Goal: Task Accomplishment & Management: Complete application form

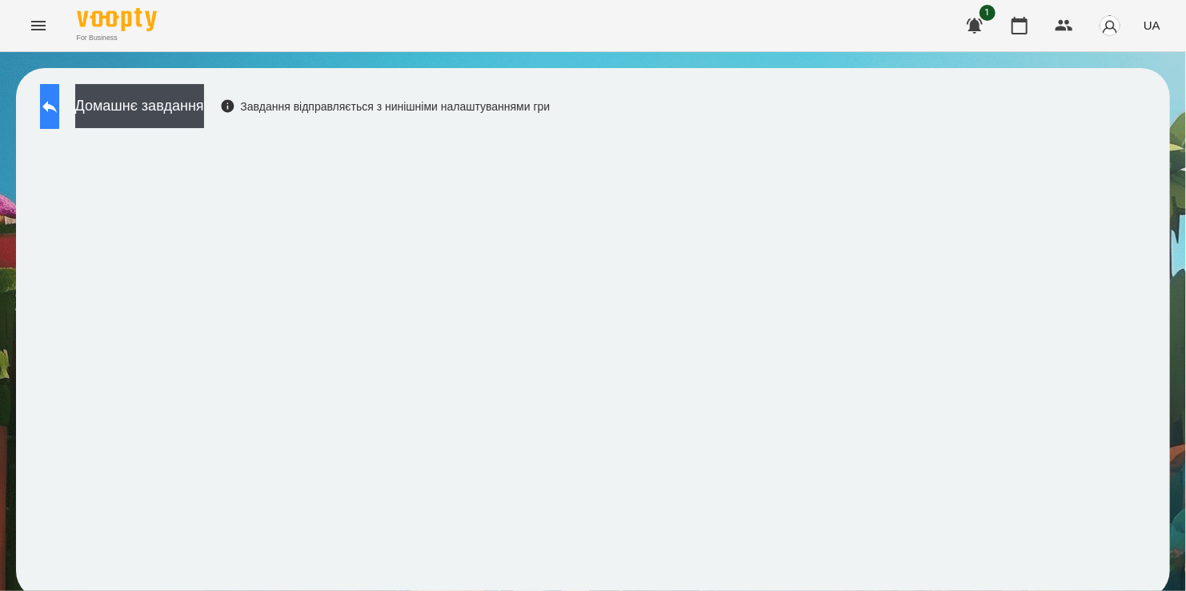
click at [59, 105] on icon at bounding box center [49, 106] width 19 height 19
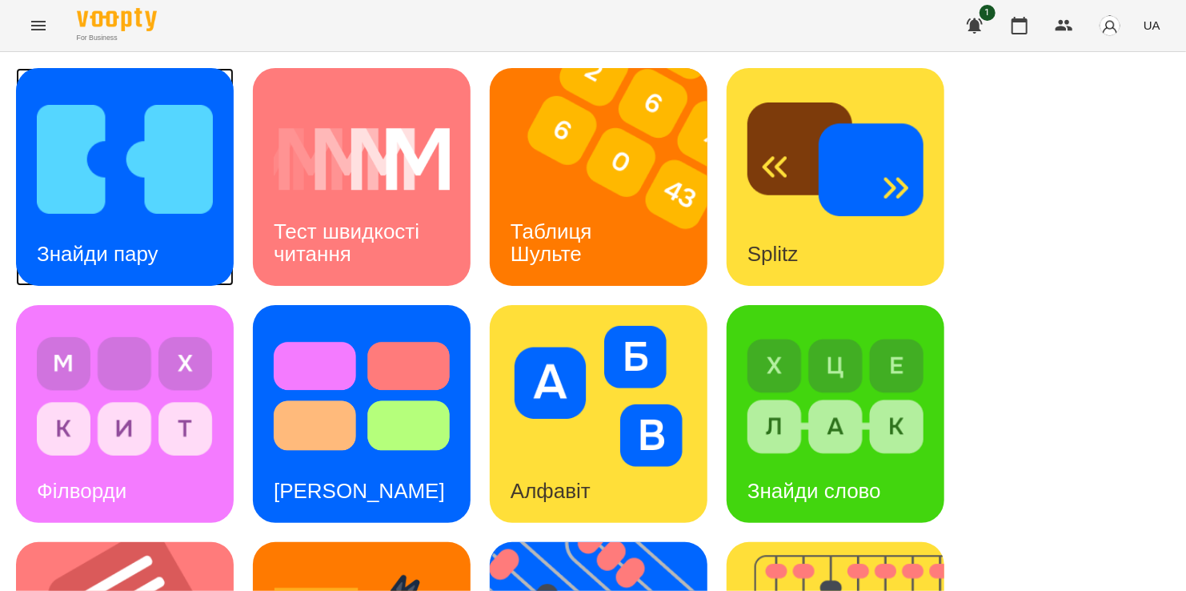
click at [137, 189] on img at bounding box center [125, 159] width 176 height 141
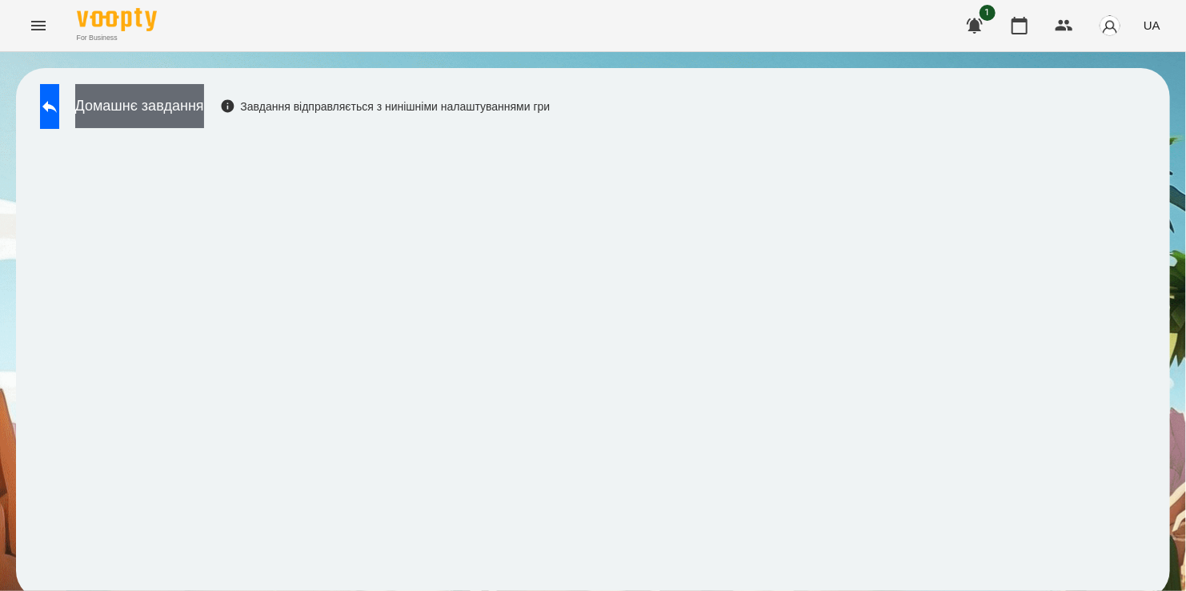
click at [204, 108] on button "Домашнє завдання" at bounding box center [139, 106] width 129 height 44
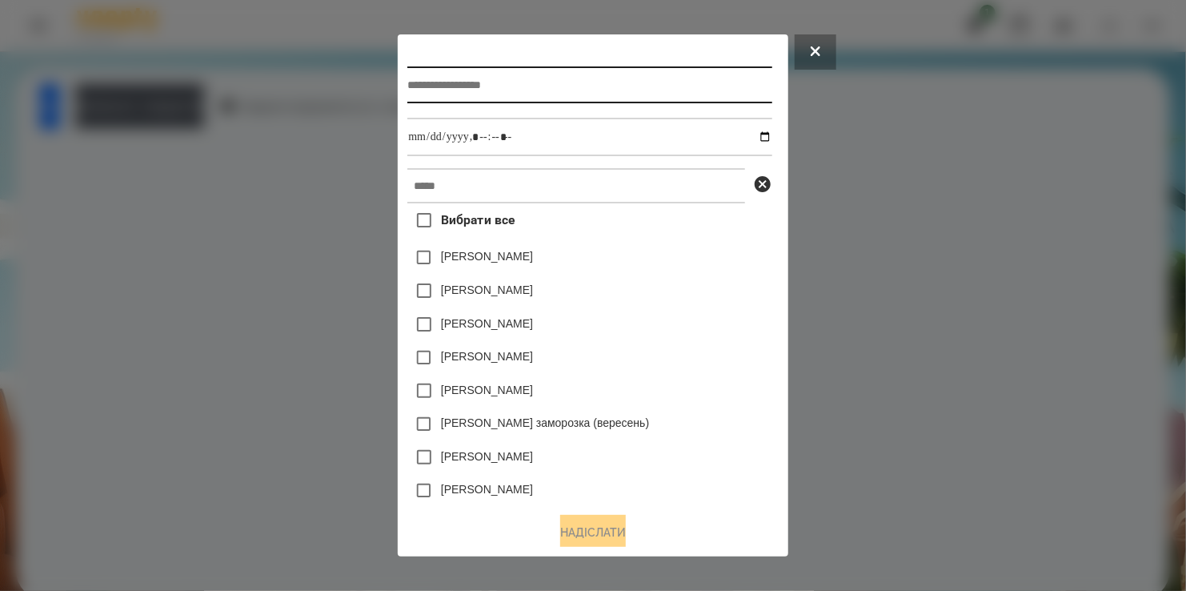
click at [464, 76] on input "text" at bounding box center [589, 84] width 364 height 37
type input "**********"
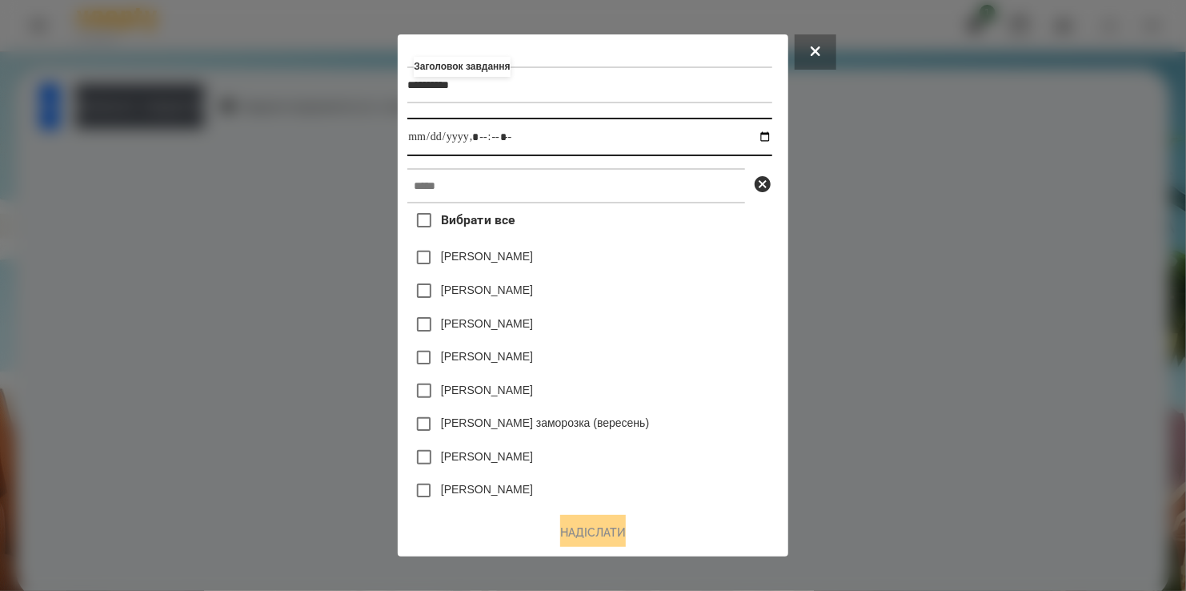
click at [771, 140] on input "datetime-local" at bounding box center [589, 137] width 364 height 38
type input "**********"
drag, startPoint x: 707, startPoint y: 319, endPoint x: 454, endPoint y: 225, distance: 270.0
click at [681, 307] on div "Вибрати все Яна Щербакова Емма Северен Дамір Карпов Нижник Тамерлан Ісаєв Свято…" at bounding box center [589, 350] width 364 height 295
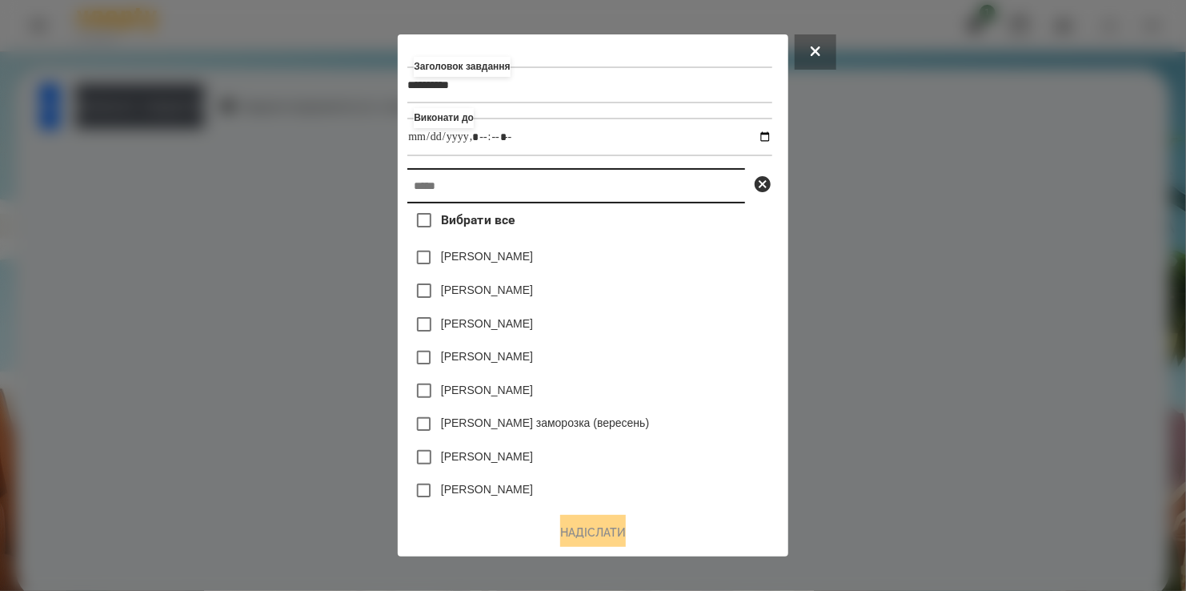
click at [454, 203] on input "text" at bounding box center [576, 185] width 338 height 35
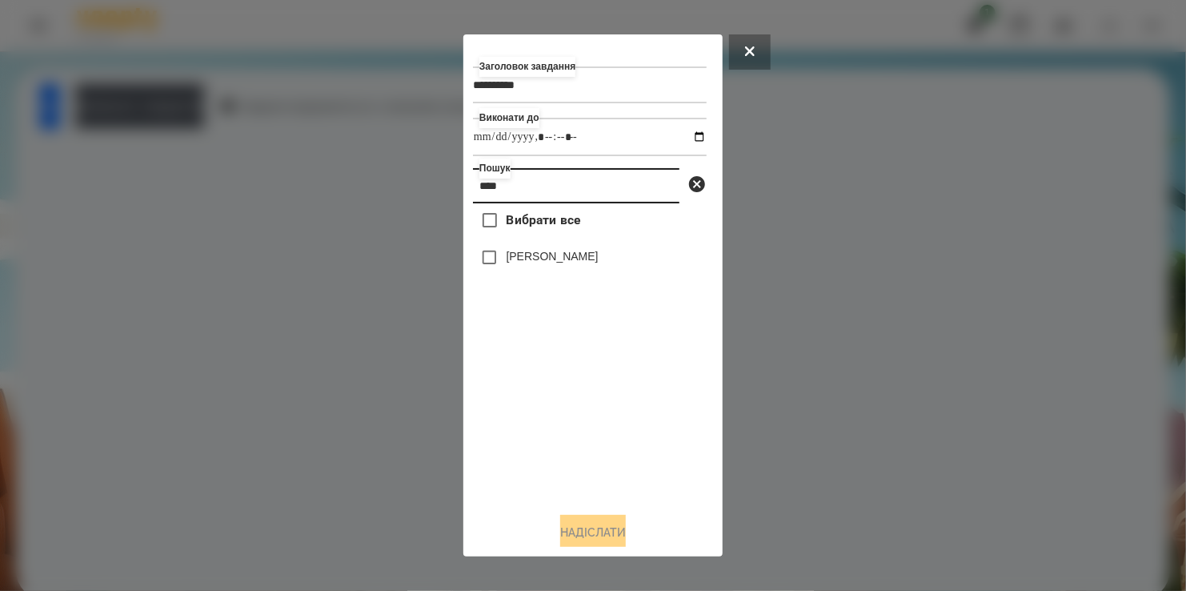
type input "****"
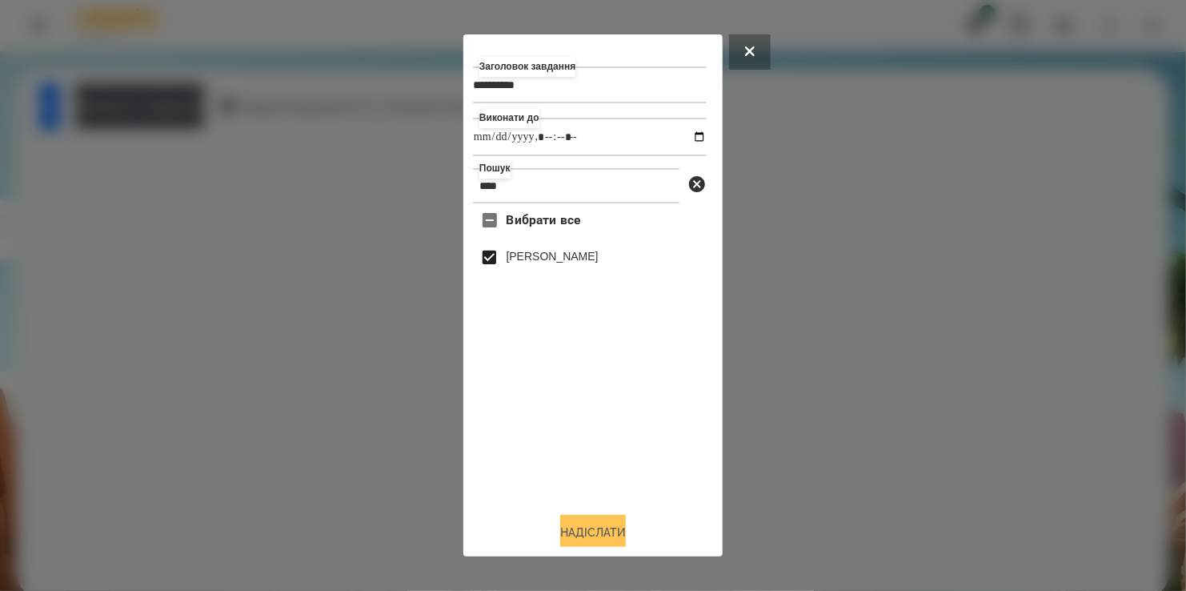
click at [612, 530] on button "Надіслати" at bounding box center [593, 532] width 66 height 35
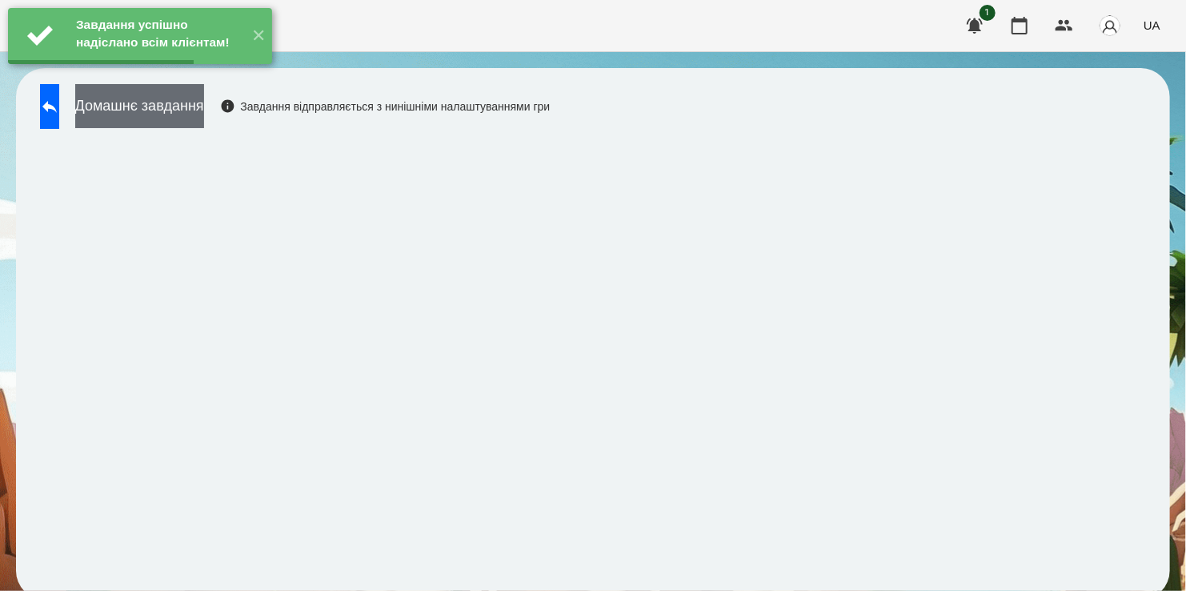
click at [190, 111] on button "Домашнє завдання" at bounding box center [139, 106] width 129 height 44
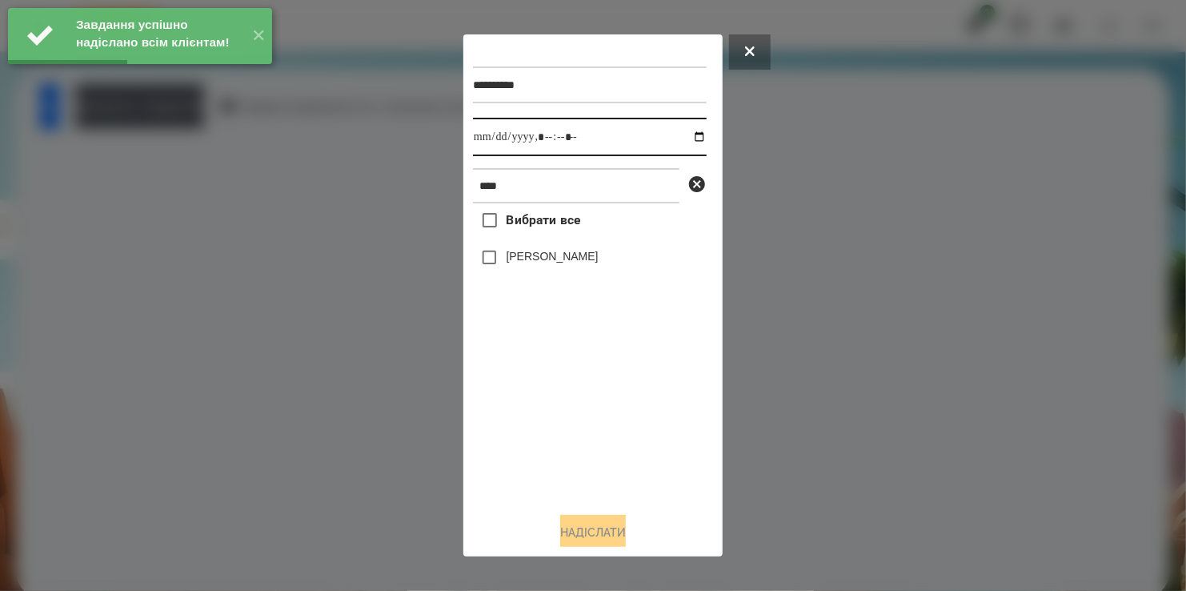
click at [681, 147] on input "datetime-local" at bounding box center [590, 137] width 234 height 38
type input "**********"
click at [569, 438] on div "Вибрати все Олівер Крут" at bounding box center [590, 350] width 234 height 295
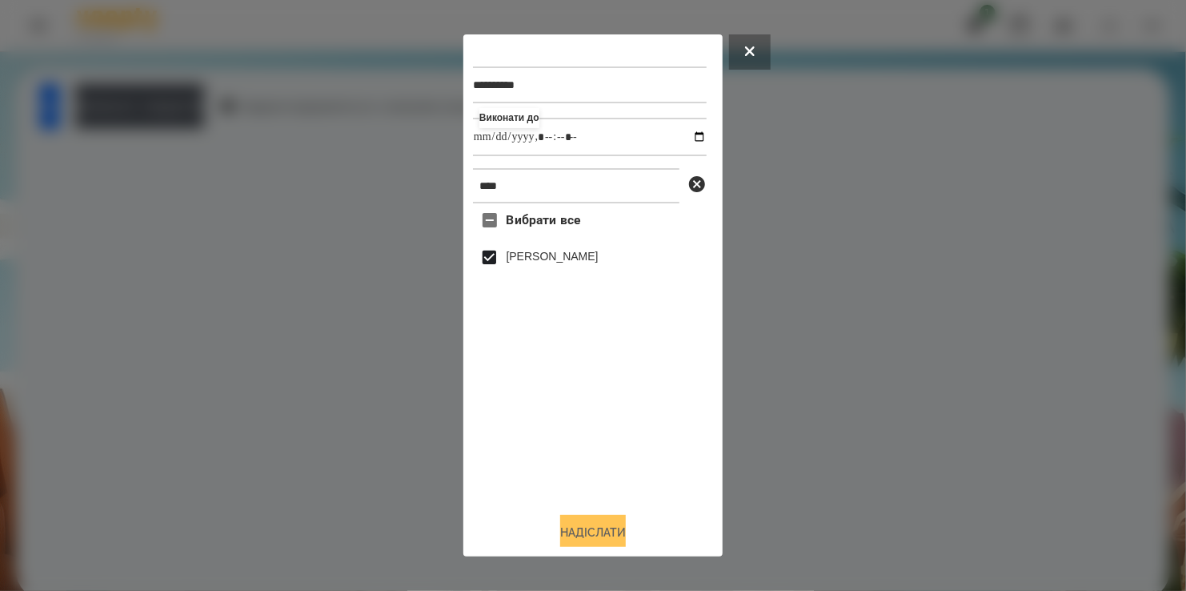
click at [603, 528] on button "Надіслати" at bounding box center [593, 532] width 66 height 35
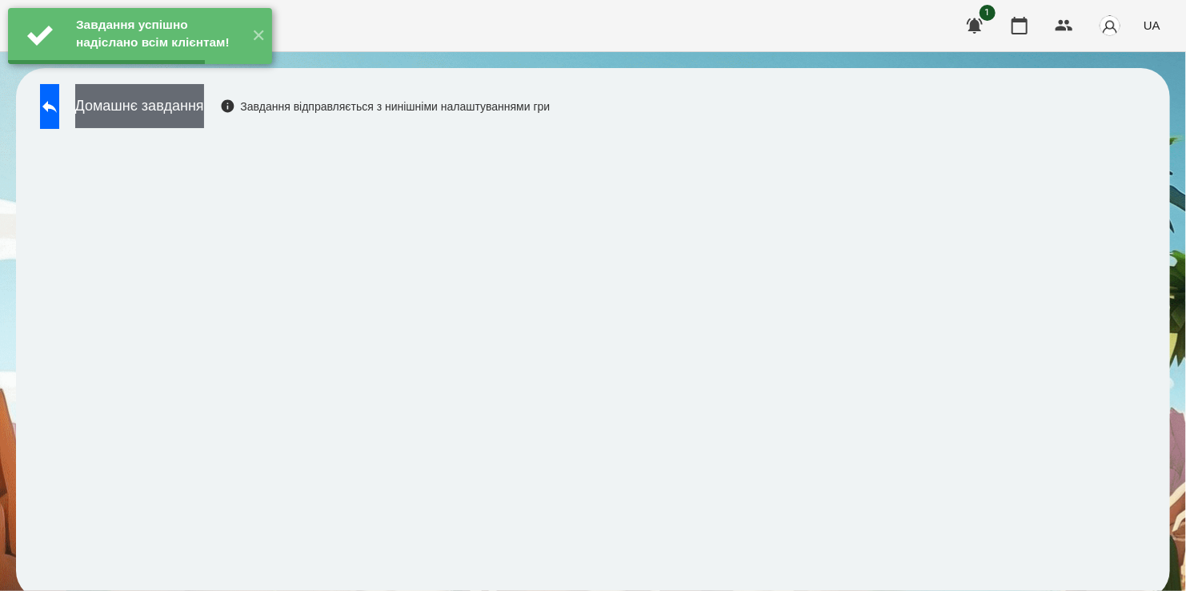
click at [177, 114] on button "Домашнє завдання" at bounding box center [139, 106] width 129 height 44
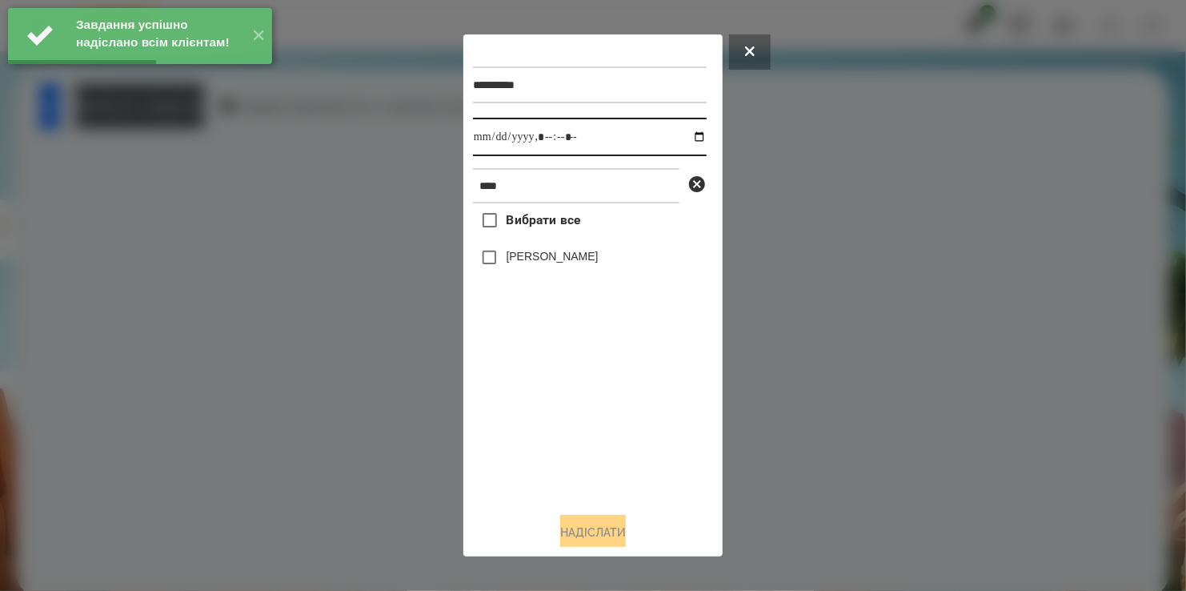
click at [682, 133] on input "datetime-local" at bounding box center [590, 137] width 234 height 38
type input "**********"
drag, startPoint x: 585, startPoint y: 471, endPoint x: 585, endPoint y: 460, distance: 10.4
click at [585, 460] on div "Вибрати все Олівер Крут" at bounding box center [590, 350] width 234 height 295
click at [616, 536] on button "Надіслати" at bounding box center [593, 532] width 66 height 35
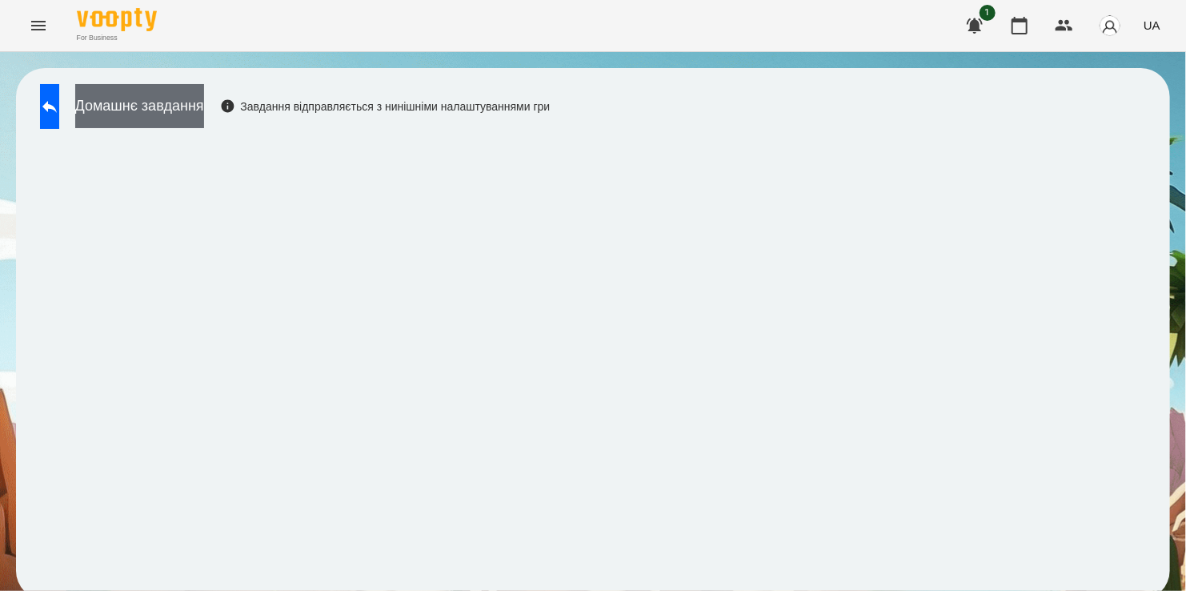
click at [195, 109] on button "Домашнє завдання" at bounding box center [139, 106] width 129 height 44
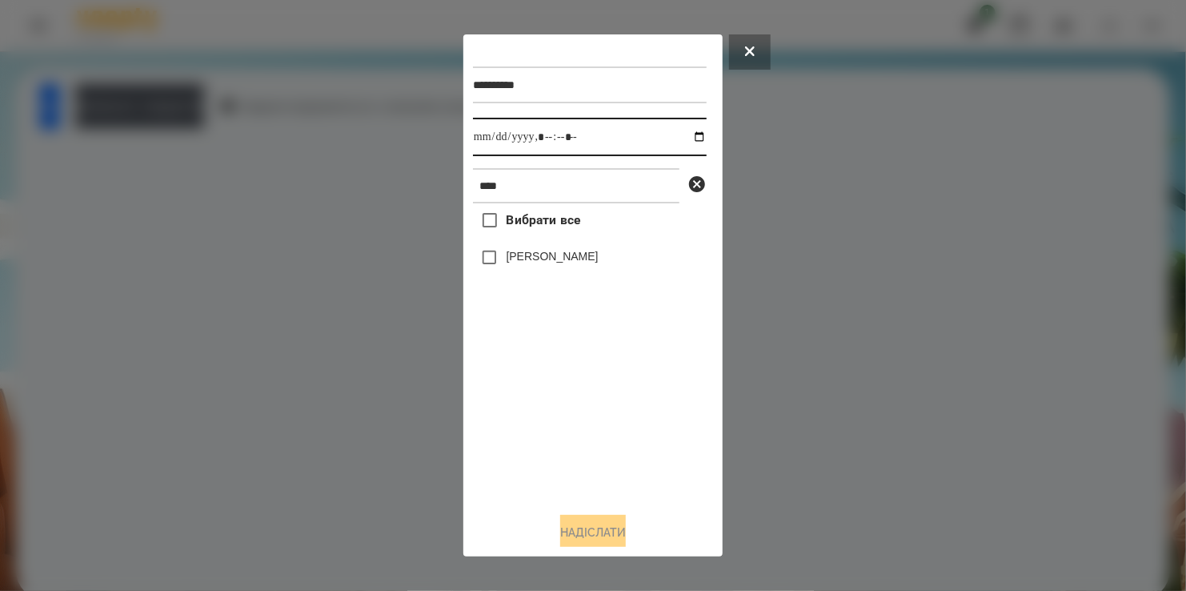
click at [684, 138] on input "datetime-local" at bounding box center [590, 137] width 234 height 38
type input "**********"
drag, startPoint x: 578, startPoint y: 438, endPoint x: 572, endPoint y: 402, distance: 36.5
click at [580, 424] on div "Вибрати все Олівер Крут" at bounding box center [590, 350] width 234 height 295
click at [598, 524] on button "Надіслати" at bounding box center [593, 532] width 66 height 35
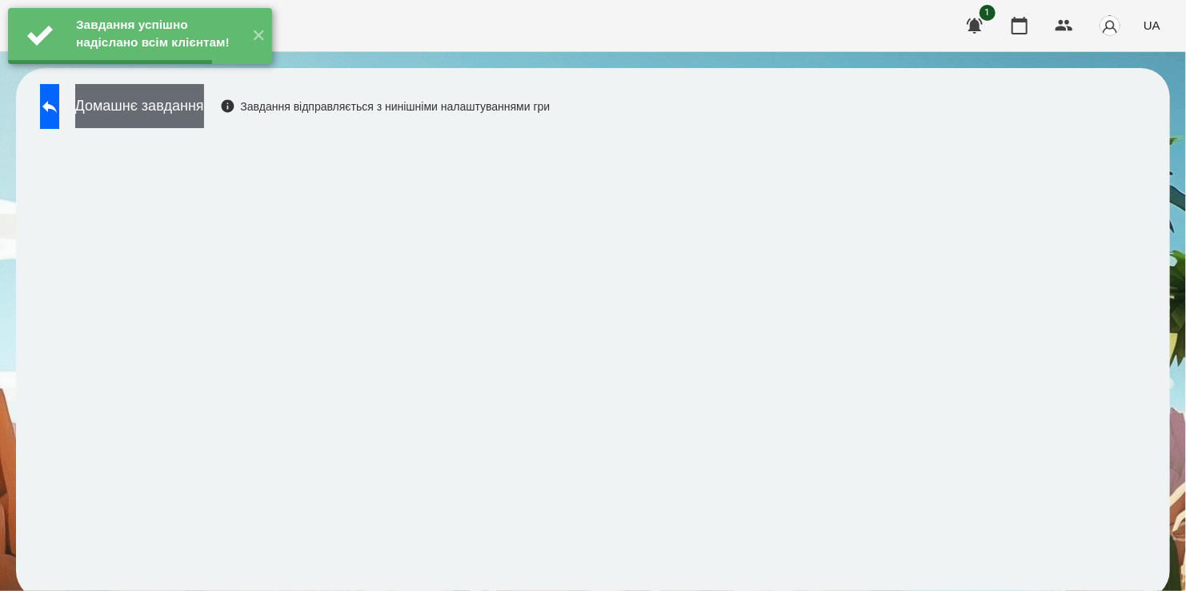
click at [183, 111] on button "Домашнє завдання" at bounding box center [139, 106] width 129 height 44
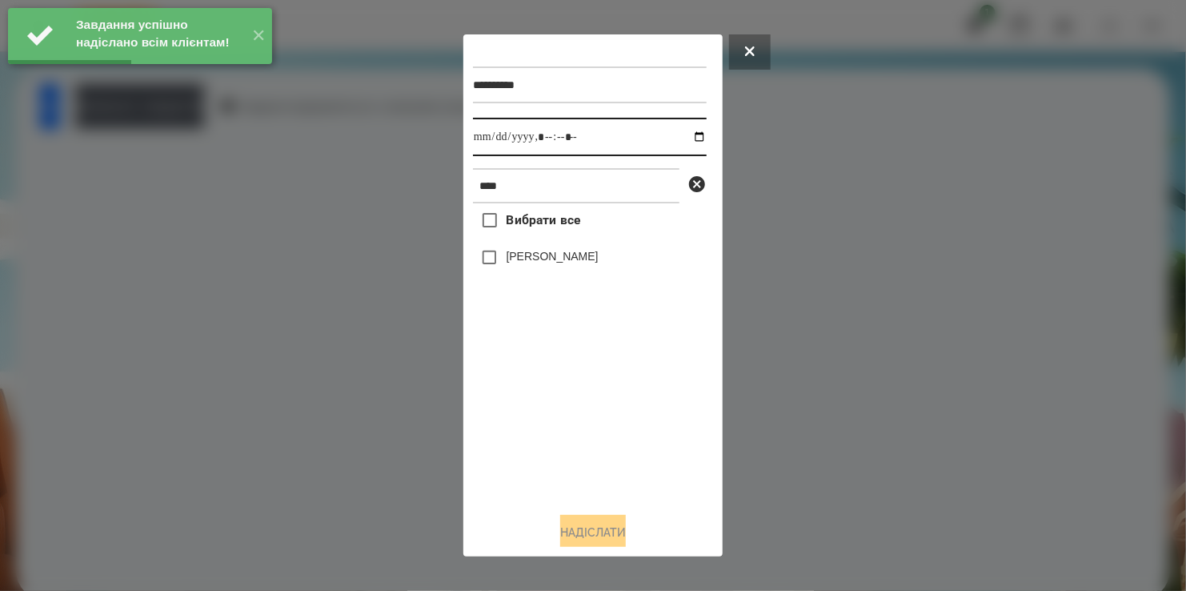
click at [680, 143] on input "datetime-local" at bounding box center [590, 137] width 234 height 38
type input "**********"
drag, startPoint x: 601, startPoint y: 415, endPoint x: 552, endPoint y: 339, distance: 90.8
click at [604, 411] on div "Вибрати все Олівер Крут" at bounding box center [590, 350] width 234 height 295
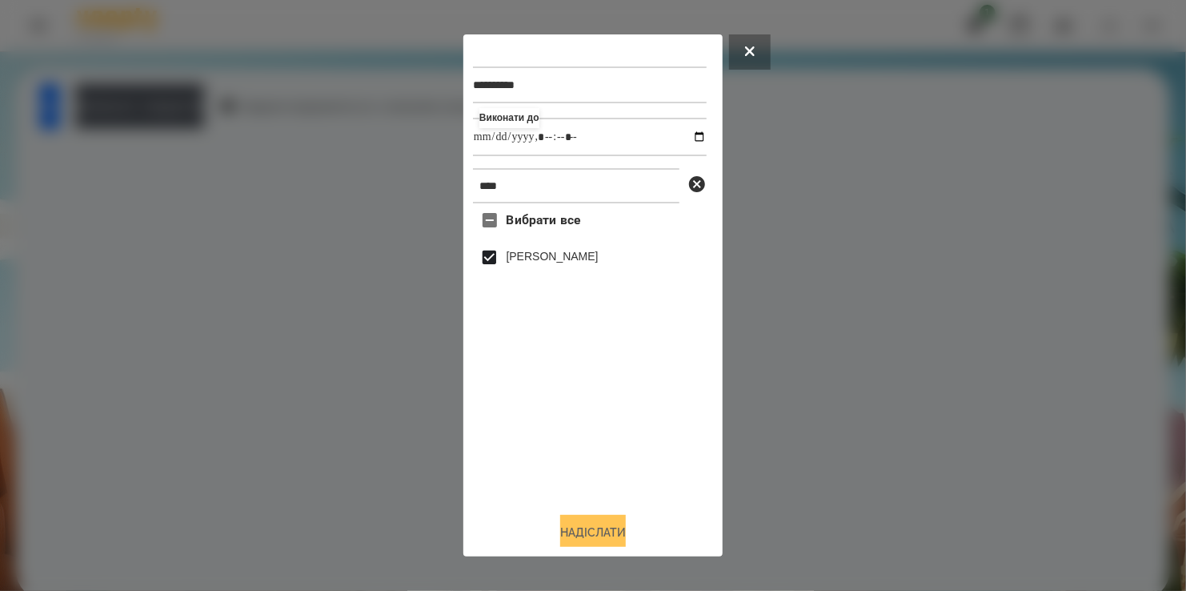
click at [599, 526] on button "Надіслати" at bounding box center [593, 532] width 66 height 35
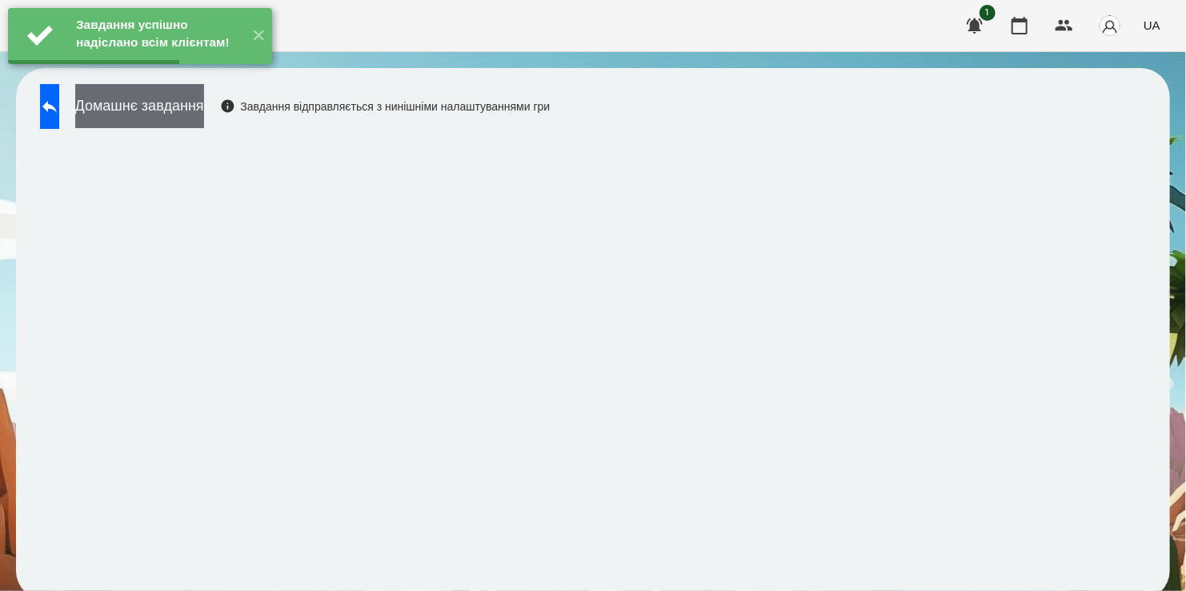
click at [199, 112] on button "Домашнє завдання" at bounding box center [139, 106] width 129 height 44
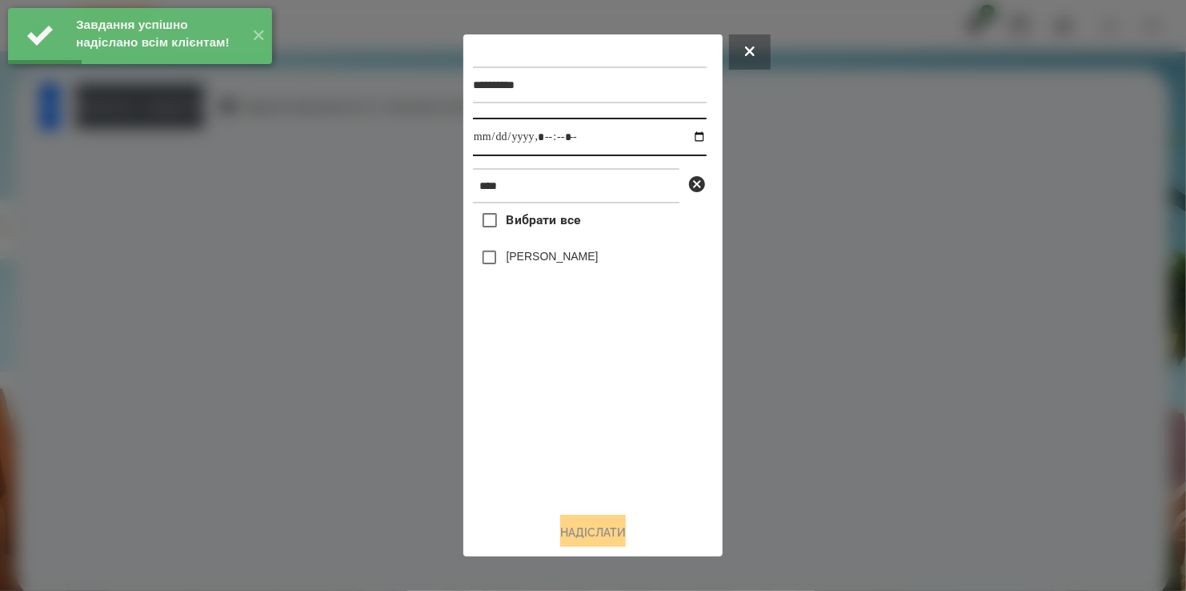
click at [690, 137] on input "datetime-local" at bounding box center [590, 137] width 234 height 38
type input "**********"
drag, startPoint x: 608, startPoint y: 465, endPoint x: 586, endPoint y: 417, distance: 52.7
click at [610, 452] on div "Вибрати все Олівер Крут" at bounding box center [590, 350] width 234 height 295
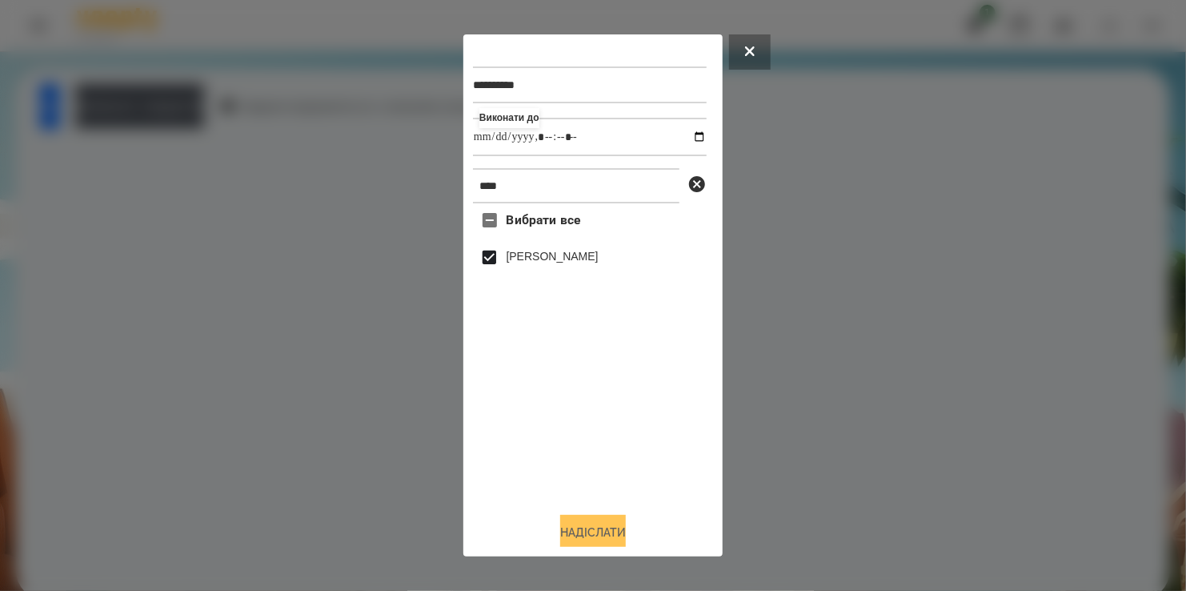
click at [588, 528] on button "Надіслати" at bounding box center [593, 532] width 66 height 35
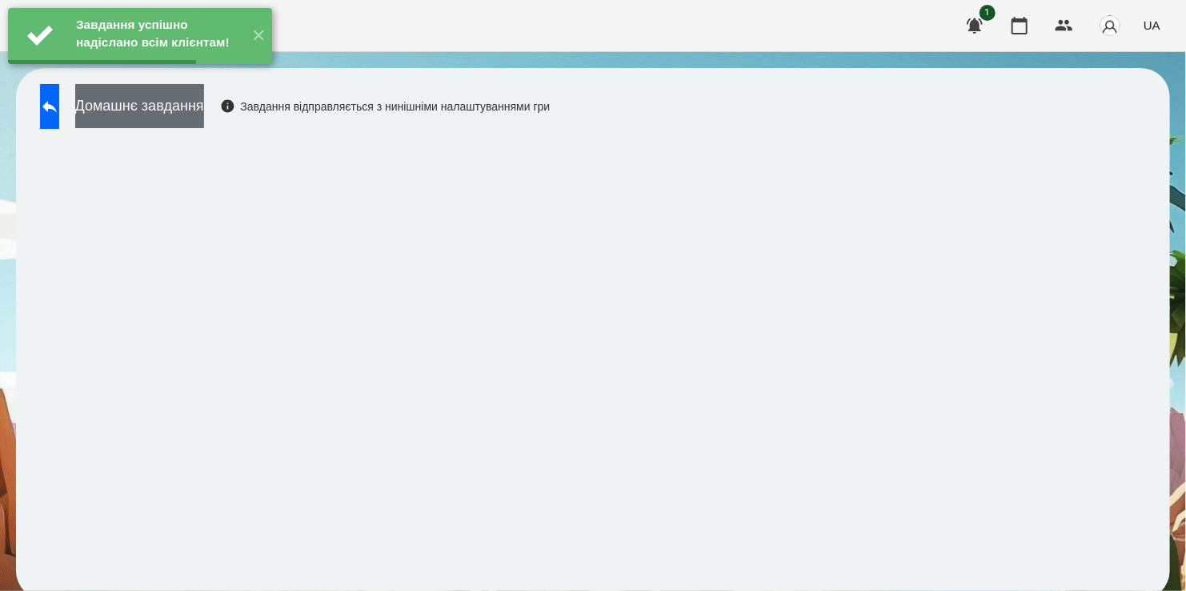
click at [198, 107] on button "Домашнє завдання" at bounding box center [139, 106] width 129 height 44
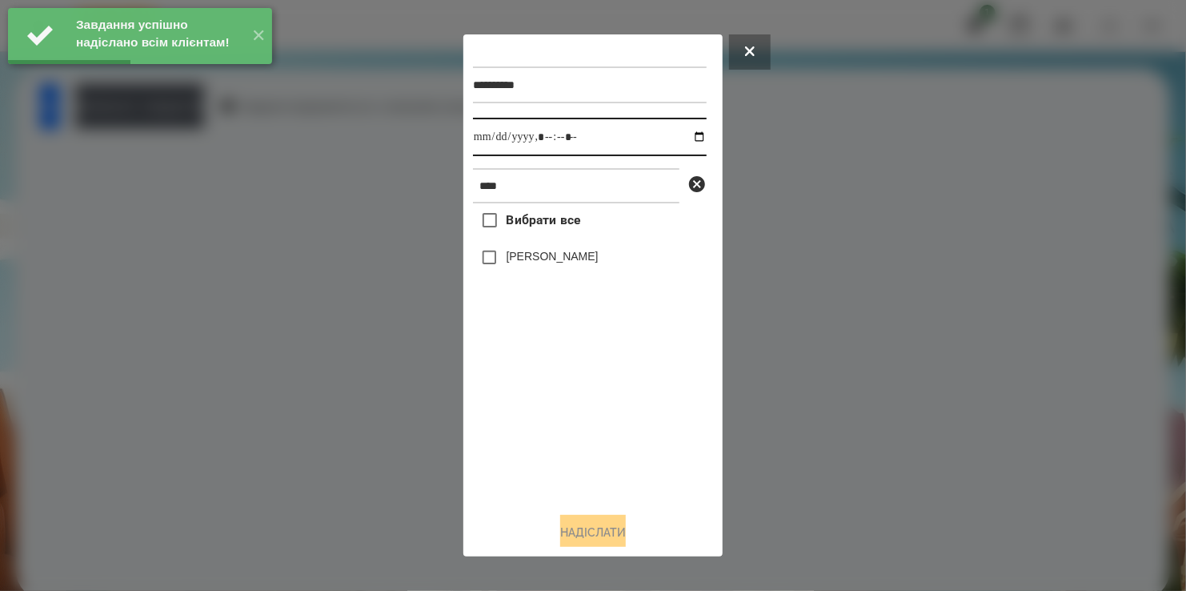
drag, startPoint x: 683, startPoint y: 138, endPoint x: 668, endPoint y: 157, distance: 23.4
click at [680, 145] on input "datetime-local" at bounding box center [590, 137] width 234 height 38
type input "**********"
drag, startPoint x: 523, startPoint y: 413, endPoint x: 525, endPoint y: 359, distance: 53.7
click at [524, 413] on div "Вибрати все Олівер Крут" at bounding box center [590, 350] width 234 height 295
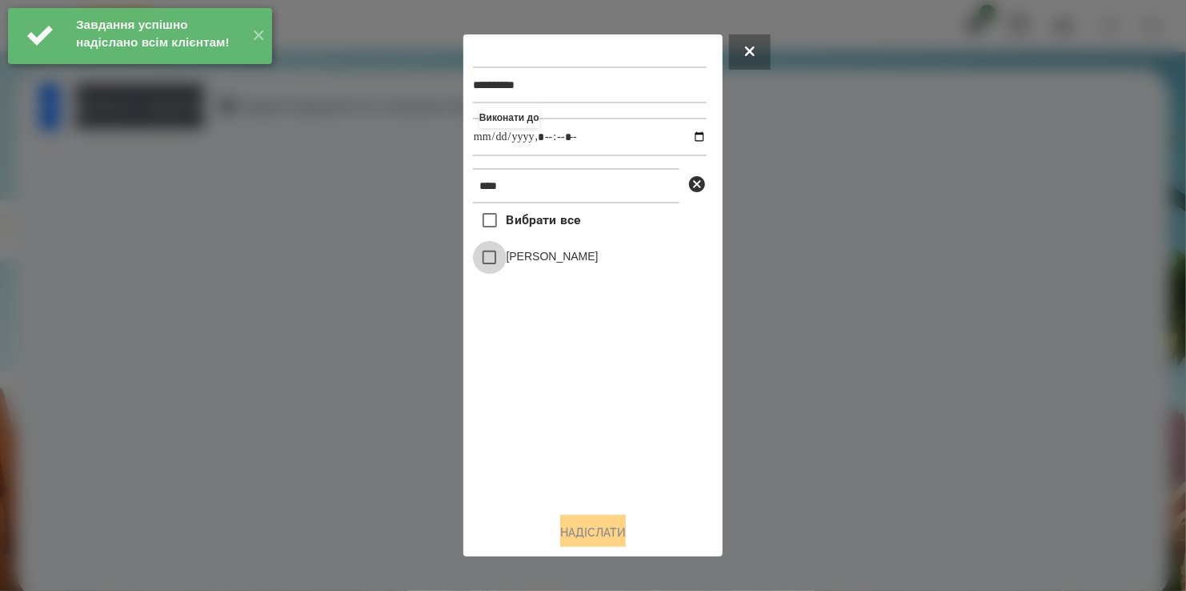
click at [480, 249] on span at bounding box center [490, 258] width 34 height 34
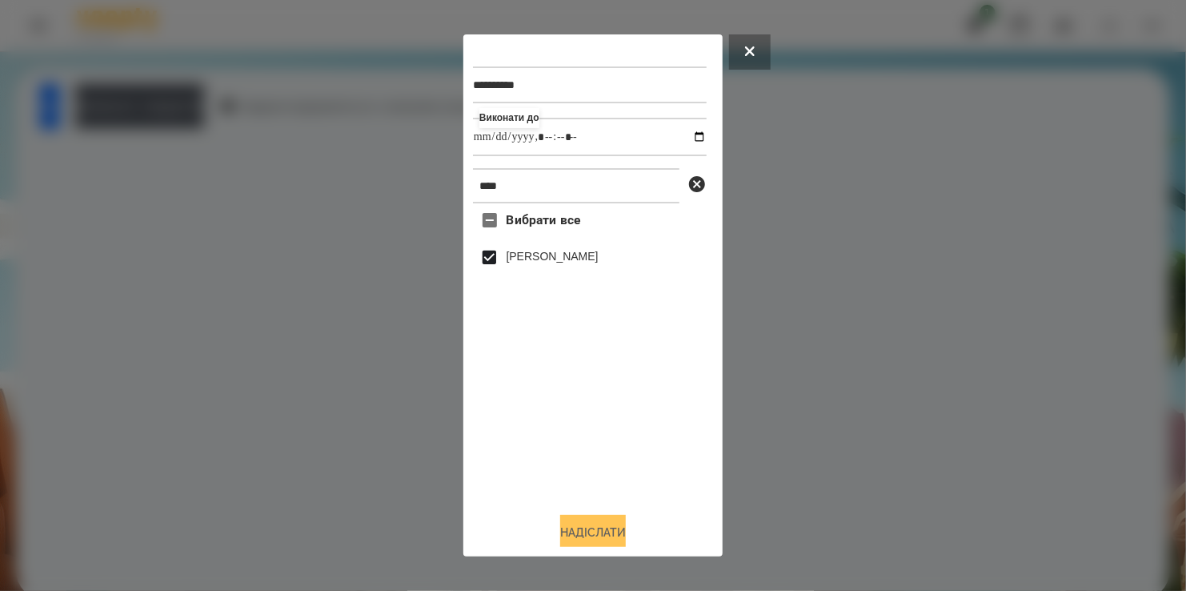
click at [595, 532] on button "Надіслати" at bounding box center [593, 532] width 66 height 35
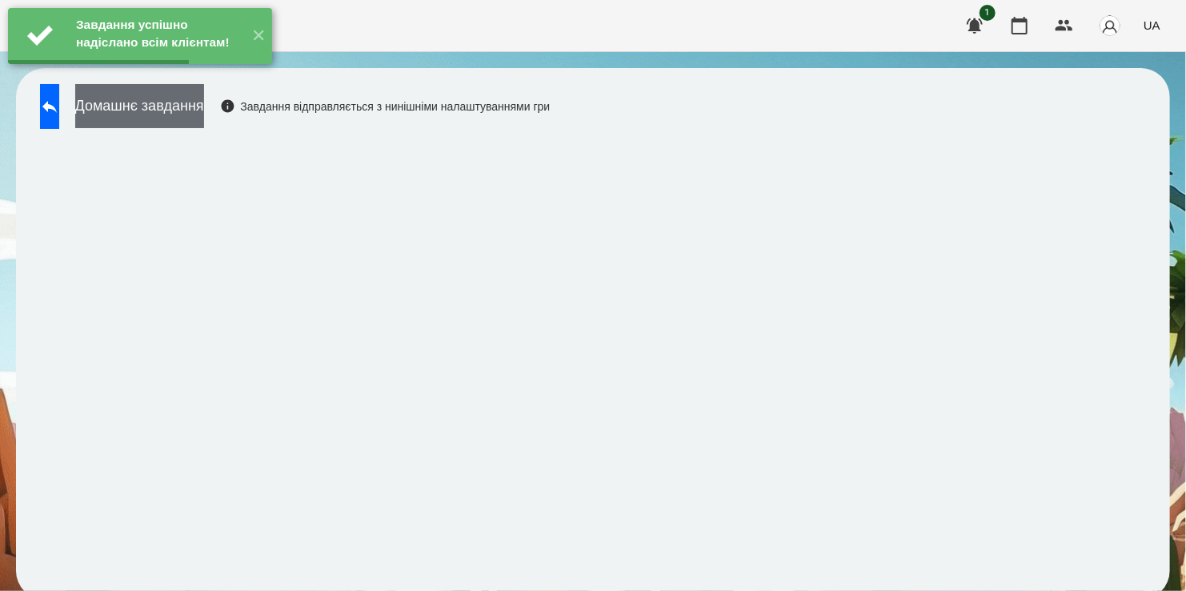
click at [193, 119] on button "Домашнє завдання" at bounding box center [139, 106] width 129 height 44
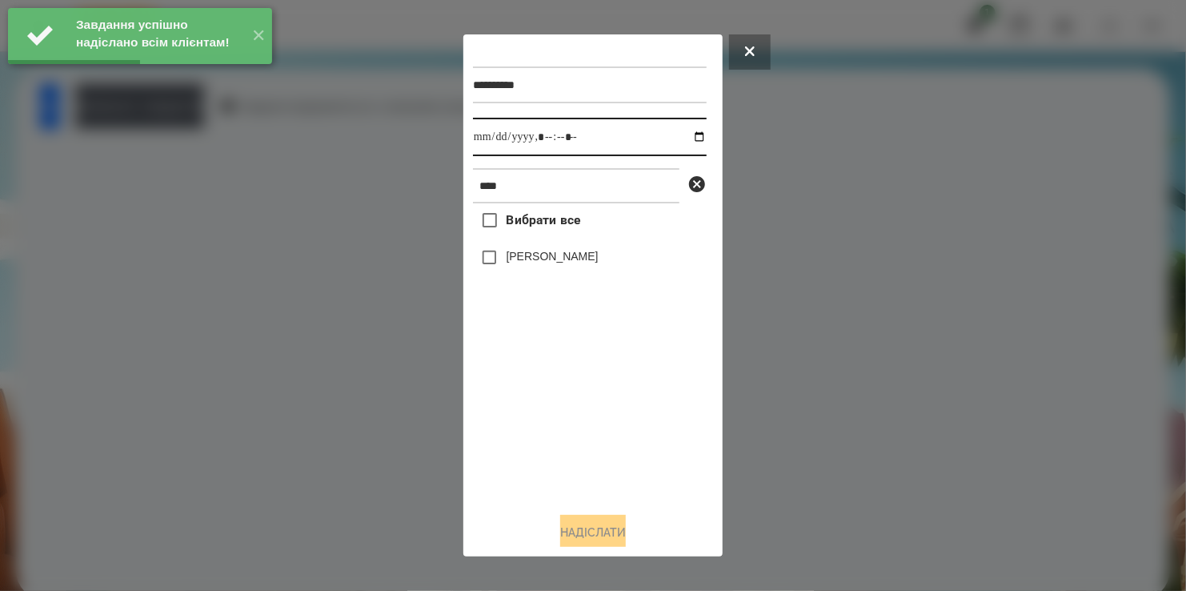
drag, startPoint x: 683, startPoint y: 138, endPoint x: 680, endPoint y: 155, distance: 17.0
click at [683, 139] on input "datetime-local" at bounding box center [590, 137] width 234 height 38
drag, startPoint x: 555, startPoint y: 412, endPoint x: 545, endPoint y: 365, distance: 48.2
click at [556, 403] on div "Вибрати все Олівер Крут" at bounding box center [590, 350] width 234 height 295
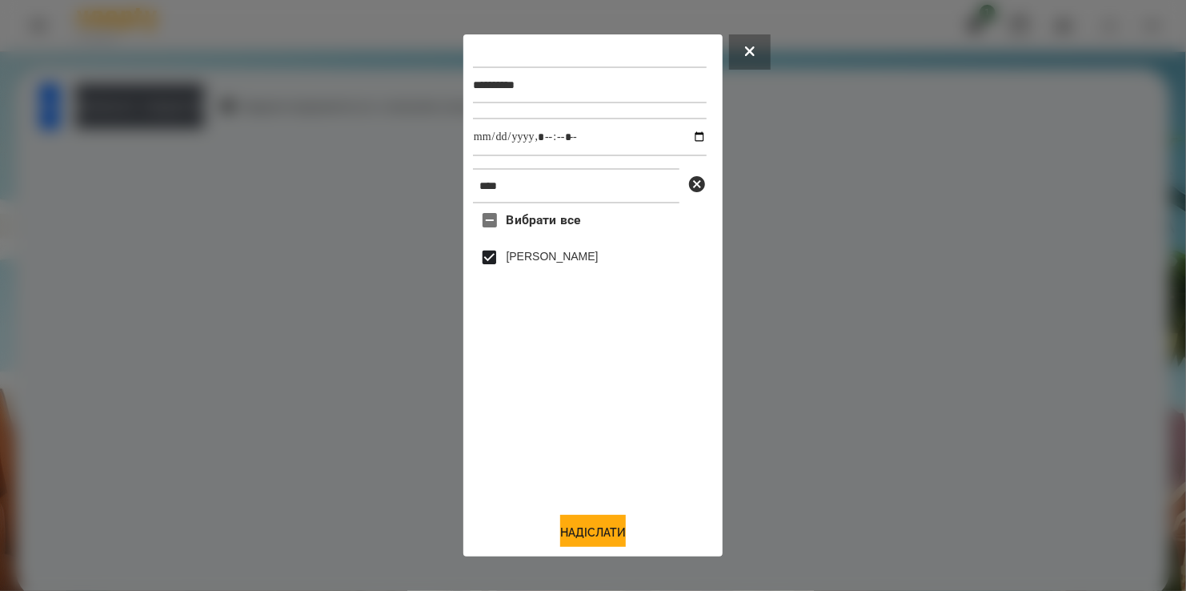
drag, startPoint x: 590, startPoint y: 530, endPoint x: 585, endPoint y: 516, distance: 14.4
click at [590, 529] on button "Надіслати" at bounding box center [593, 532] width 66 height 35
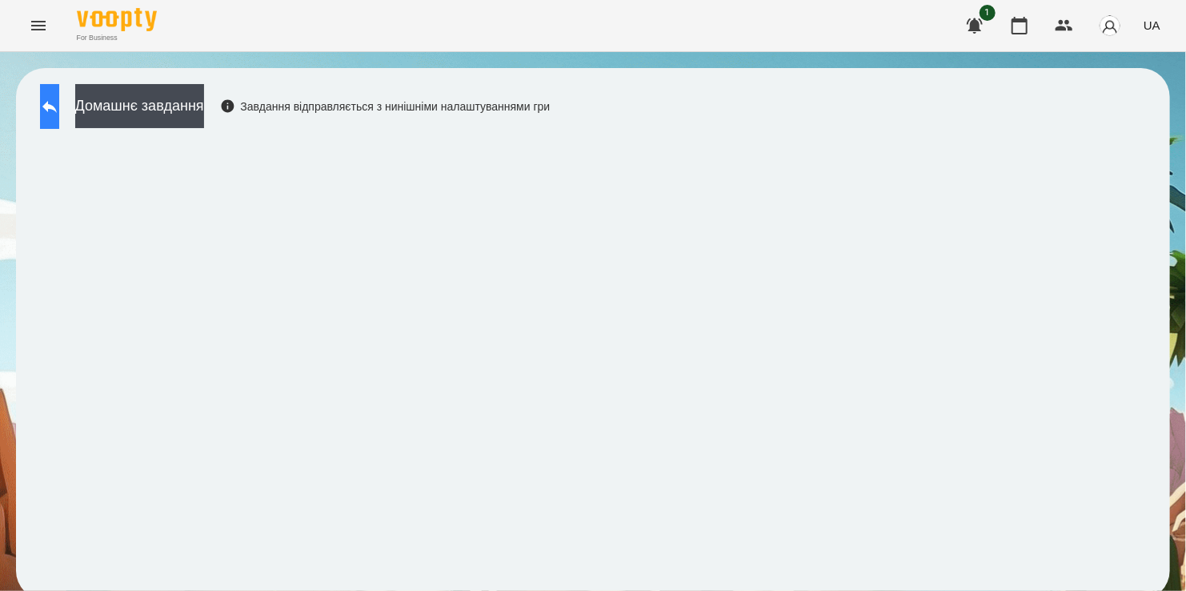
click at [59, 103] on button at bounding box center [49, 106] width 19 height 45
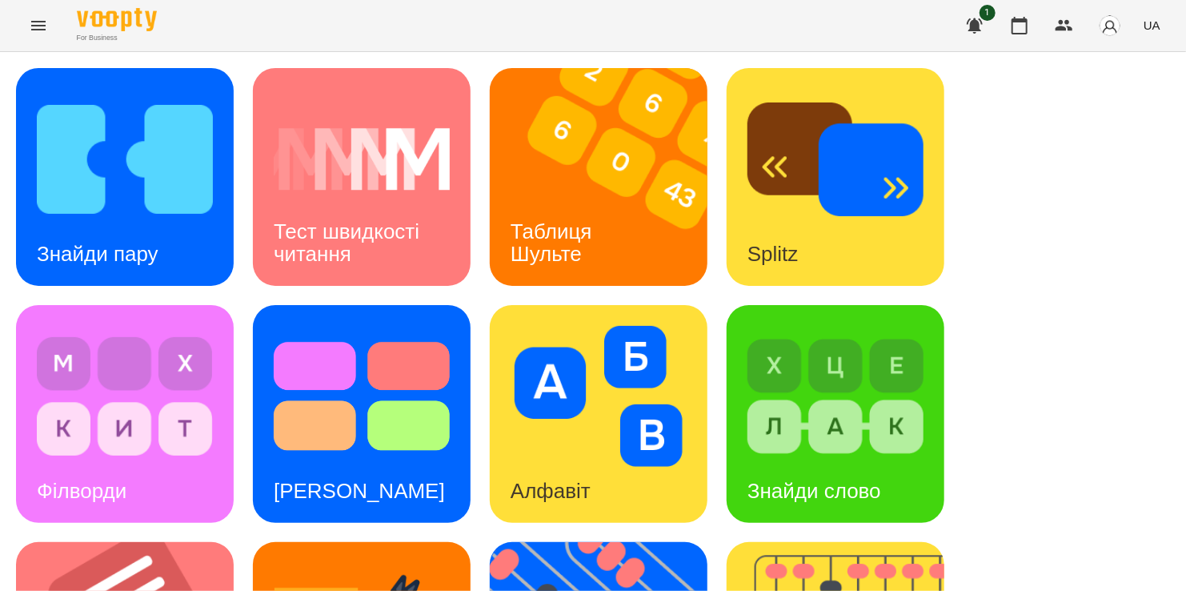
scroll to position [640, 0]
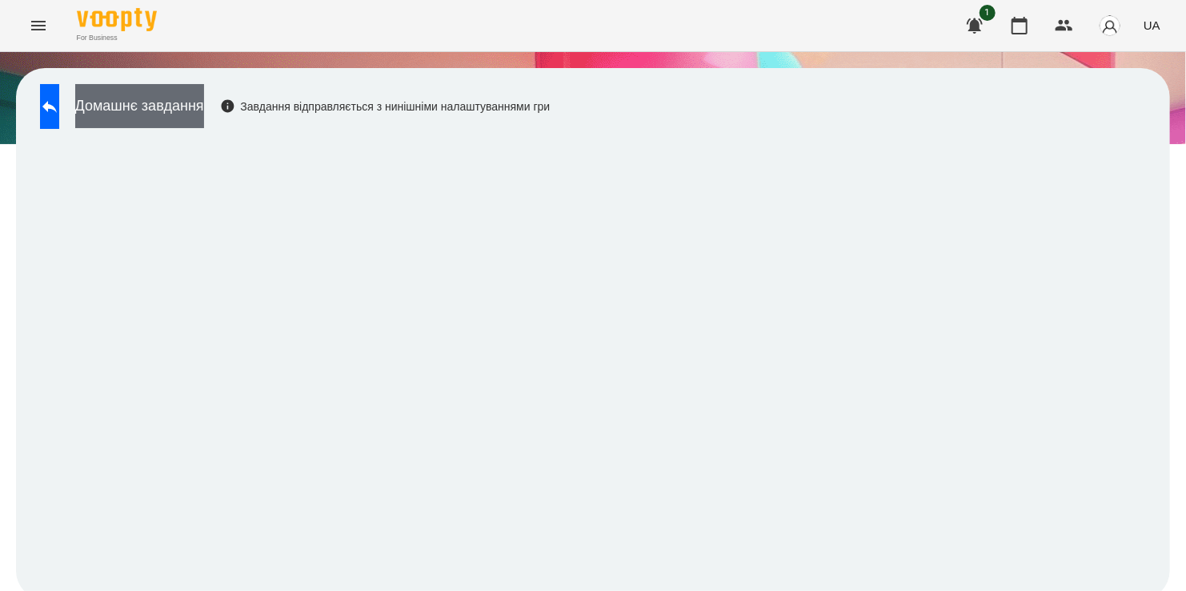
click at [192, 114] on button "Домашнє завдання" at bounding box center [139, 106] width 129 height 44
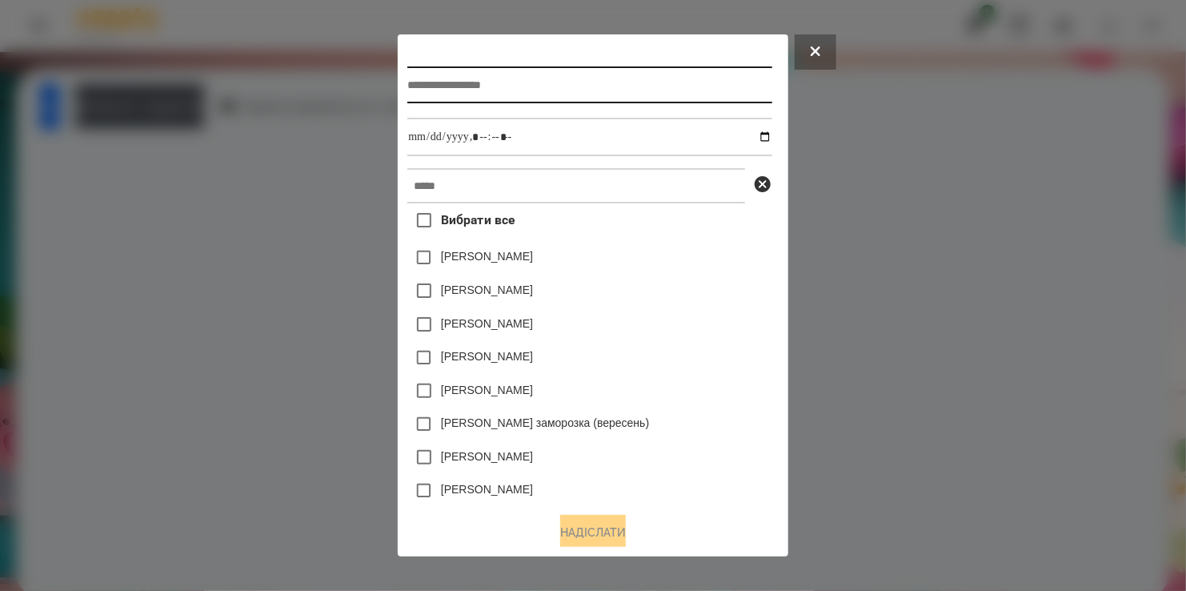
click at [436, 82] on input "text" at bounding box center [589, 84] width 364 height 37
type input "**********"
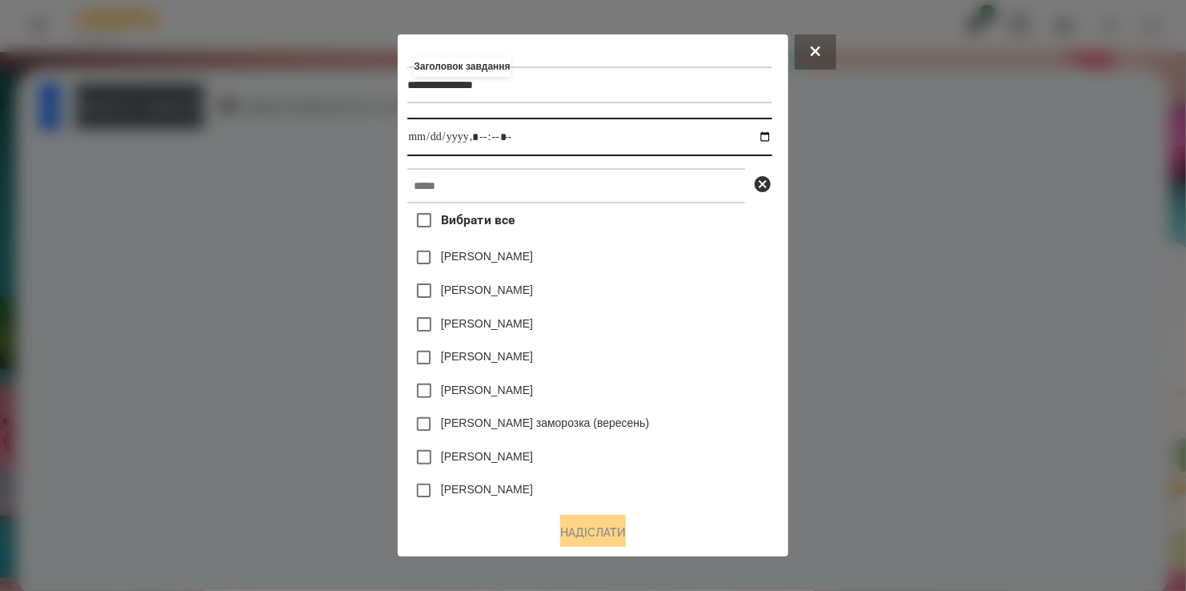
click at [772, 137] on input "datetime-local" at bounding box center [589, 137] width 364 height 38
type input "**********"
drag, startPoint x: 698, startPoint y: 309, endPoint x: 684, endPoint y: 295, distance: 19.2
click at [699, 307] on div "Емма Северен" at bounding box center [589, 291] width 364 height 34
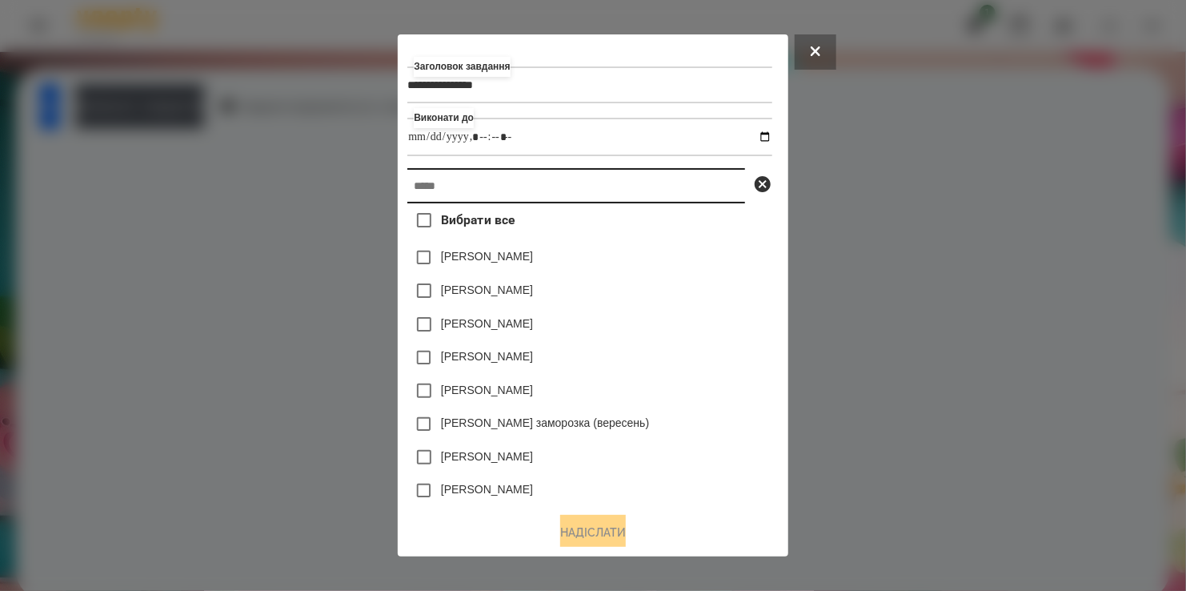
click at [548, 195] on input "text" at bounding box center [576, 185] width 338 height 35
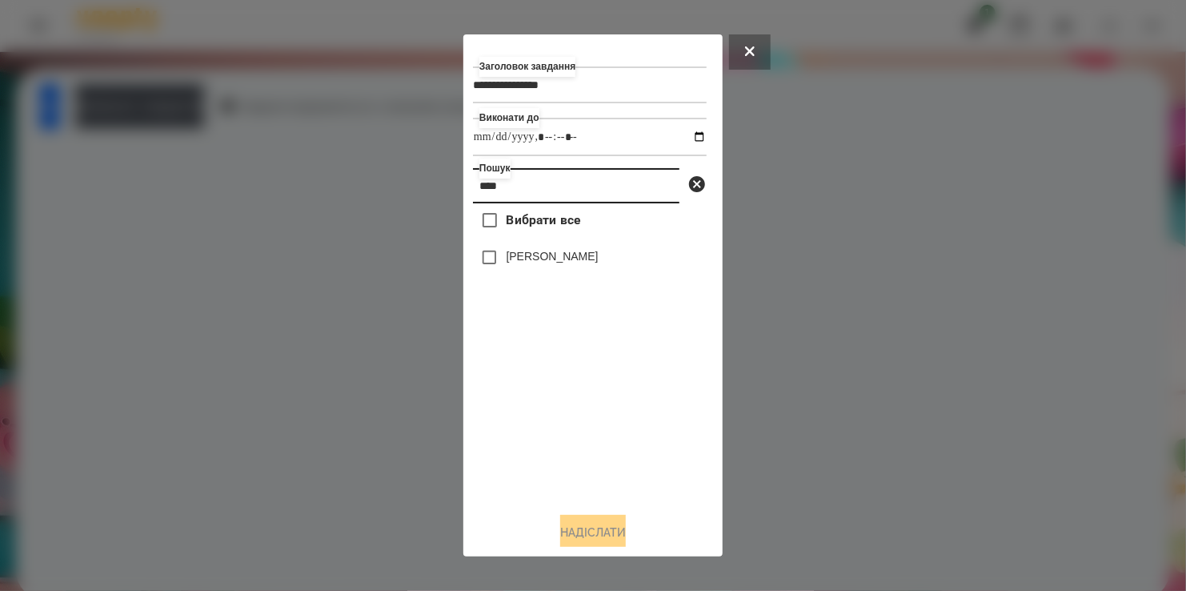
type input "****"
click at [508, 259] on label "Олівер Крут" at bounding box center [553, 256] width 92 height 16
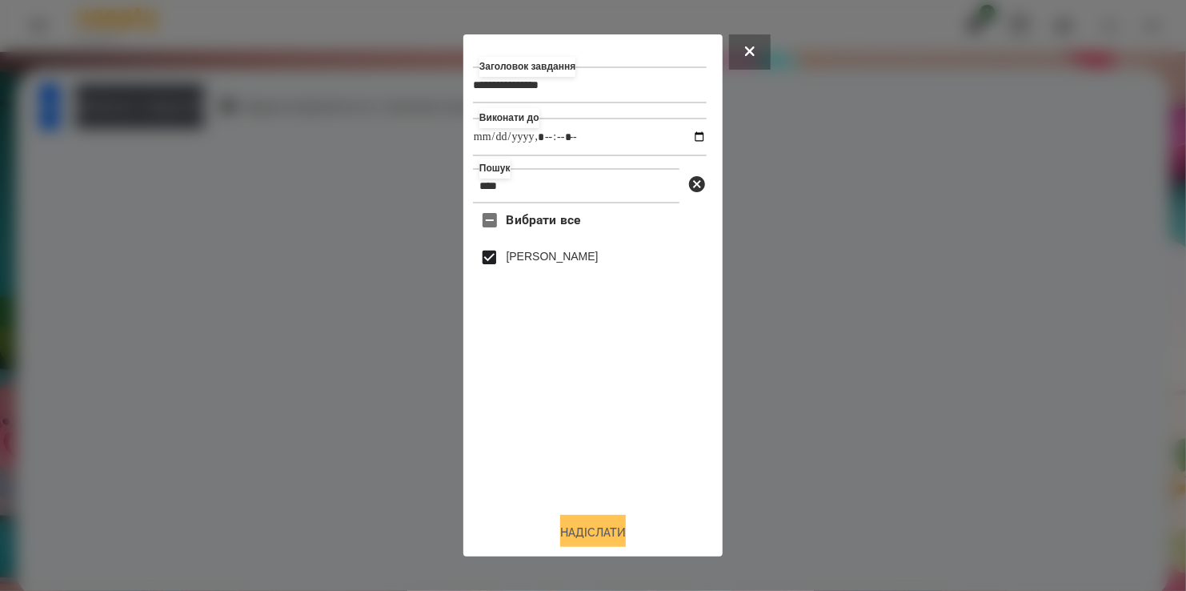
click at [611, 524] on button "Надіслати" at bounding box center [593, 532] width 66 height 35
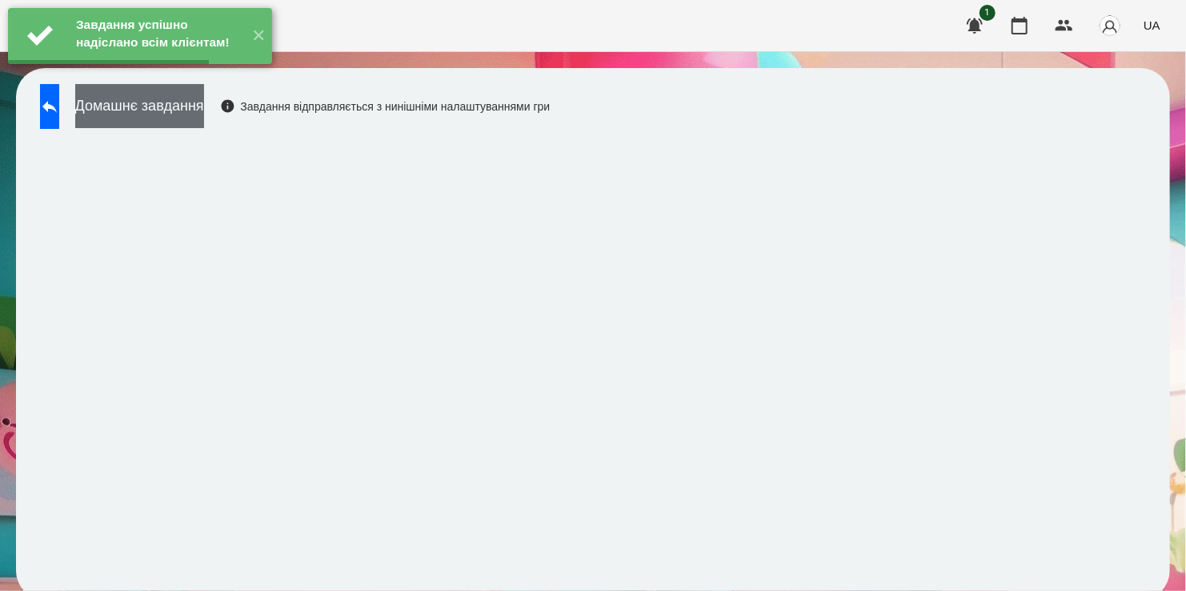
click at [194, 104] on button "Домашнє завдання" at bounding box center [139, 106] width 129 height 44
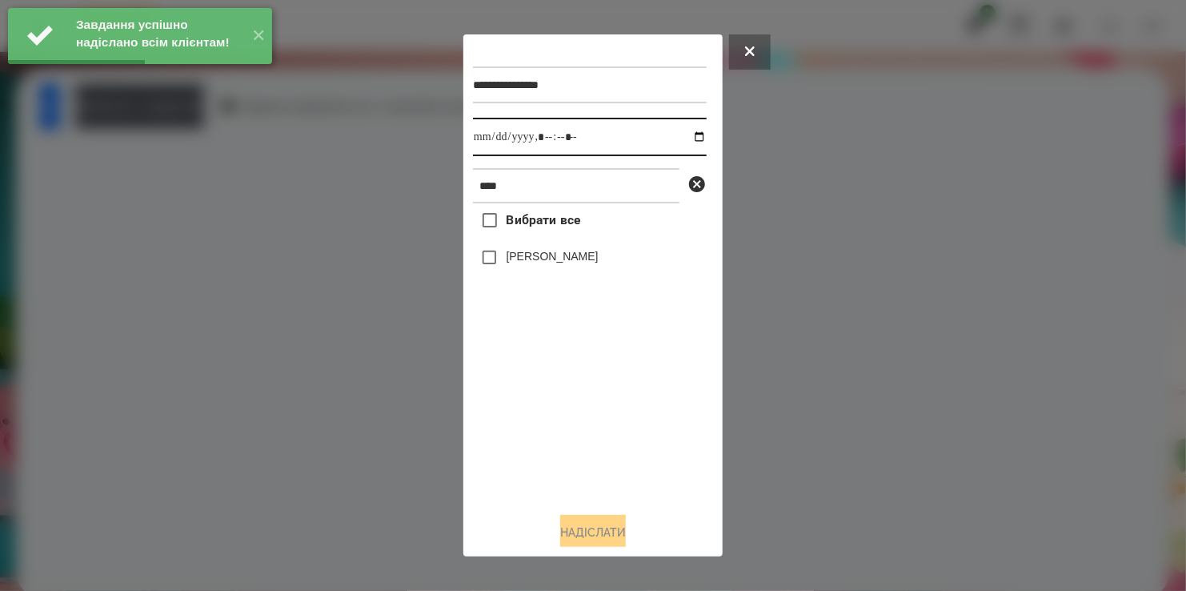
click at [680, 134] on input "datetime-local" at bounding box center [590, 137] width 234 height 38
type input "**********"
drag, startPoint x: 546, startPoint y: 443, endPoint x: 544, endPoint y: 425, distance: 17.7
click at [544, 425] on div "Вибрати все Олівер Крут" at bounding box center [590, 350] width 234 height 295
click at [592, 536] on button "Надіслати" at bounding box center [593, 532] width 66 height 35
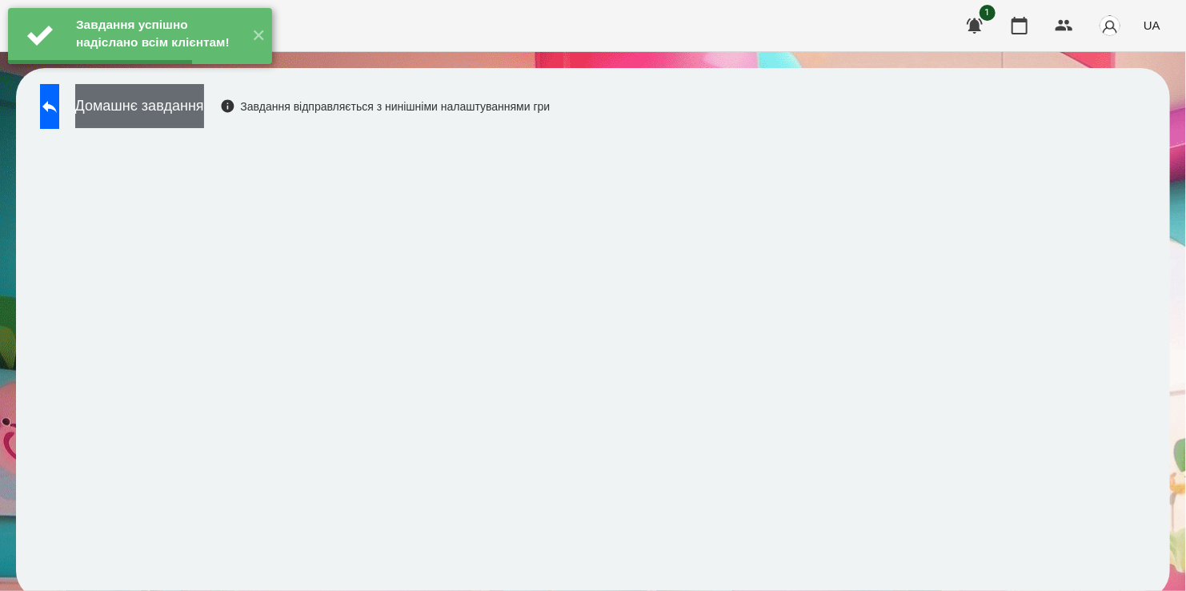
click at [179, 114] on button "Домашнє завдання" at bounding box center [139, 106] width 129 height 44
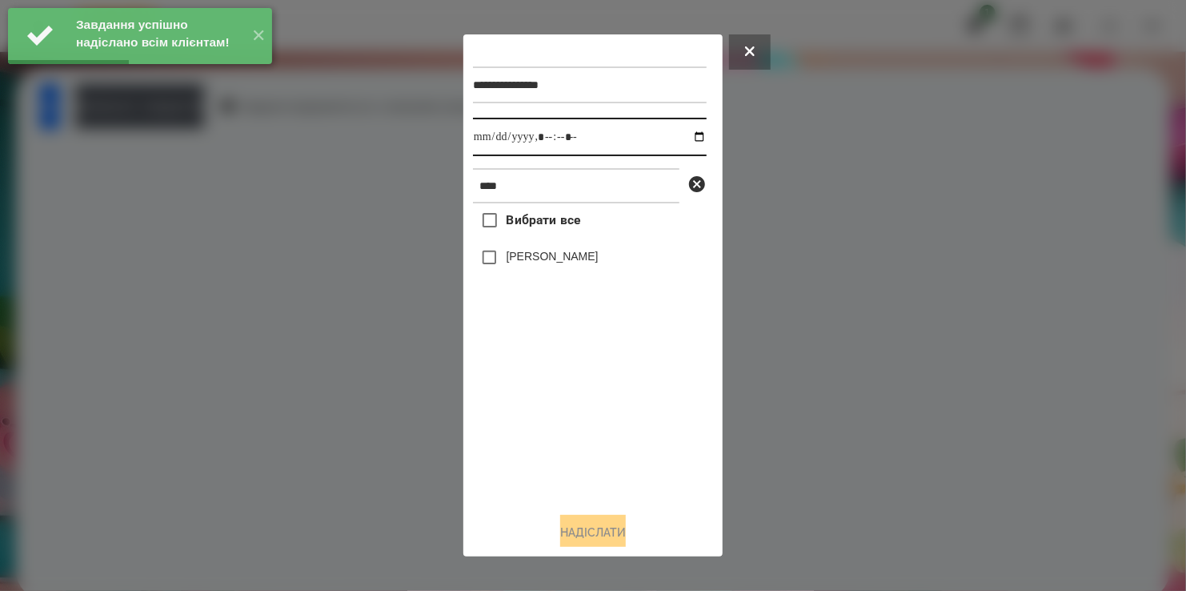
click at [684, 136] on input "datetime-local" at bounding box center [590, 137] width 234 height 38
type input "**********"
drag, startPoint x: 563, startPoint y: 432, endPoint x: 553, endPoint y: 401, distance: 31.9
click at [564, 422] on div "Вибрати все Олівер Крут" at bounding box center [590, 350] width 234 height 295
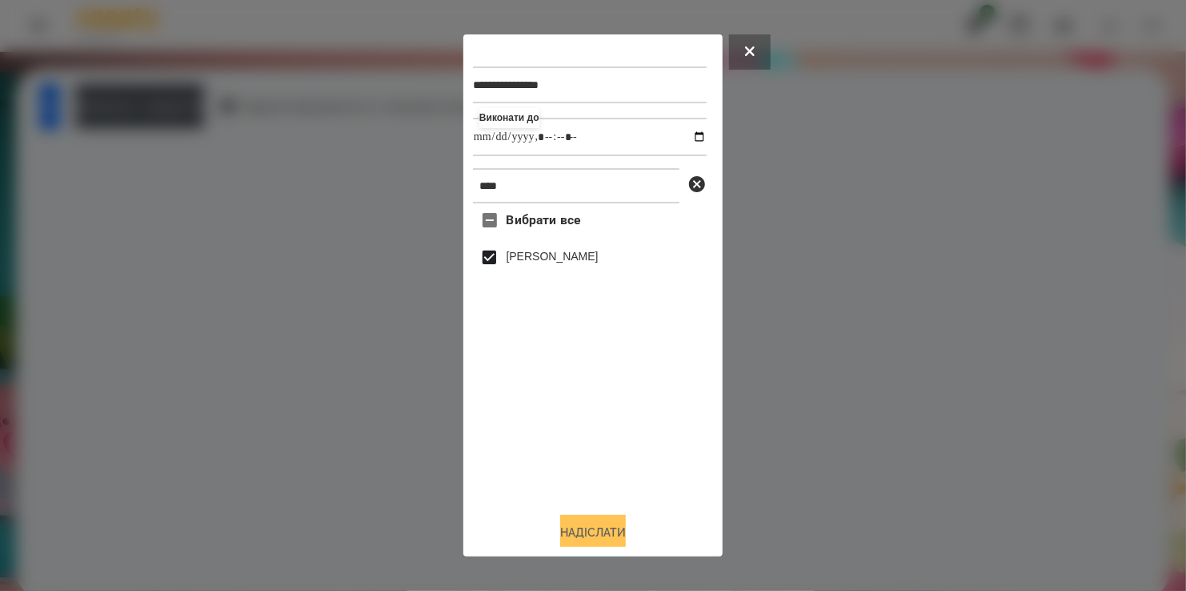
click at [602, 533] on button "Надіслати" at bounding box center [593, 532] width 66 height 35
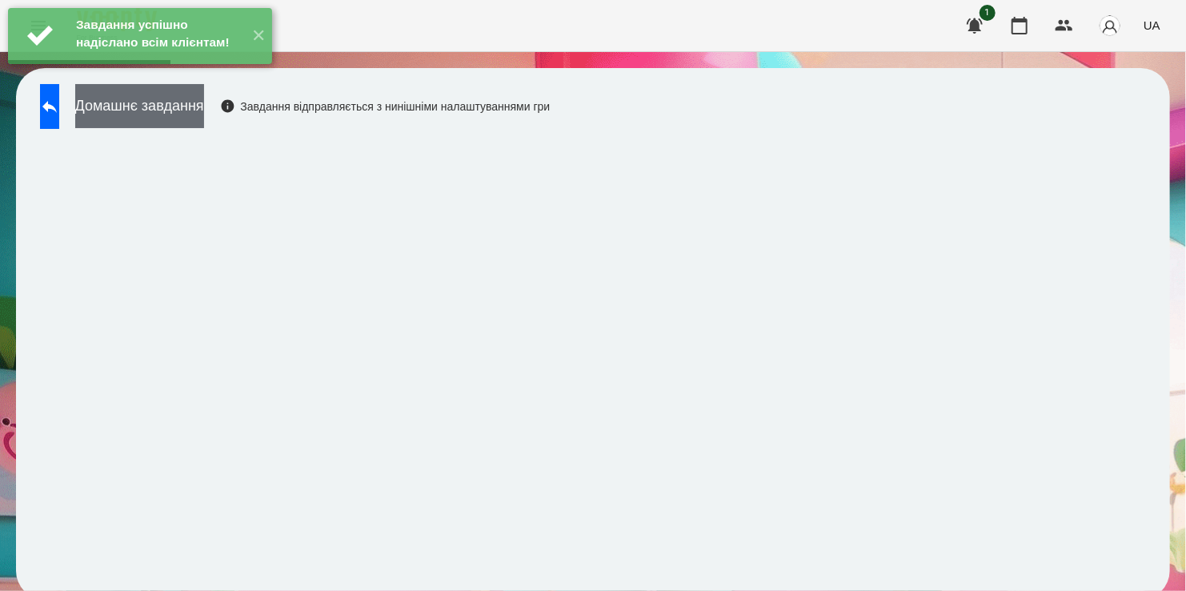
click at [204, 108] on button "Домашнє завдання" at bounding box center [139, 106] width 129 height 44
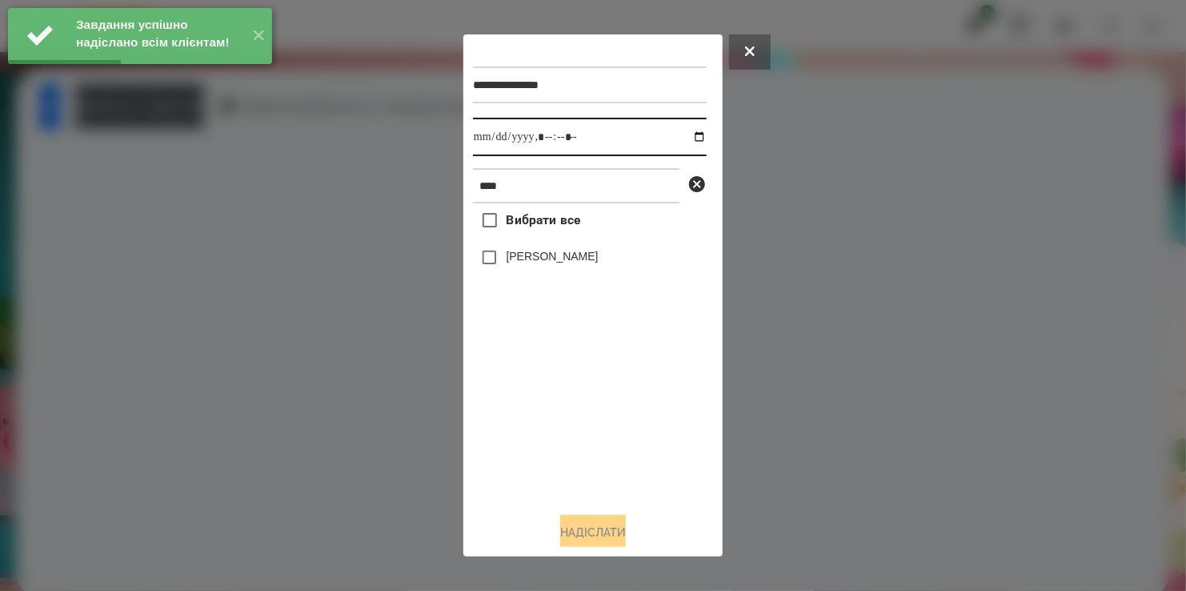
click at [688, 139] on input "datetime-local" at bounding box center [590, 137] width 234 height 38
type input "**********"
click at [597, 437] on div "Вибрати все Олівер Крут" at bounding box center [590, 350] width 234 height 295
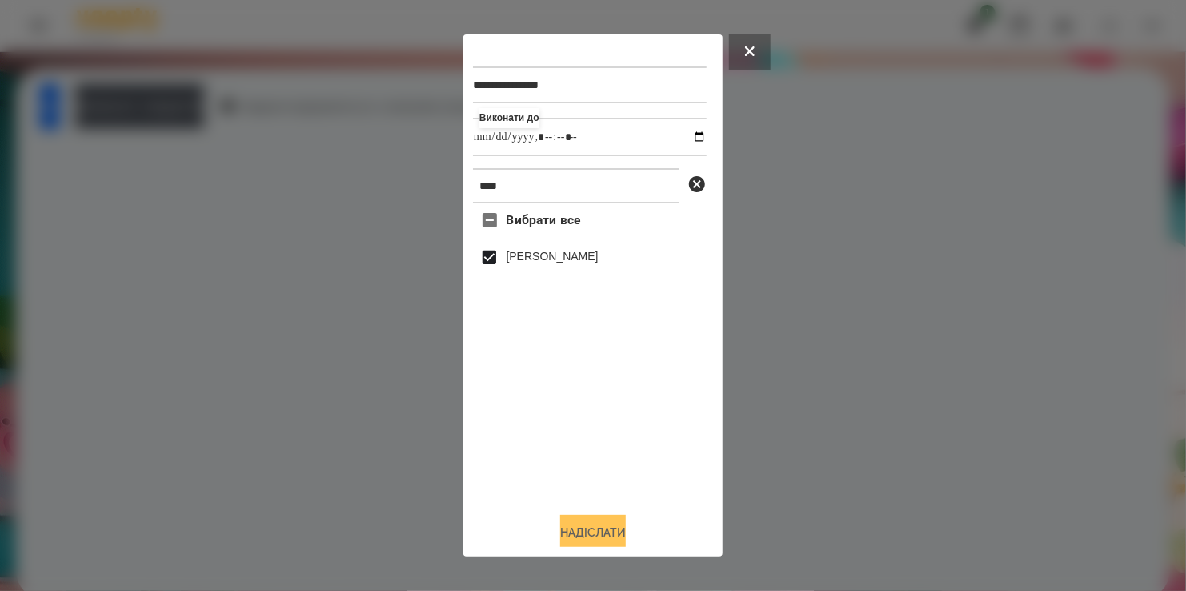
click at [609, 532] on button "Надіслати" at bounding box center [593, 532] width 66 height 35
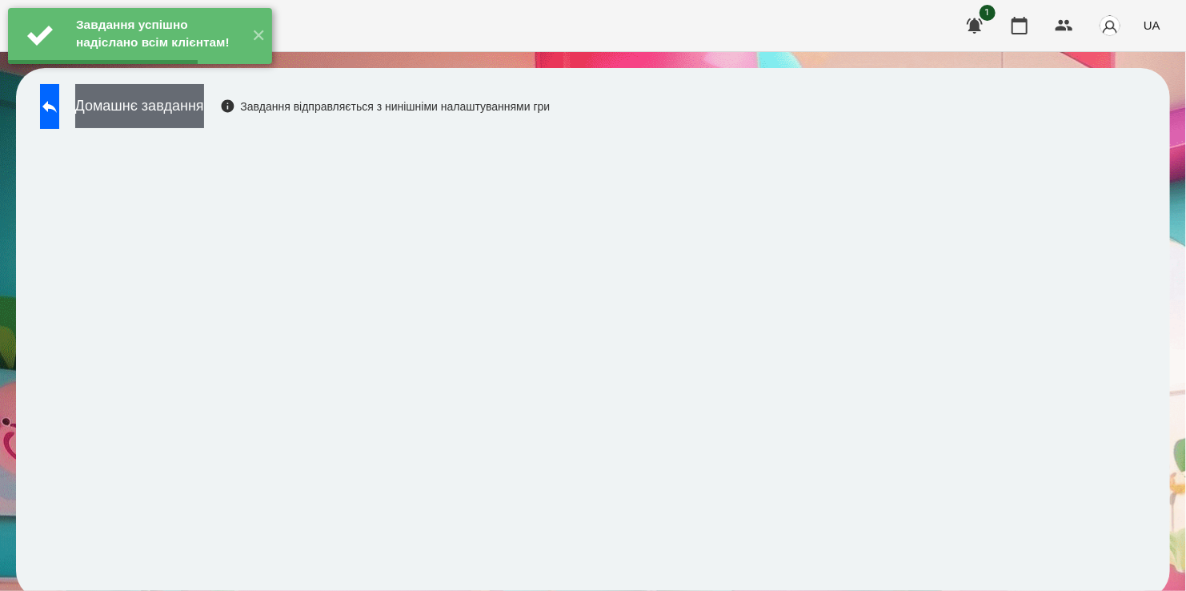
click at [190, 113] on button "Домашнє завдання" at bounding box center [139, 106] width 129 height 44
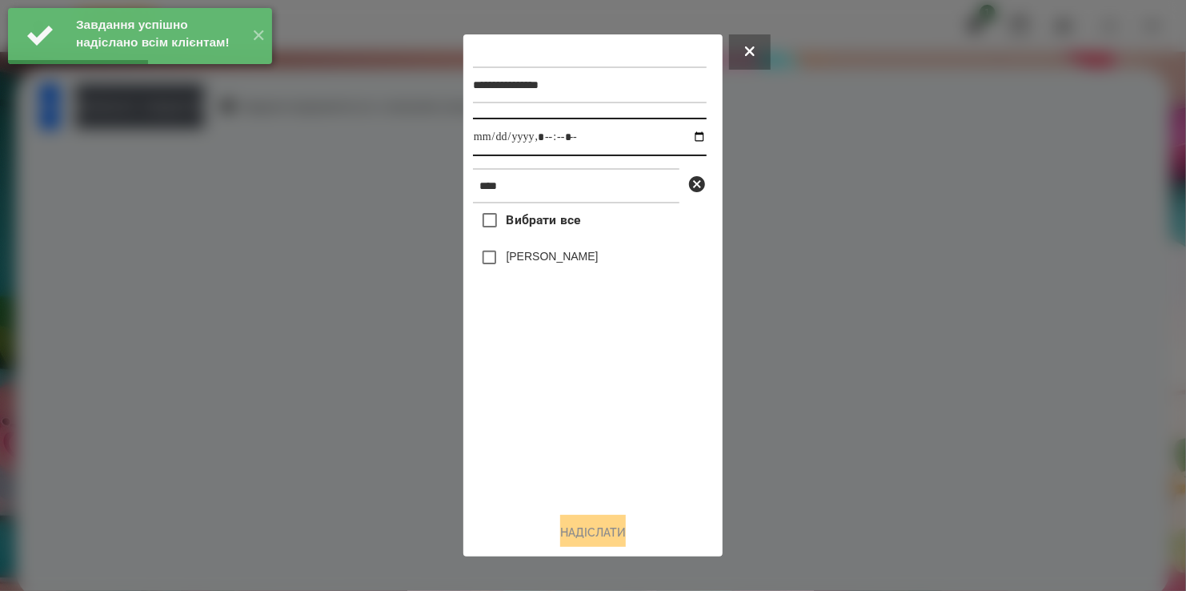
drag, startPoint x: 688, startPoint y: 137, endPoint x: 678, endPoint y: 151, distance: 17.3
click at [688, 138] on input "datetime-local" at bounding box center [590, 137] width 234 height 38
type input "**********"
drag, startPoint x: 609, startPoint y: 440, endPoint x: 546, endPoint y: 347, distance: 112.4
click at [607, 426] on div "Вибрати все Олівер Крут" at bounding box center [590, 350] width 234 height 295
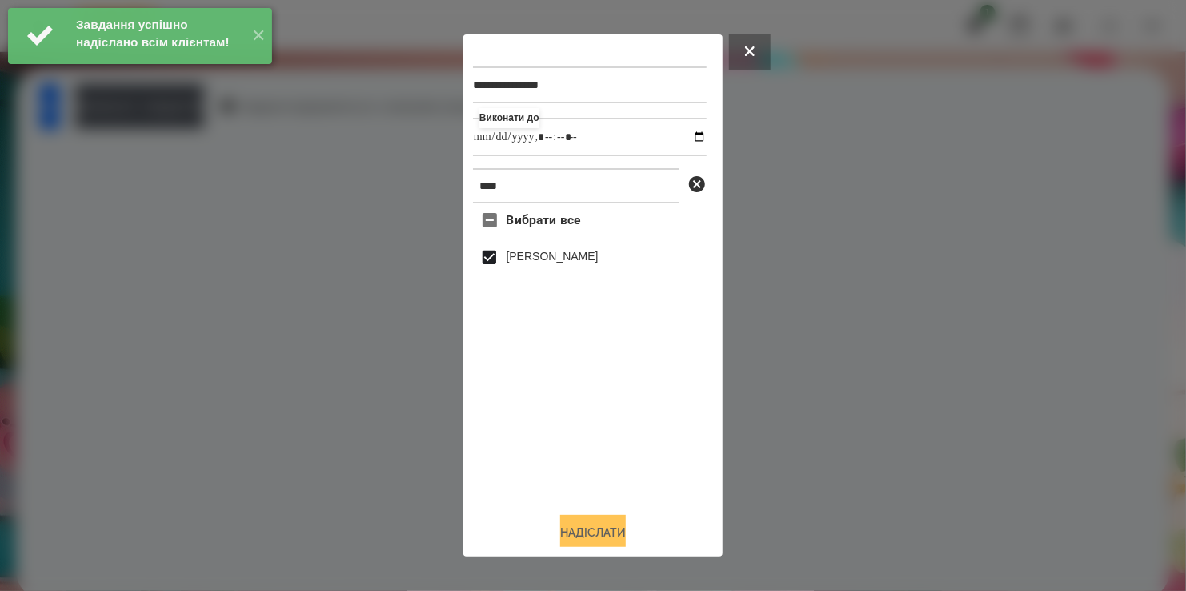
click at [607, 528] on button "Надіслати" at bounding box center [593, 532] width 66 height 35
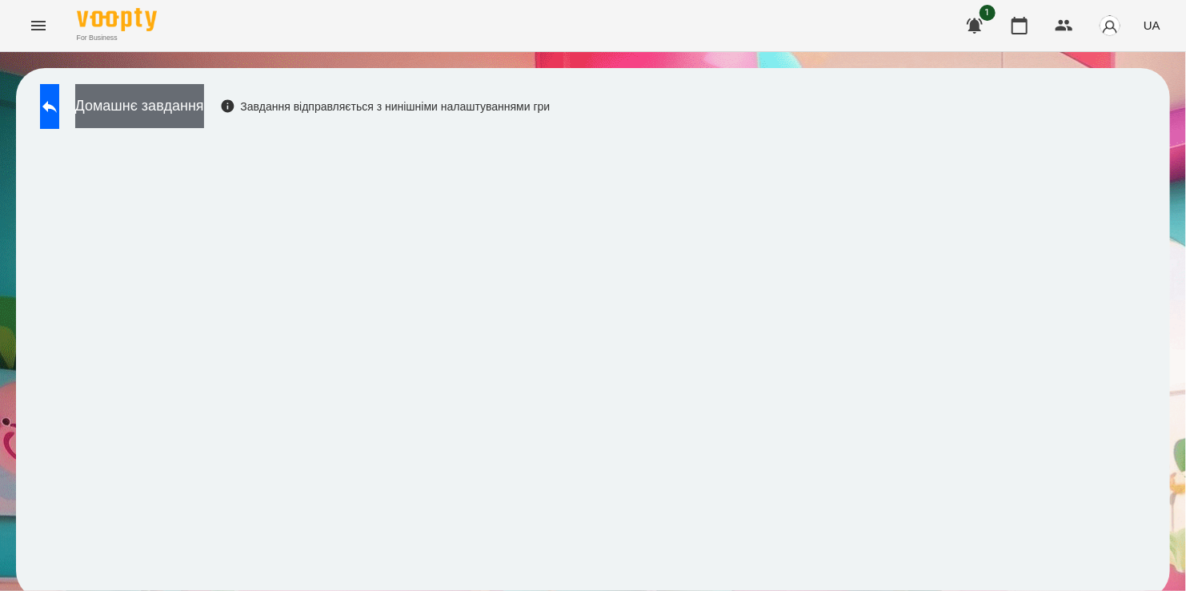
click at [163, 102] on button "Домашнє завдання" at bounding box center [139, 106] width 129 height 44
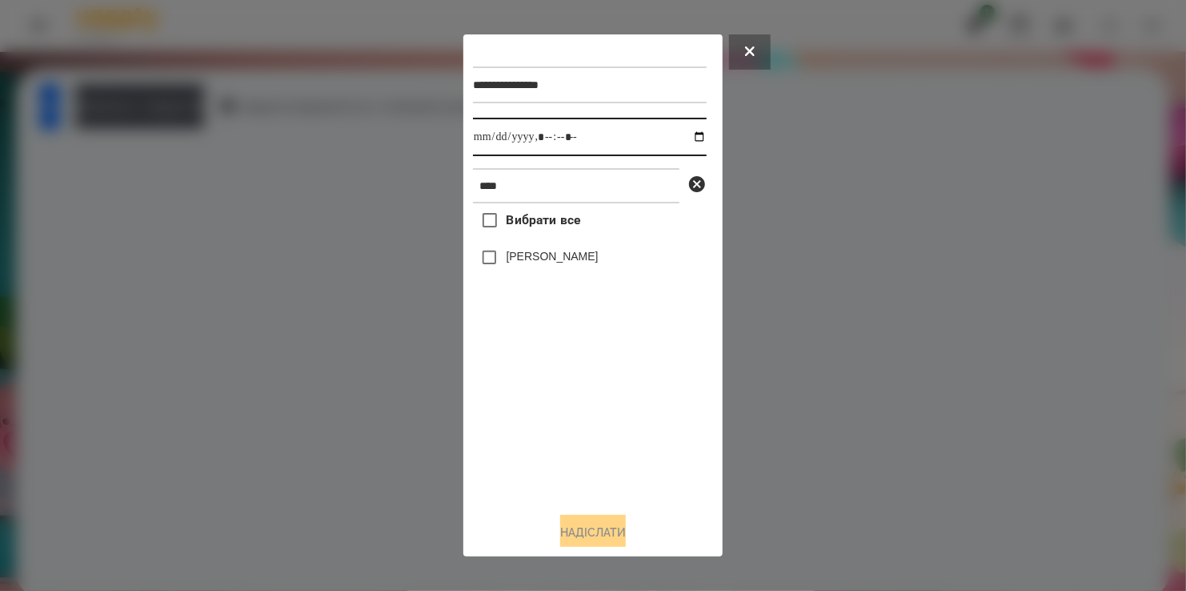
click at [684, 143] on input "datetime-local" at bounding box center [590, 137] width 234 height 38
type input "**********"
drag, startPoint x: 546, startPoint y: 484, endPoint x: 580, endPoint y: 362, distance: 126.2
click at [561, 458] on div "Вибрати все Олівер Крут" at bounding box center [590, 350] width 234 height 295
click at [600, 524] on button "Надіслати" at bounding box center [593, 532] width 66 height 35
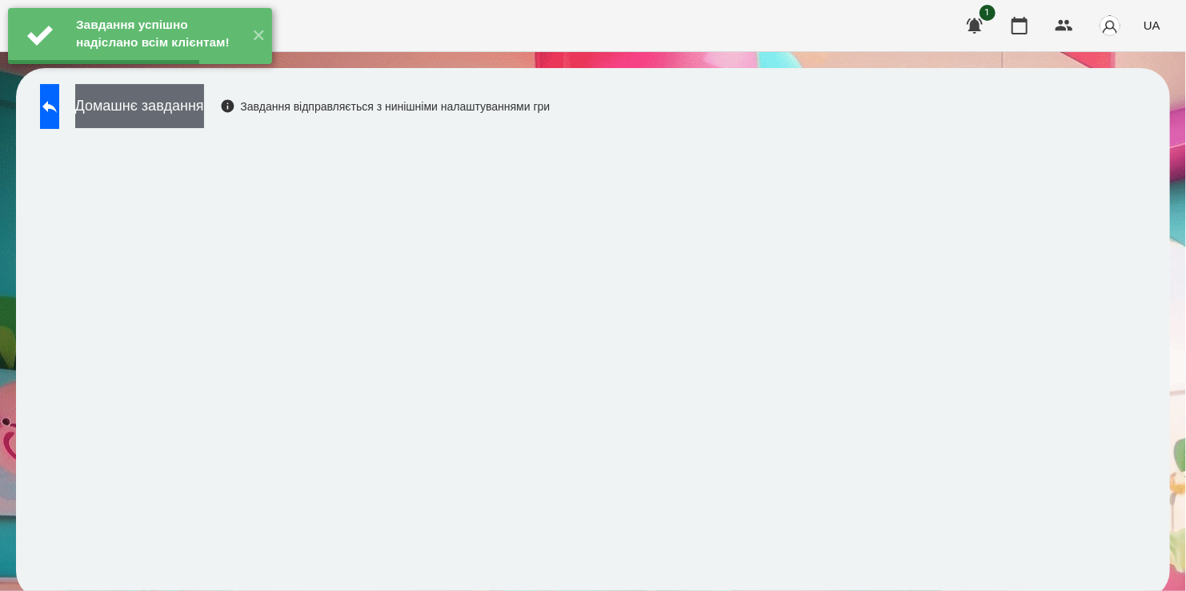
drag, startPoint x: 188, startPoint y: 98, endPoint x: 195, endPoint y: 103, distance: 8.5
click at [195, 103] on button "Домашнє завдання" at bounding box center [139, 106] width 129 height 44
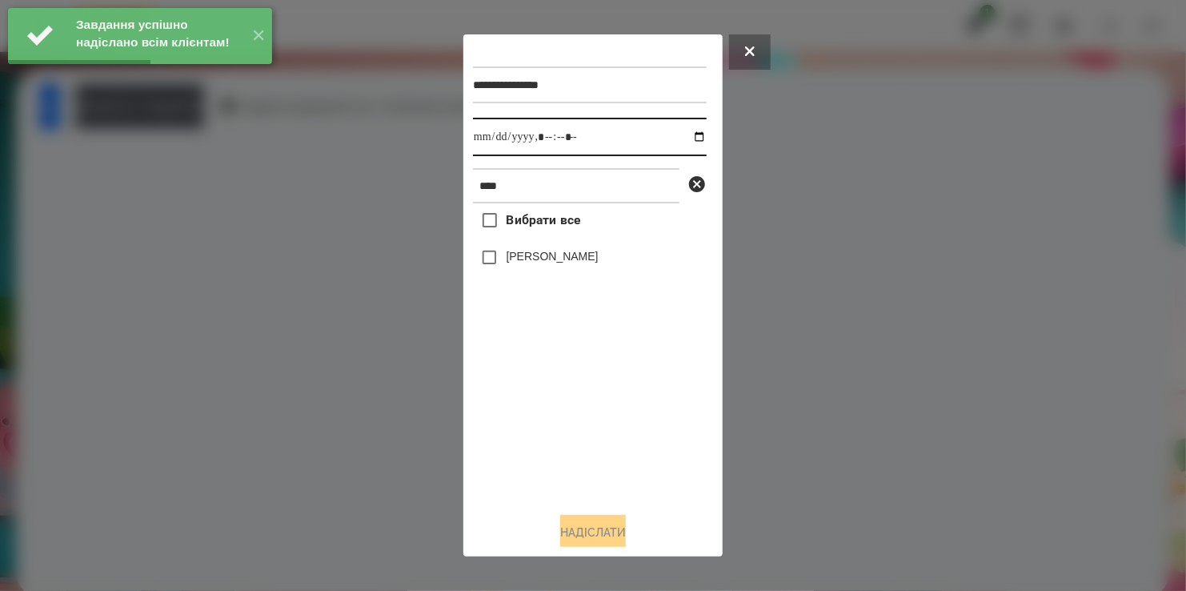
click at [686, 137] on input "datetime-local" at bounding box center [590, 137] width 234 height 38
type input "**********"
drag, startPoint x: 525, startPoint y: 433, endPoint x: 534, endPoint y: 380, distance: 53.6
click at [534, 399] on div "Вибрати все Олівер Крут" at bounding box center [590, 350] width 234 height 295
click at [601, 537] on button "Надіслати" at bounding box center [593, 532] width 66 height 35
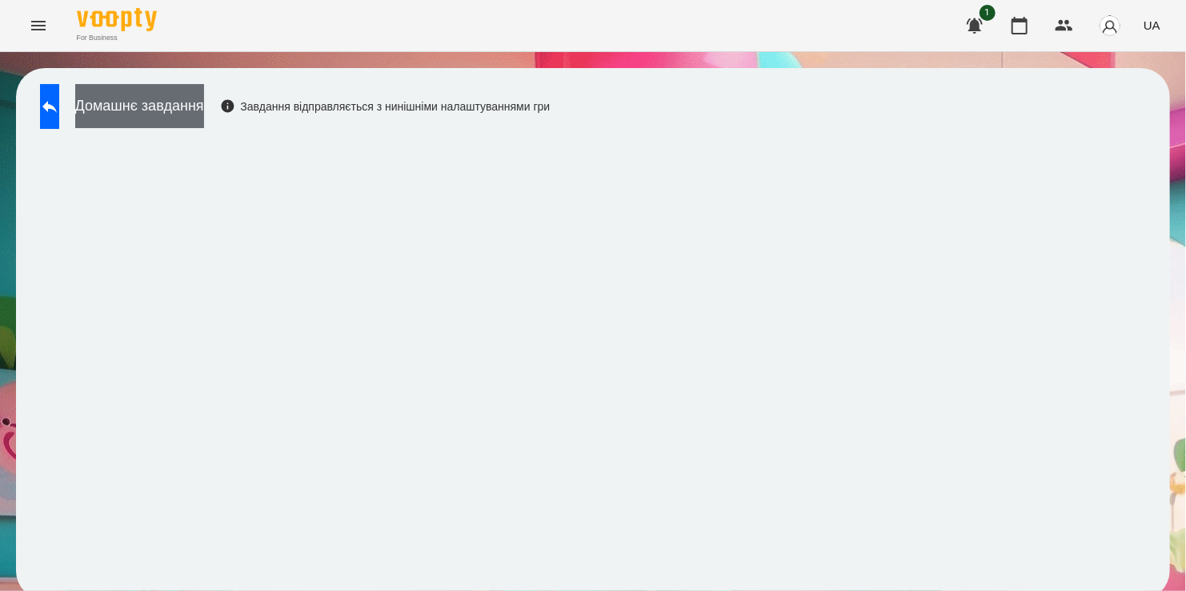
click at [171, 109] on button "Домашнє завдання" at bounding box center [139, 106] width 129 height 44
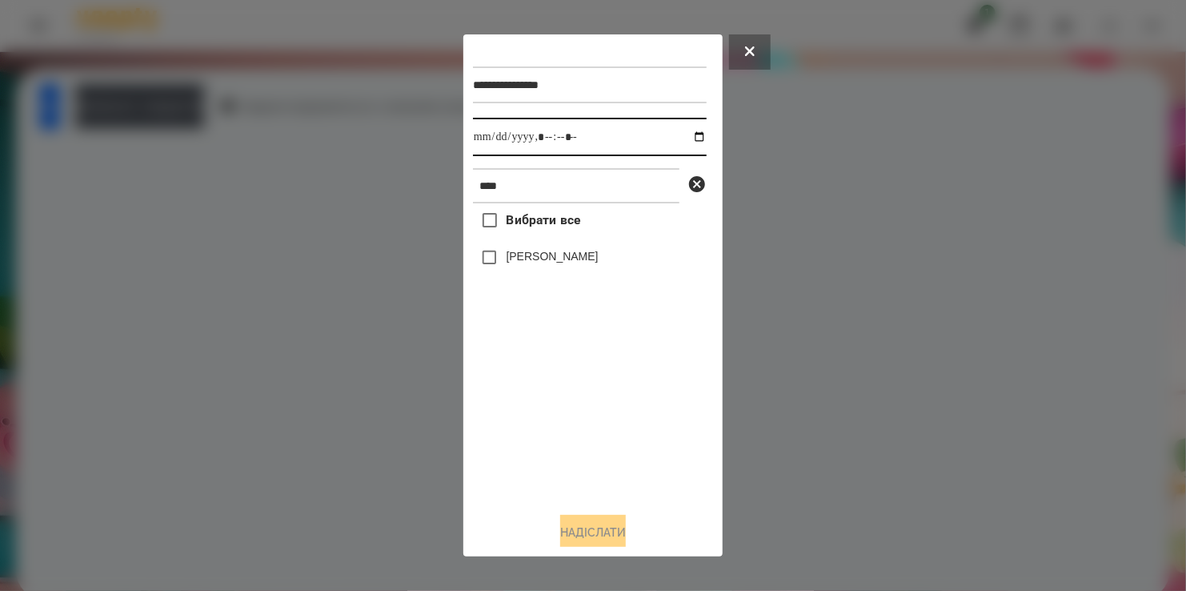
click at [682, 138] on input "datetime-local" at bounding box center [590, 137] width 234 height 38
type input "**********"
drag, startPoint x: 615, startPoint y: 449, endPoint x: 555, endPoint y: 332, distance: 131.4
click at [615, 439] on div "Вибрати все Олівер Крут" at bounding box center [590, 350] width 234 height 295
click at [588, 534] on button "Надіслати" at bounding box center [593, 532] width 66 height 35
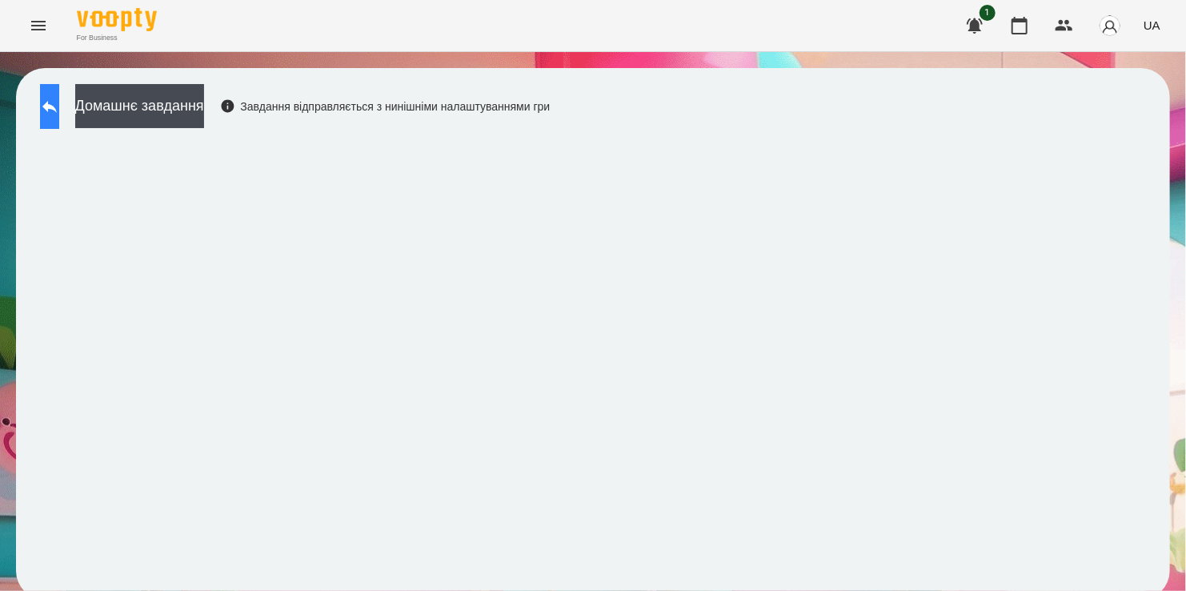
click at [54, 106] on button at bounding box center [49, 106] width 19 height 45
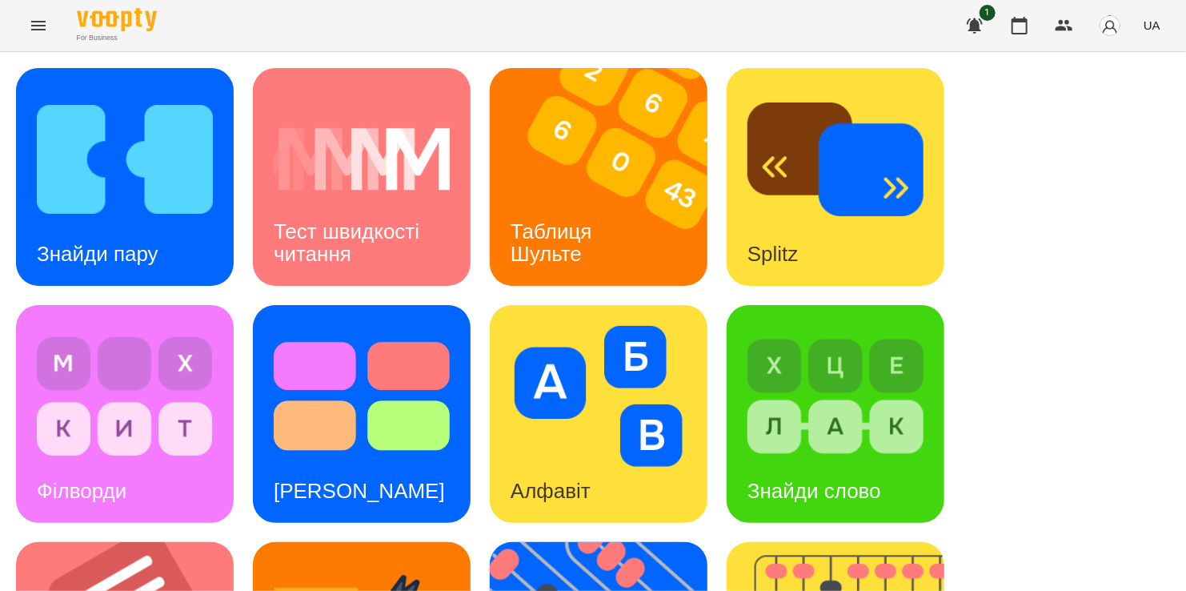
scroll to position [338, 0]
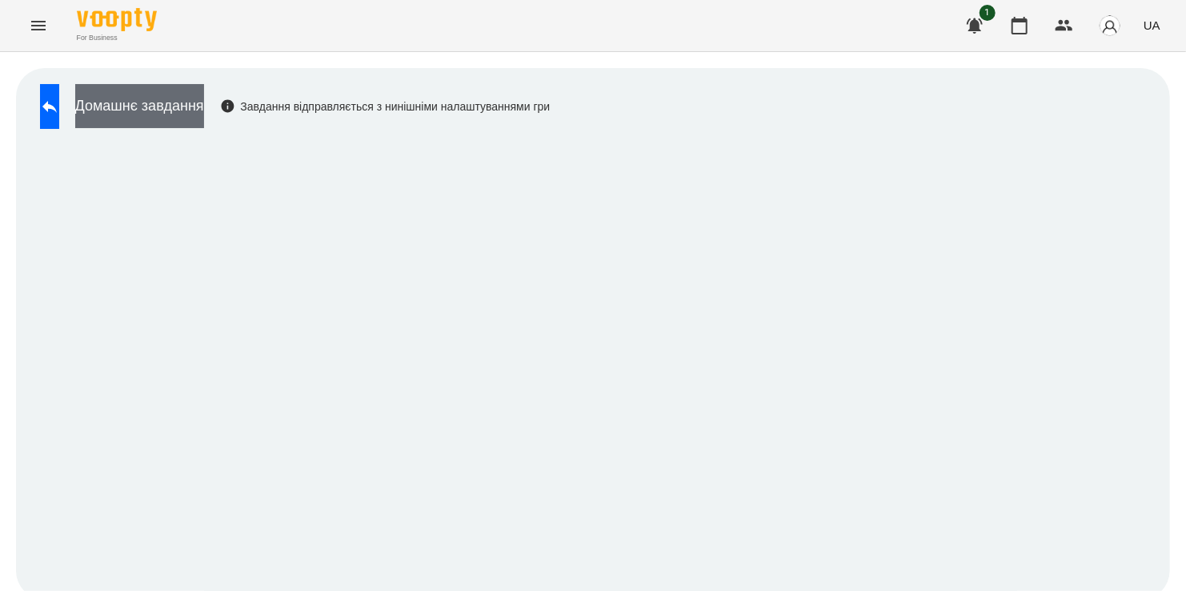
click at [204, 109] on button "Домашнє завдання" at bounding box center [139, 106] width 129 height 44
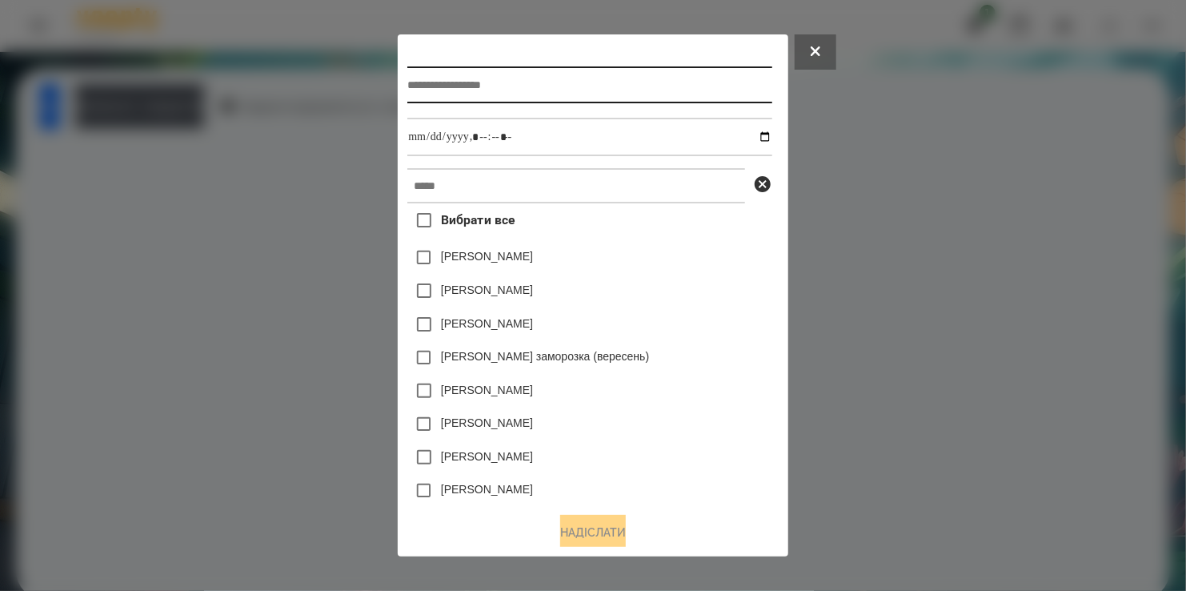
click at [451, 93] on input "text" at bounding box center [589, 84] width 364 height 37
type input "*********"
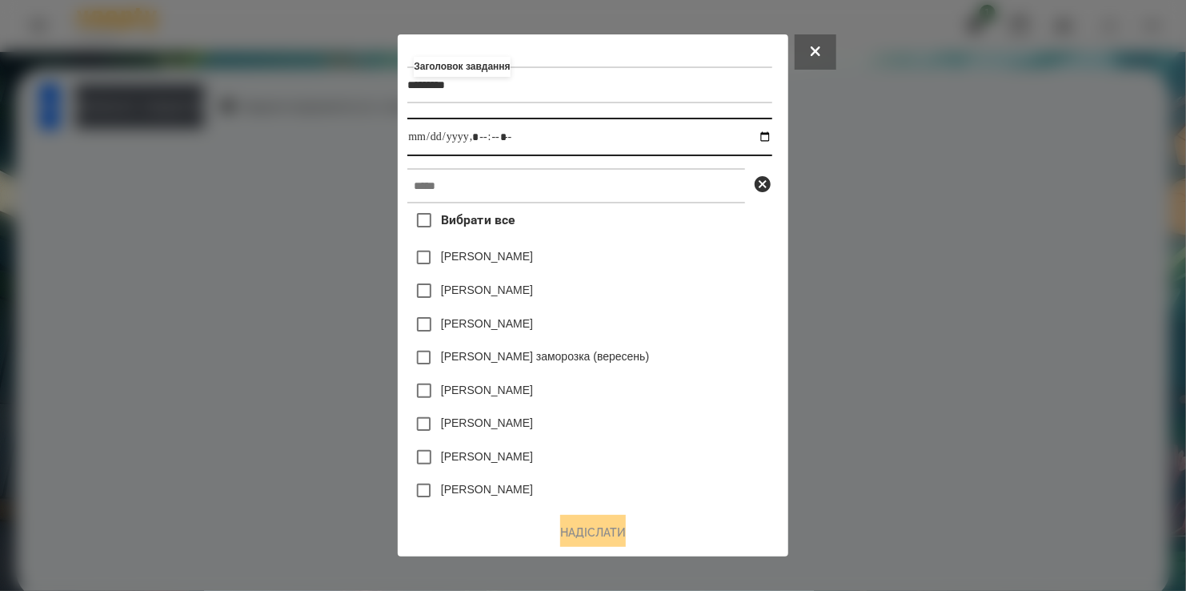
click at [768, 140] on input "datetime-local" at bounding box center [589, 137] width 364 height 38
type input "**********"
click at [738, 288] on div "Яна Щербакова" at bounding box center [589, 291] width 364 height 34
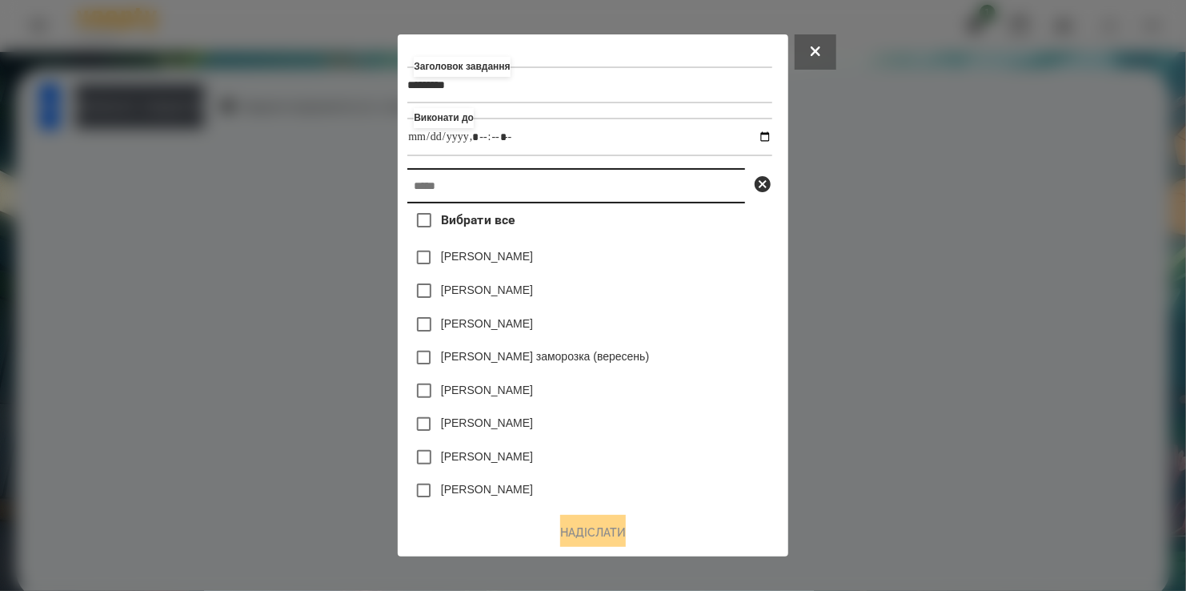
click at [580, 195] on input "text" at bounding box center [576, 185] width 338 height 35
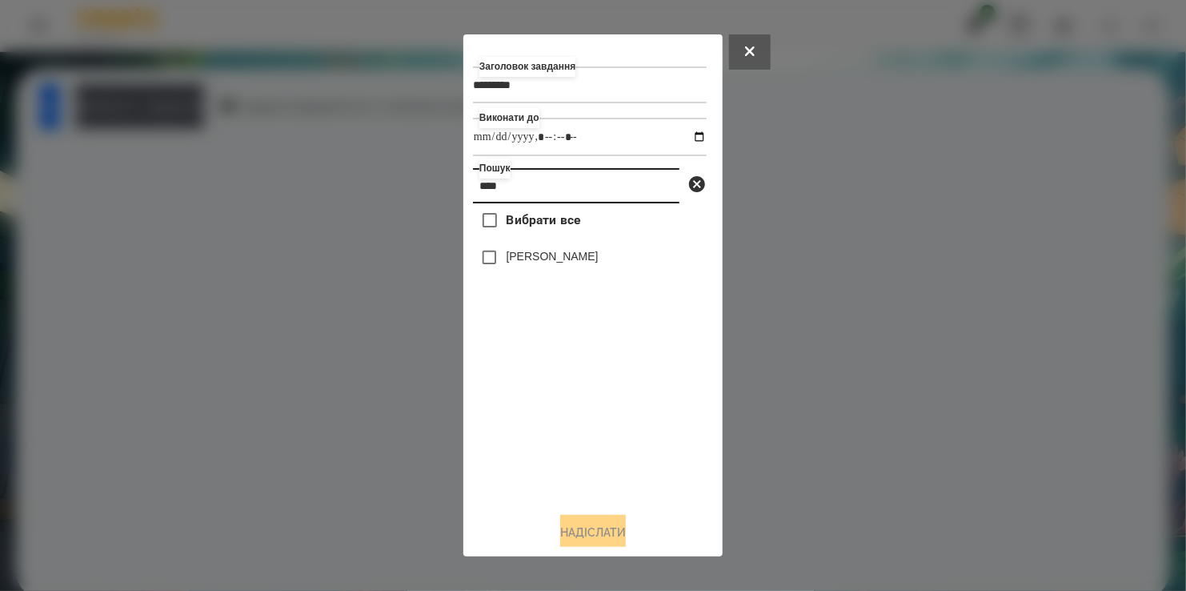
type input "****"
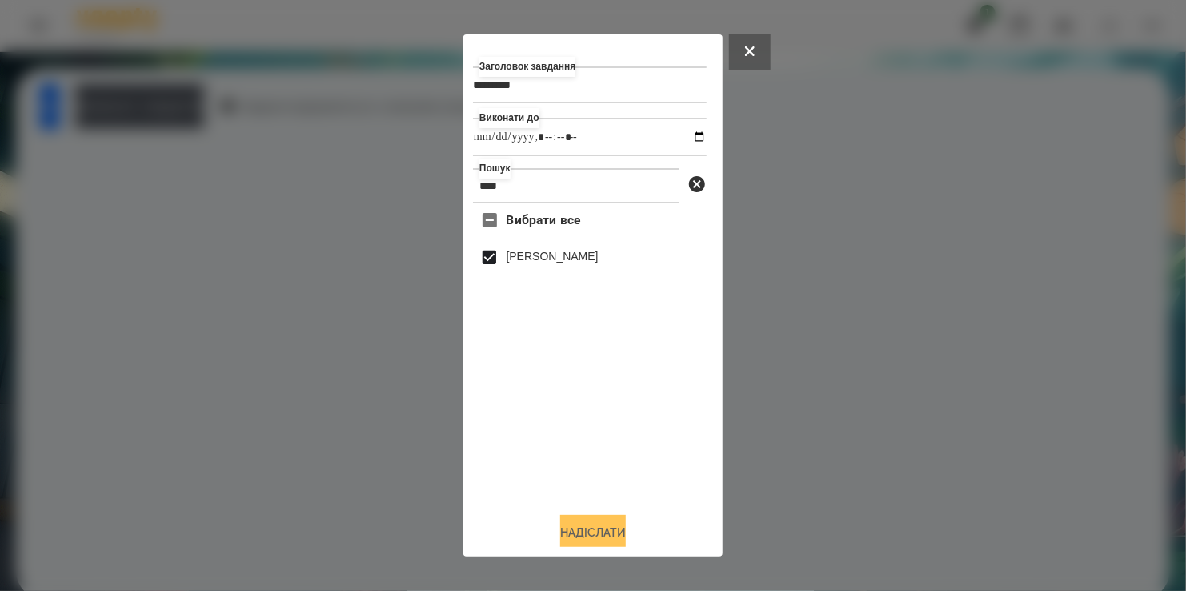
click at [592, 531] on button "Надіслати" at bounding box center [593, 532] width 66 height 35
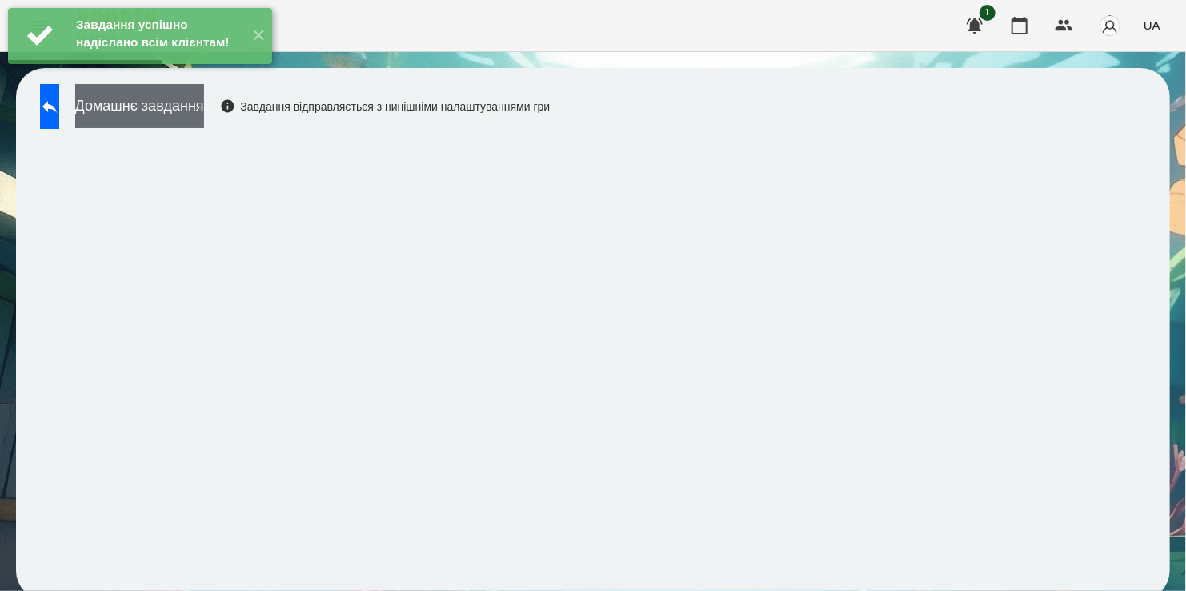
click at [191, 109] on button "Домашнє завдання" at bounding box center [139, 106] width 129 height 44
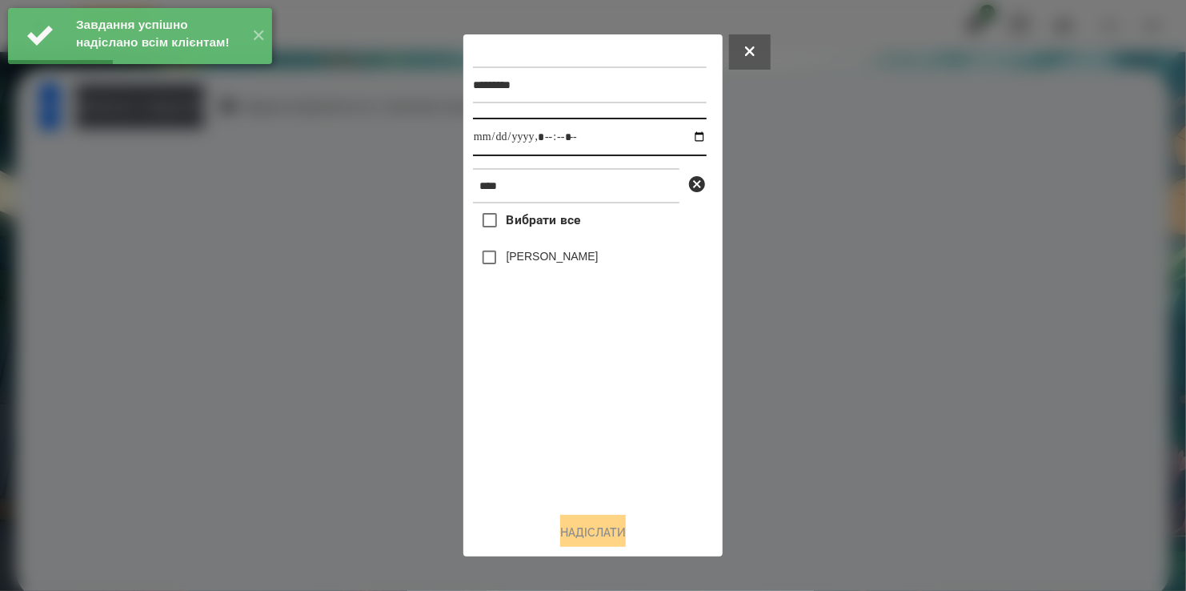
drag, startPoint x: 681, startPoint y: 135, endPoint x: 661, endPoint y: 155, distance: 28.3
click at [680, 138] on input "datetime-local" at bounding box center [590, 137] width 234 height 38
type input "**********"
drag, startPoint x: 545, startPoint y: 429, endPoint x: 524, endPoint y: 301, distance: 129.8
click at [550, 399] on div "Вибрати все Олівер Крут" at bounding box center [590, 350] width 234 height 295
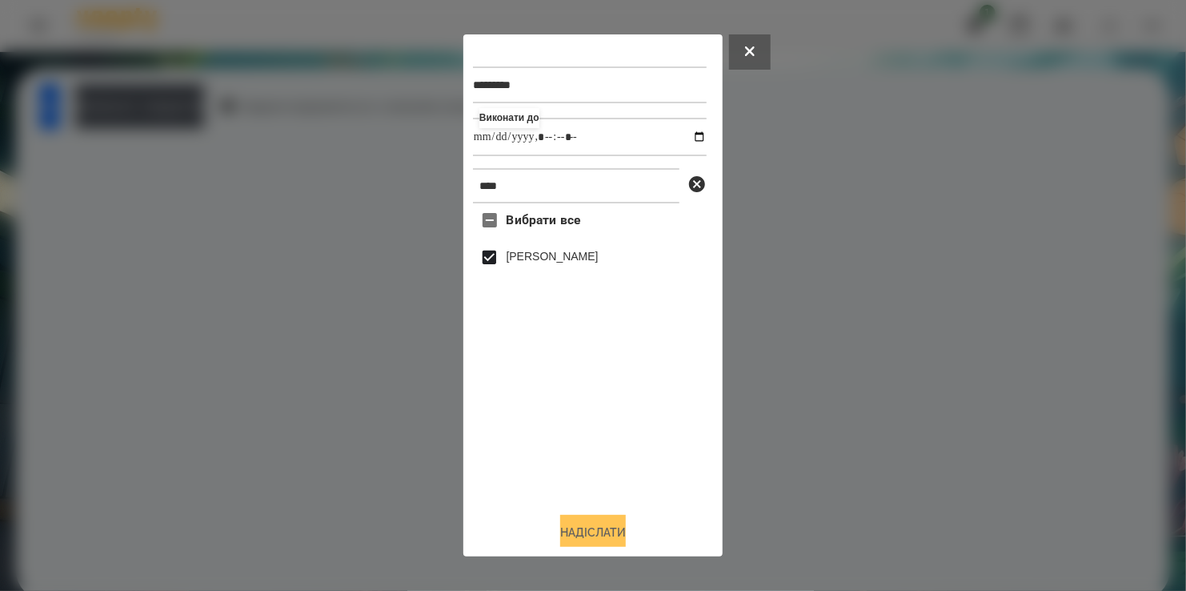
click at [604, 527] on button "Надіслати" at bounding box center [593, 532] width 66 height 35
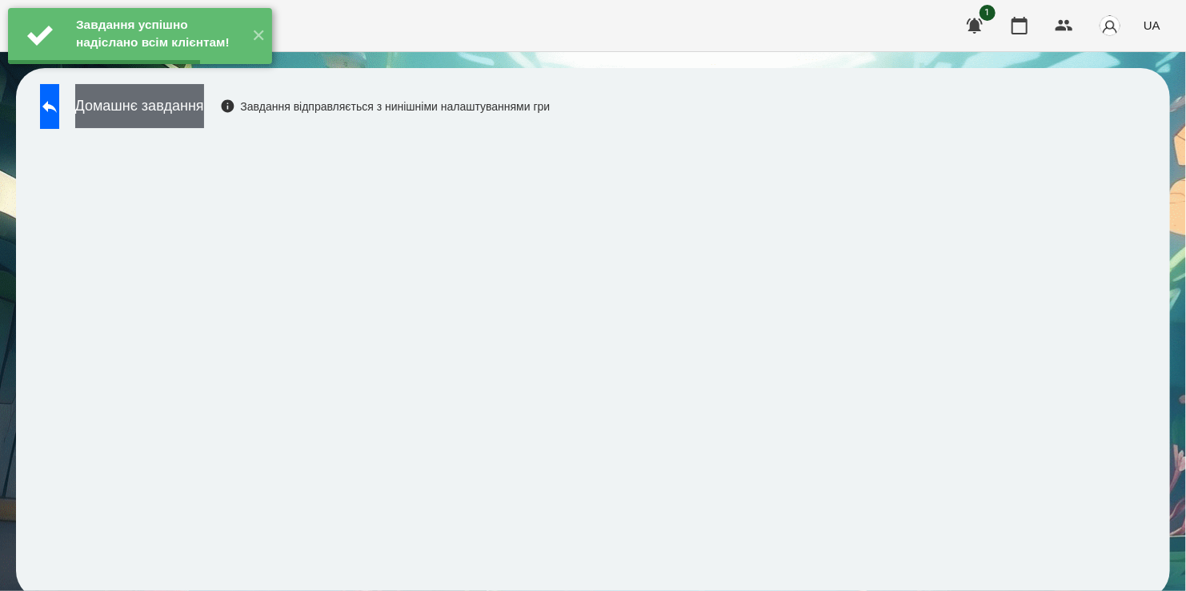
click at [198, 108] on button "Домашнє завдання" at bounding box center [139, 106] width 129 height 44
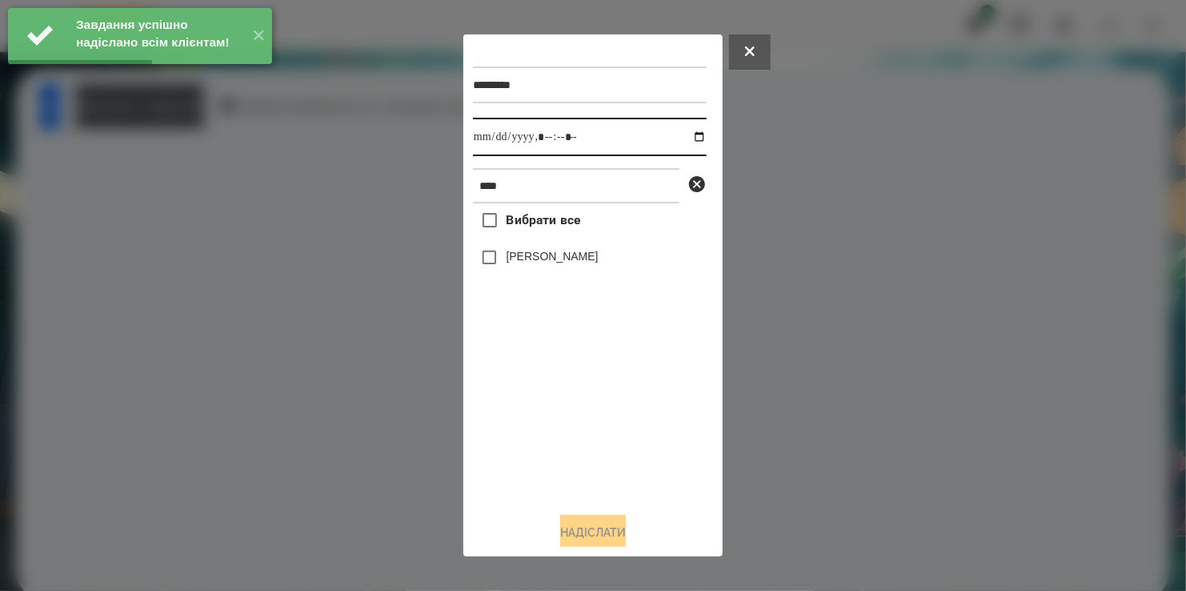
click at [683, 142] on input "datetime-local" at bounding box center [590, 137] width 234 height 38
type input "**********"
drag, startPoint x: 569, startPoint y: 425, endPoint x: 519, endPoint y: 310, distance: 125.8
click at [564, 389] on div "Вибрати все Олівер Крут" at bounding box center [590, 350] width 234 height 295
click at [602, 536] on button "Надіслати" at bounding box center [593, 532] width 66 height 35
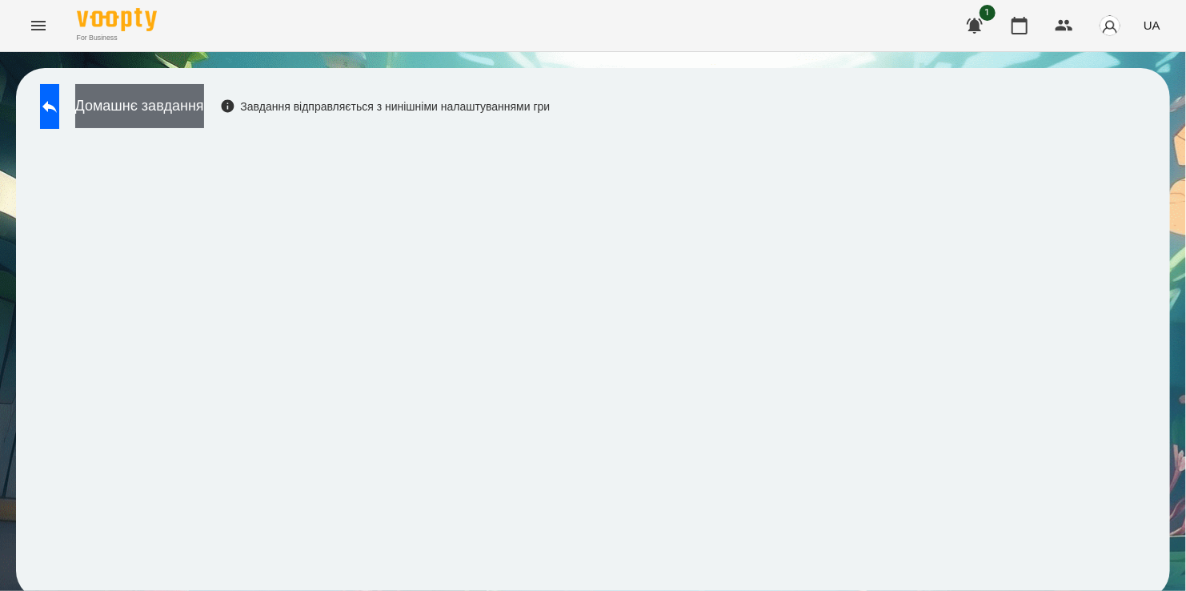
click at [194, 98] on button "Домашнє завдання" at bounding box center [139, 106] width 129 height 44
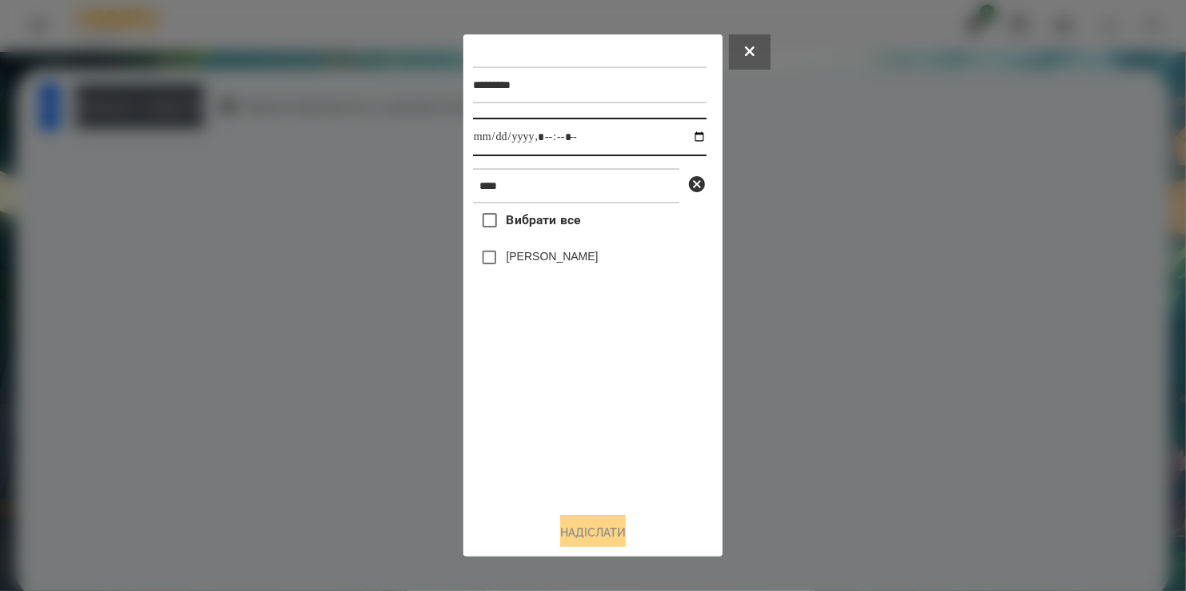
click at [684, 142] on input "datetime-local" at bounding box center [590, 137] width 234 height 38
type input "**********"
drag, startPoint x: 556, startPoint y: 448, endPoint x: 536, endPoint y: 368, distance: 82.3
click at [563, 431] on div "Вибрати все Олівер Крут" at bounding box center [590, 350] width 234 height 295
click at [600, 530] on button "Надіслати" at bounding box center [593, 532] width 66 height 35
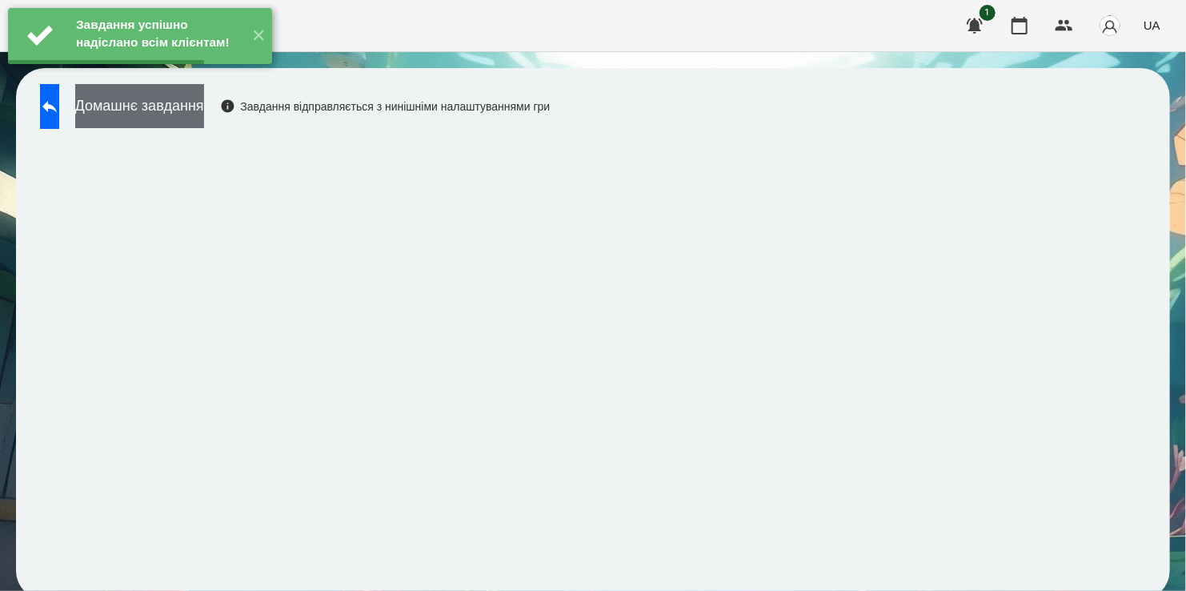
click at [181, 104] on button "Домашнє завдання" at bounding box center [139, 106] width 129 height 44
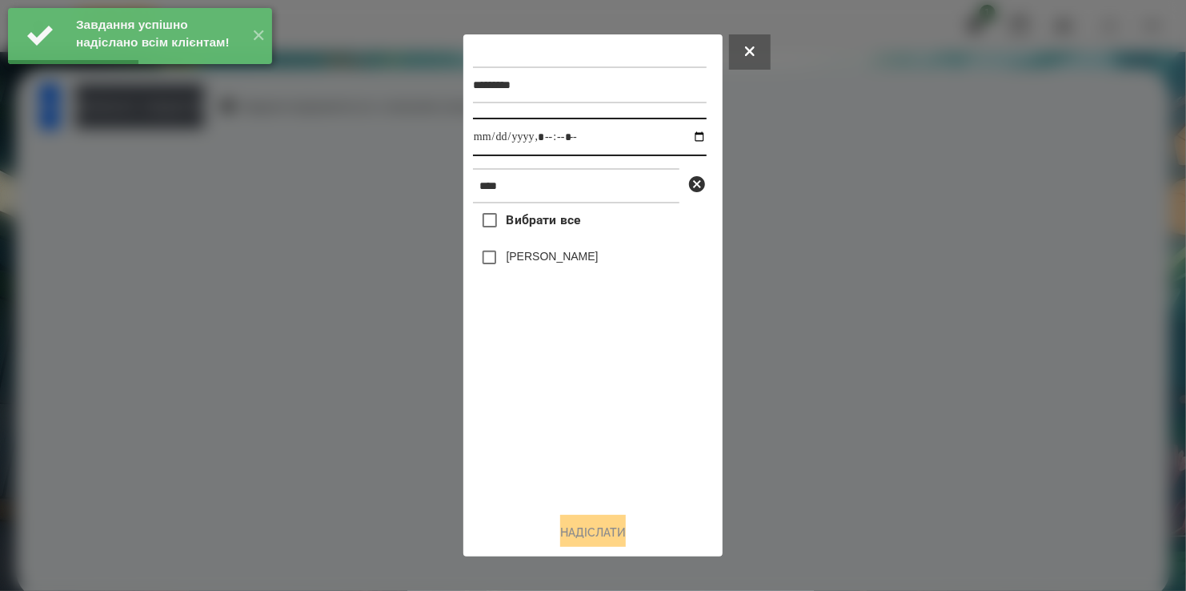
click at [686, 138] on input "datetime-local" at bounding box center [590, 137] width 234 height 38
type input "**********"
drag, startPoint x: 585, startPoint y: 445, endPoint x: 588, endPoint y: 299, distance: 146.5
click at [598, 419] on div "Вибрати все Олівер Крут" at bounding box center [590, 350] width 234 height 295
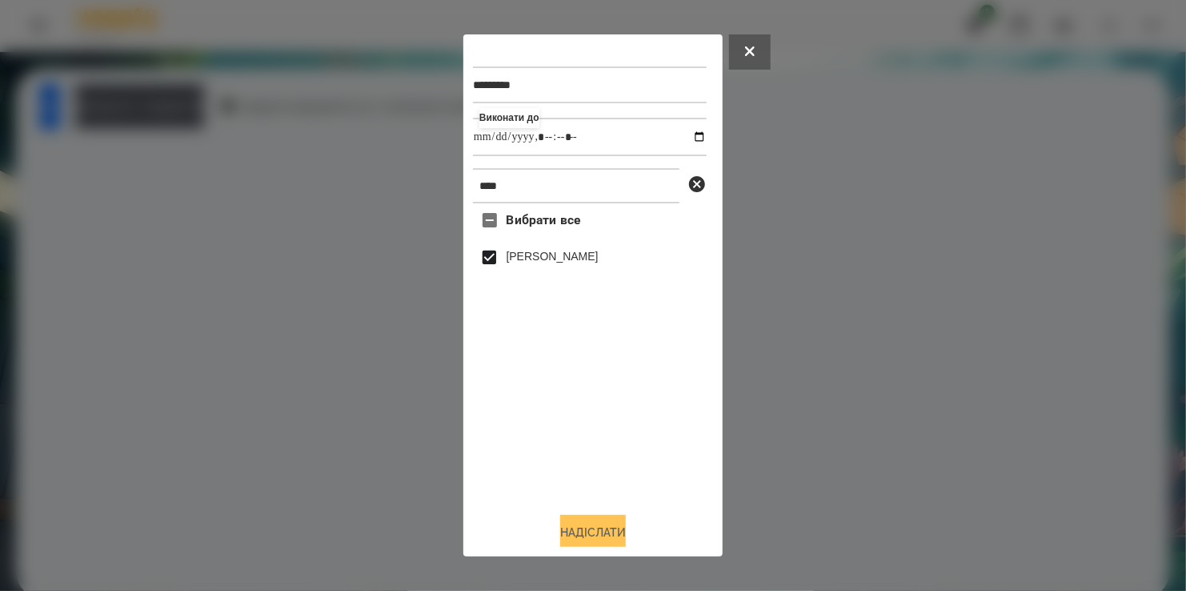
click at [595, 534] on button "Надіслати" at bounding box center [593, 532] width 66 height 35
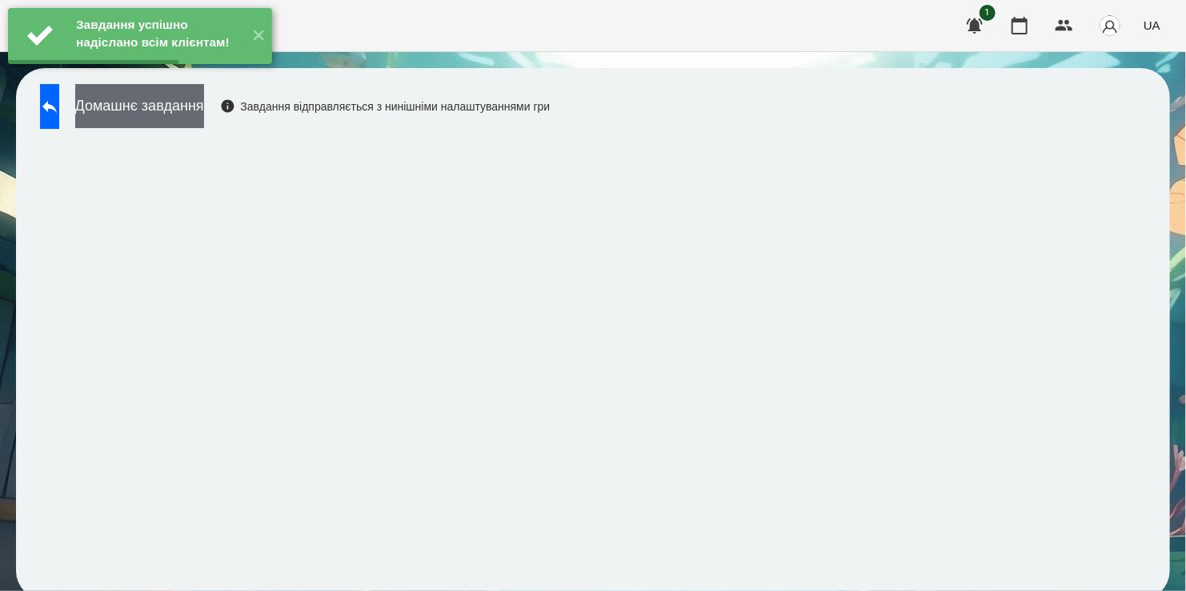
click at [189, 101] on button "Домашнє завдання" at bounding box center [139, 106] width 129 height 44
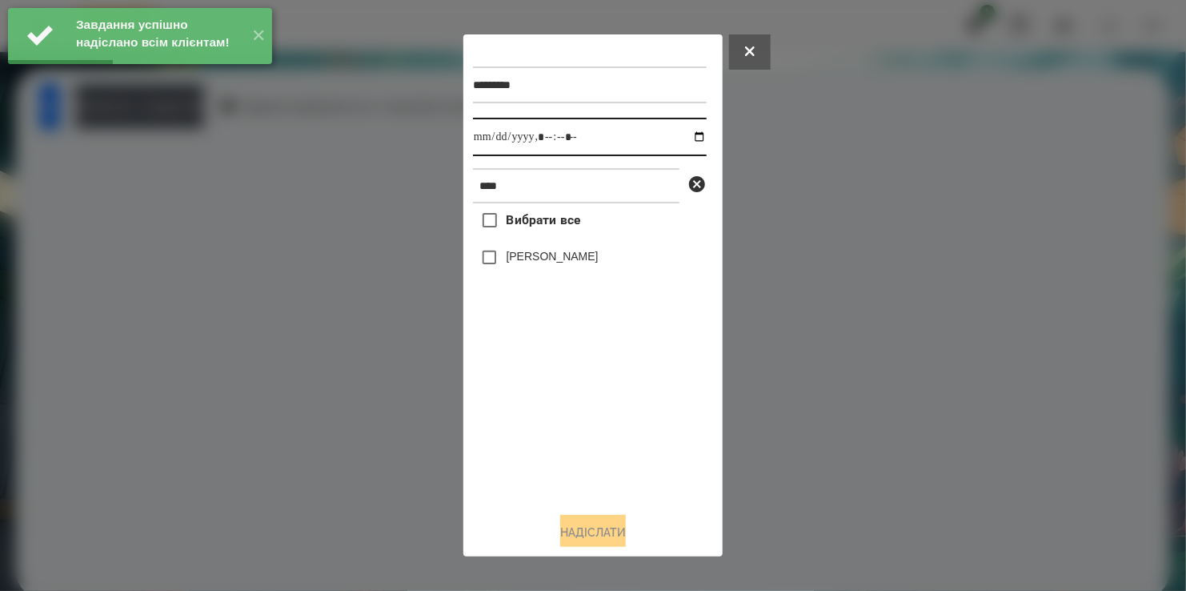
click at [687, 138] on input "datetime-local" at bounding box center [590, 137] width 234 height 38
type input "**********"
drag, startPoint x: 577, startPoint y: 469, endPoint x: 552, endPoint y: 364, distance: 108.0
click at [584, 442] on div "Вибрати все Олівер Крут" at bounding box center [590, 350] width 234 height 295
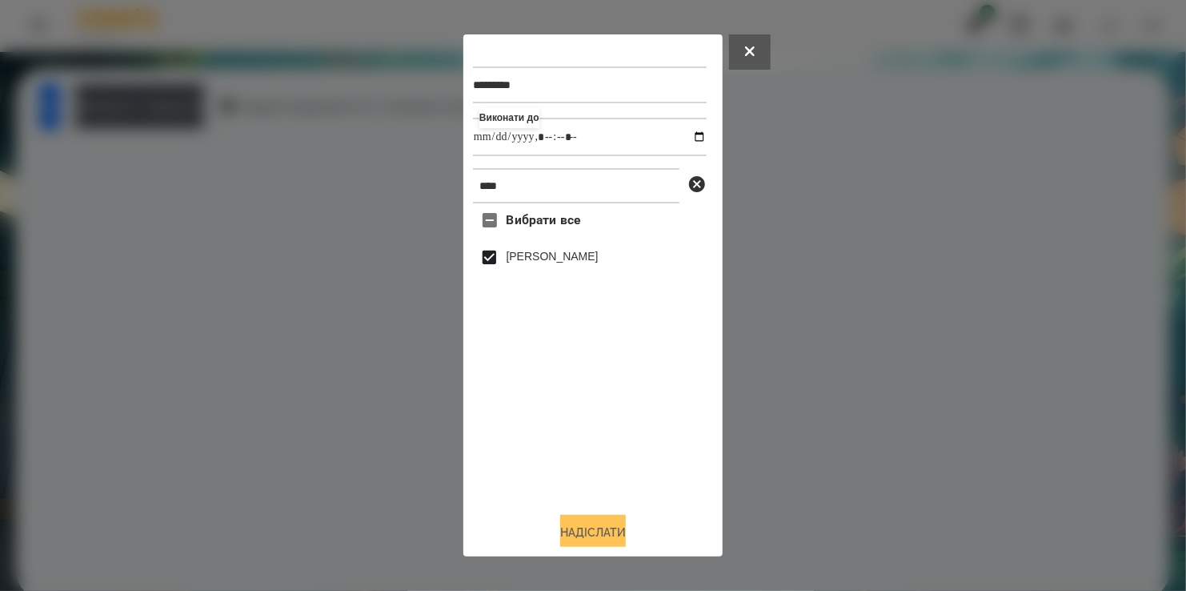
click at [596, 537] on button "Надіслати" at bounding box center [593, 532] width 66 height 35
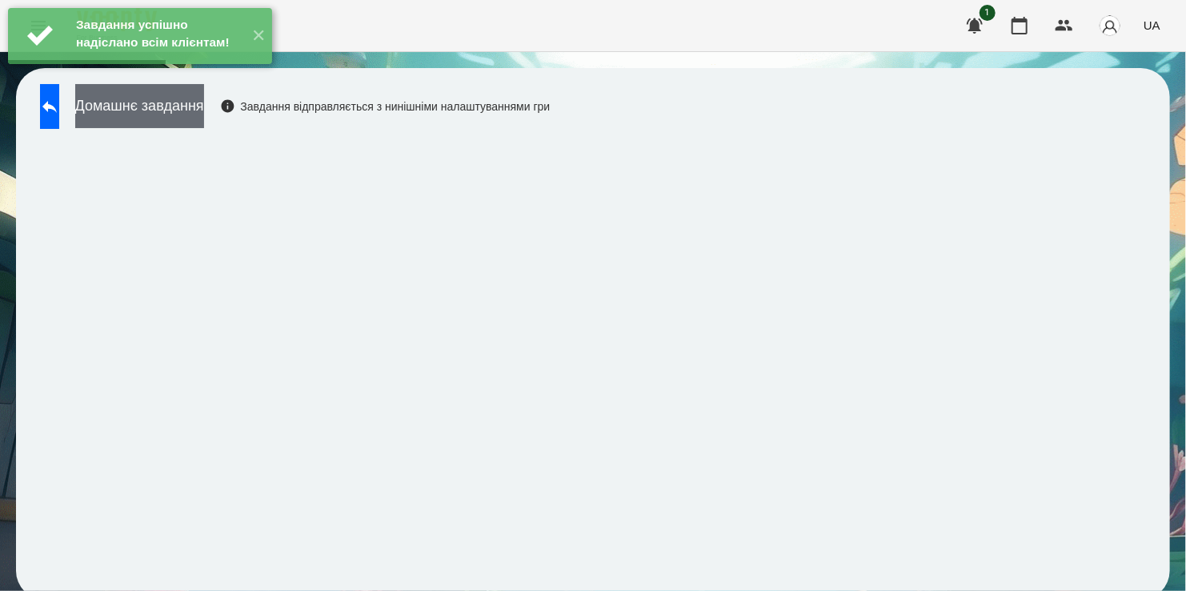
click at [202, 106] on button "Домашнє завдання" at bounding box center [139, 106] width 129 height 44
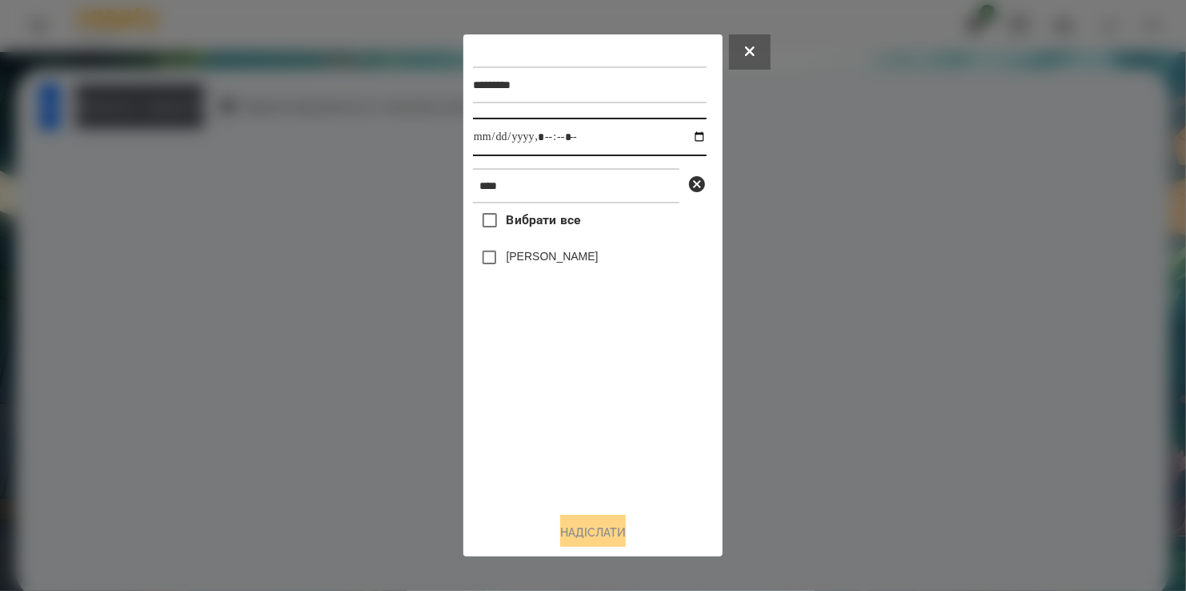
click at [689, 139] on input "datetime-local" at bounding box center [590, 137] width 234 height 38
drag, startPoint x: 516, startPoint y: 429, endPoint x: 531, endPoint y: 359, distance: 71.1
click at [524, 415] on div "Вибрати все Олівер Крут" at bounding box center [590, 350] width 234 height 295
click at [599, 532] on button "Надіслати" at bounding box center [593, 532] width 66 height 35
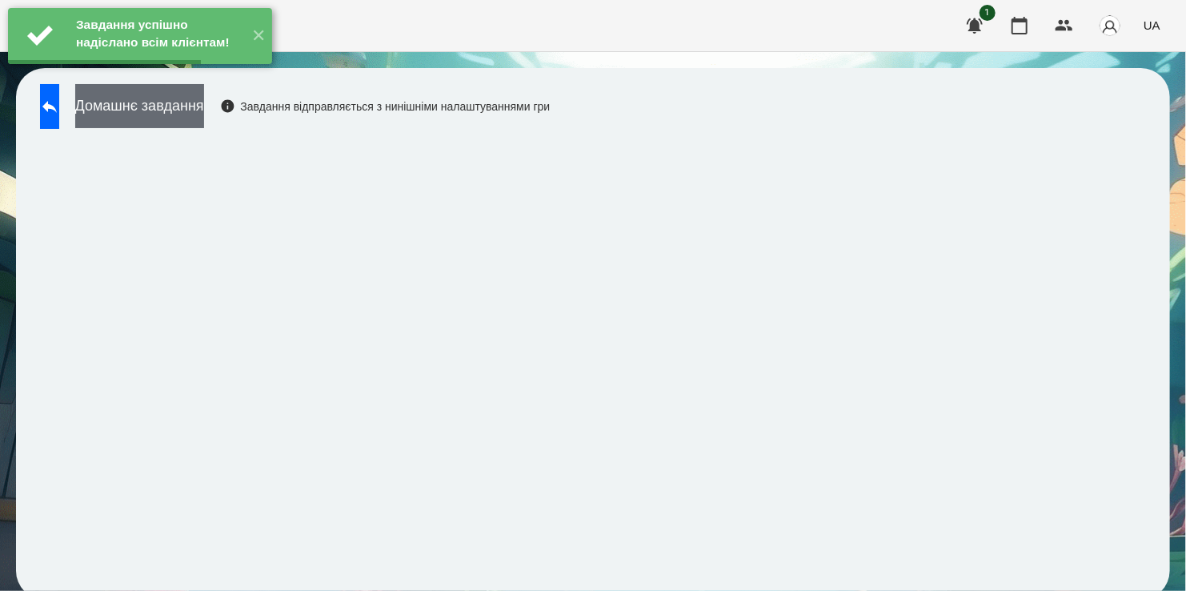
click at [191, 113] on button "Домашнє завдання" at bounding box center [139, 106] width 129 height 44
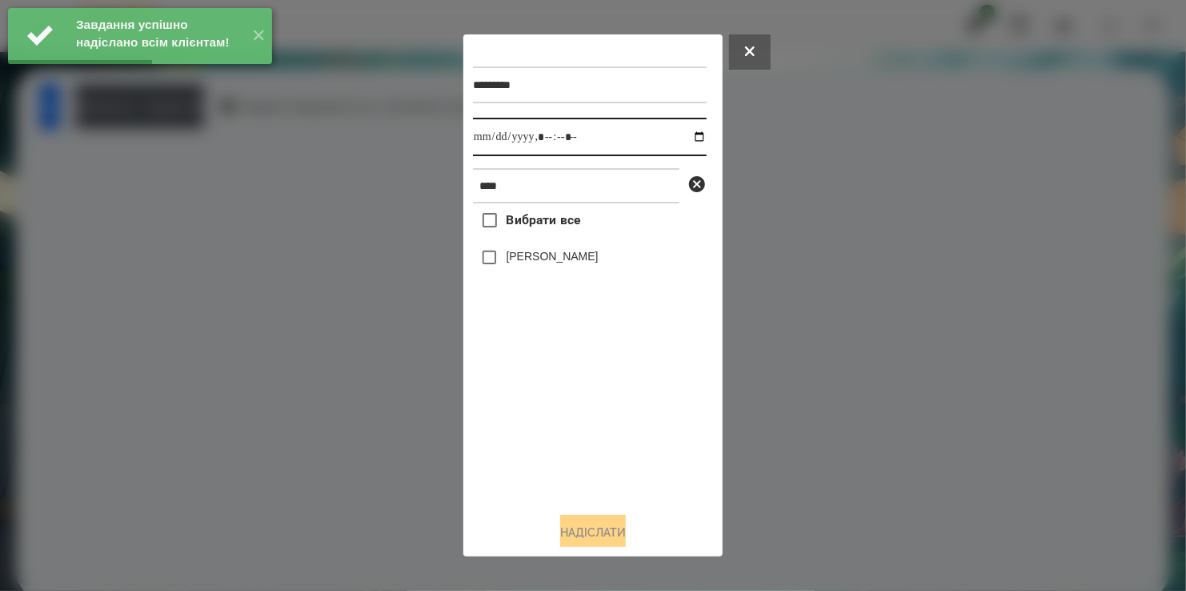
drag, startPoint x: 686, startPoint y: 138, endPoint x: 674, endPoint y: 151, distance: 17.6
click at [686, 139] on input "datetime-local" at bounding box center [590, 137] width 234 height 38
type input "**********"
drag, startPoint x: 604, startPoint y: 476, endPoint x: 573, endPoint y: 403, distance: 80.0
click at [606, 463] on div "Вибрати все Олівер Крут" at bounding box center [590, 350] width 234 height 295
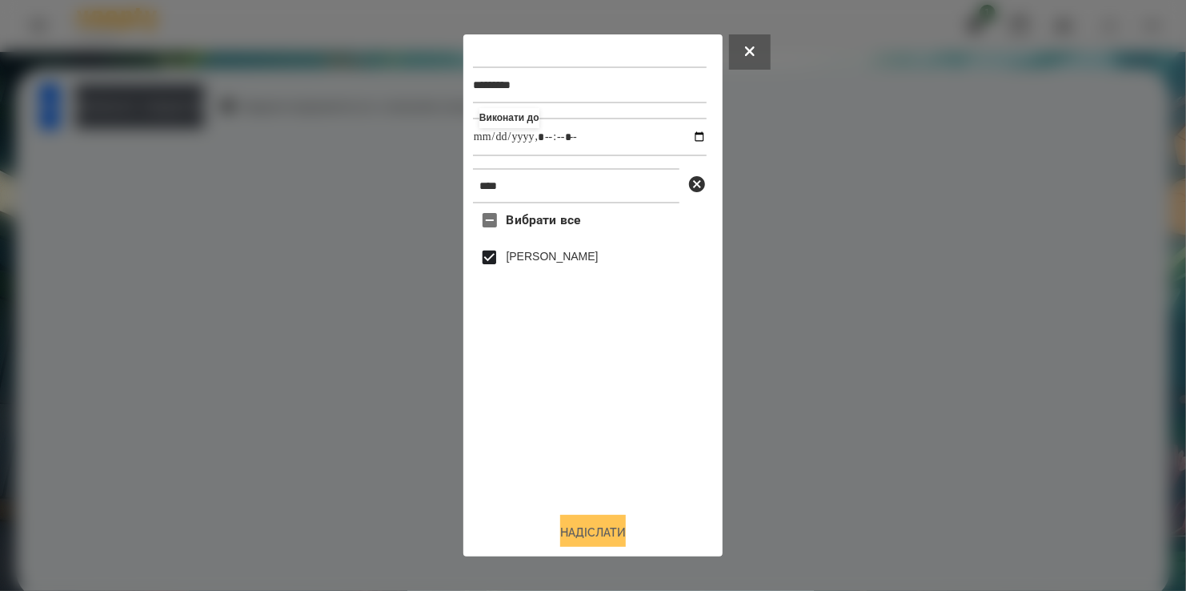
click at [597, 529] on button "Надіслати" at bounding box center [593, 532] width 66 height 35
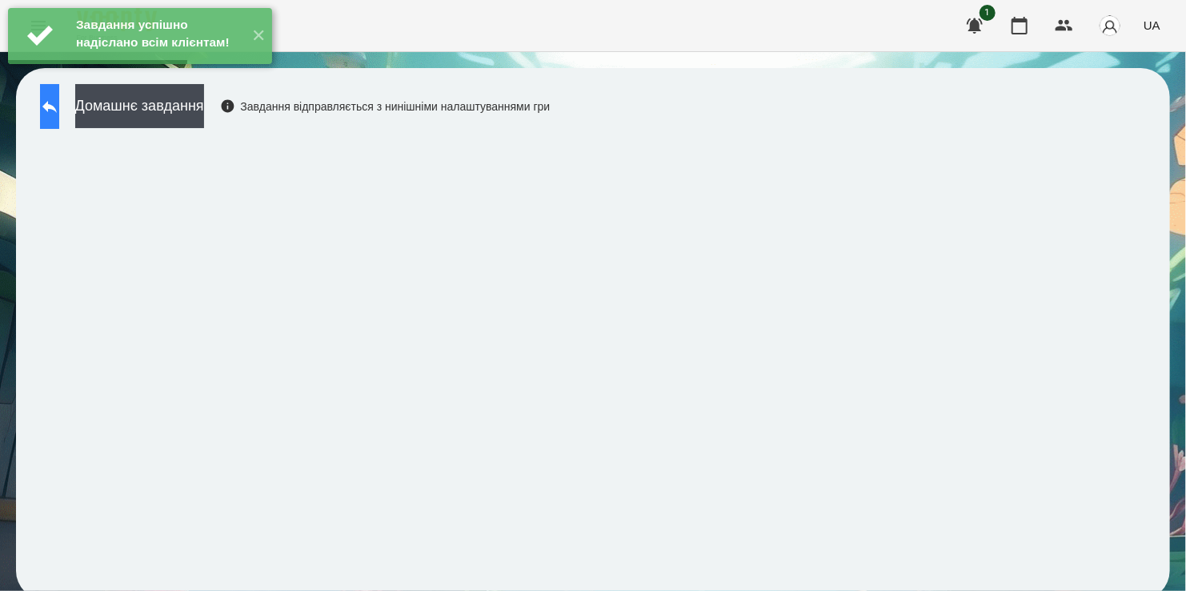
click at [59, 108] on icon at bounding box center [49, 106] width 19 height 19
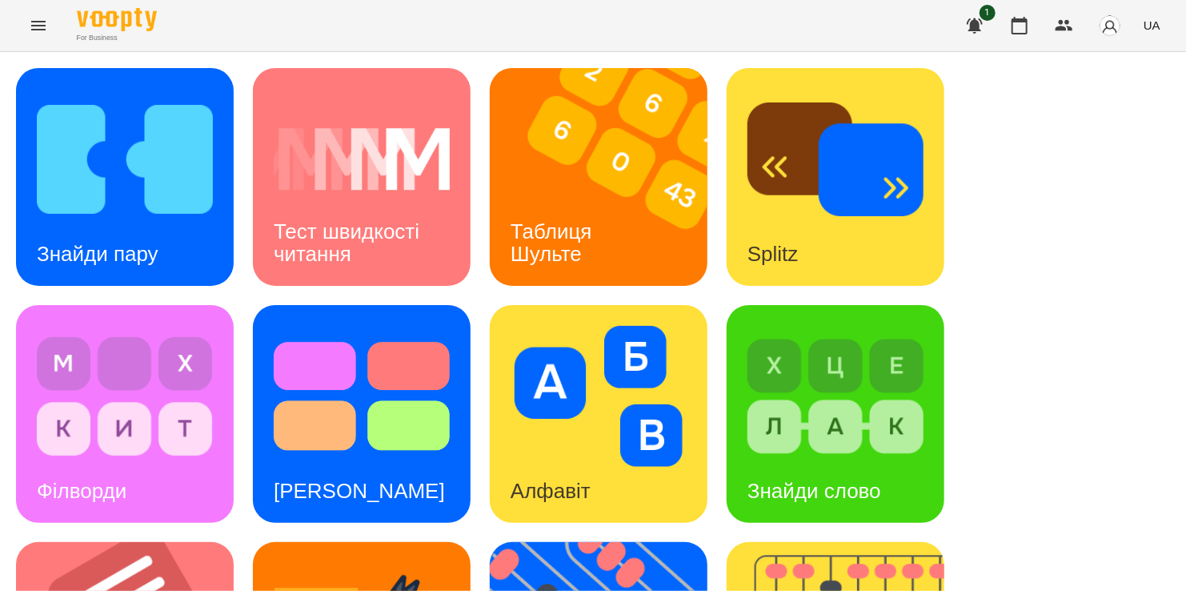
scroll to position [480, 0]
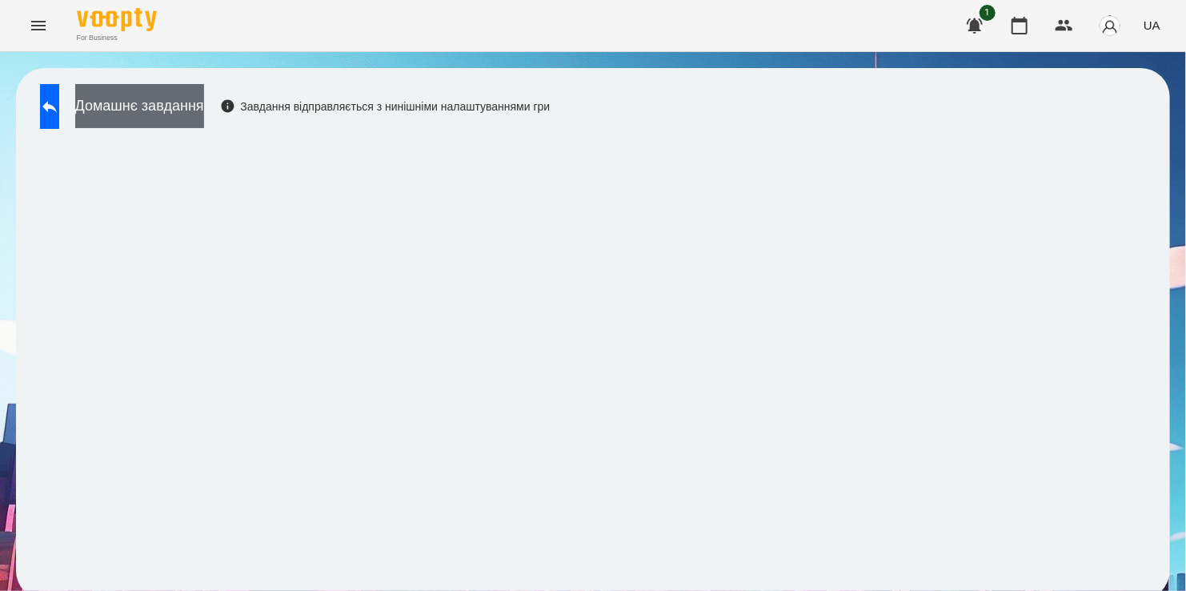
click at [204, 95] on button "Домашнє завдання" at bounding box center [139, 106] width 129 height 44
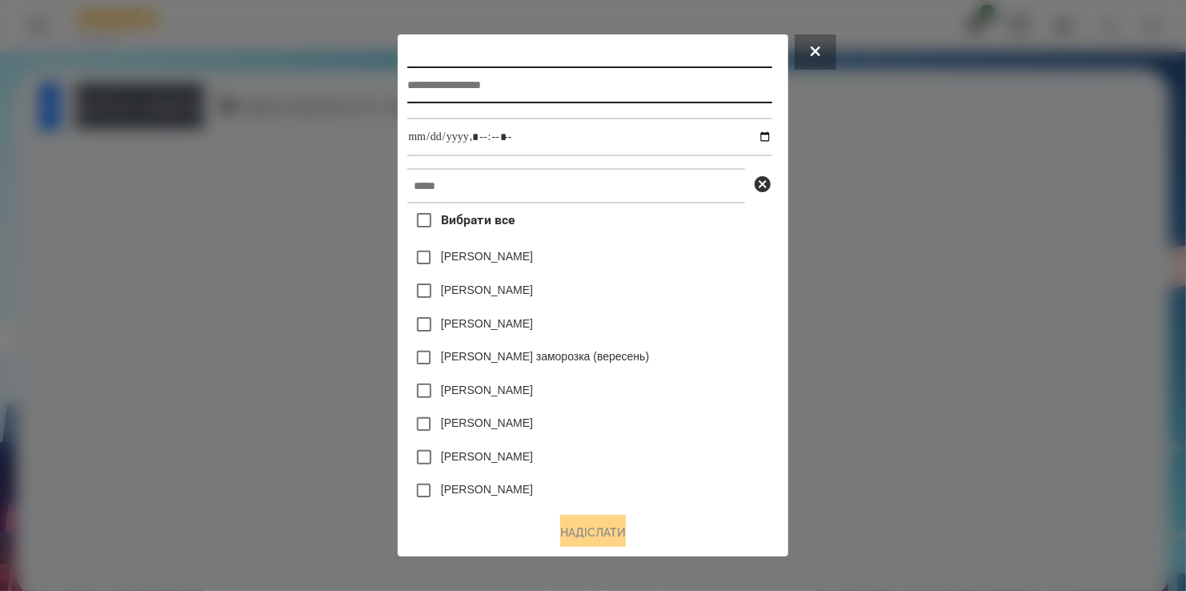
click at [434, 78] on input "text" at bounding box center [589, 84] width 364 height 37
click at [491, 86] on input "******" at bounding box center [589, 84] width 364 height 37
type input "*******"
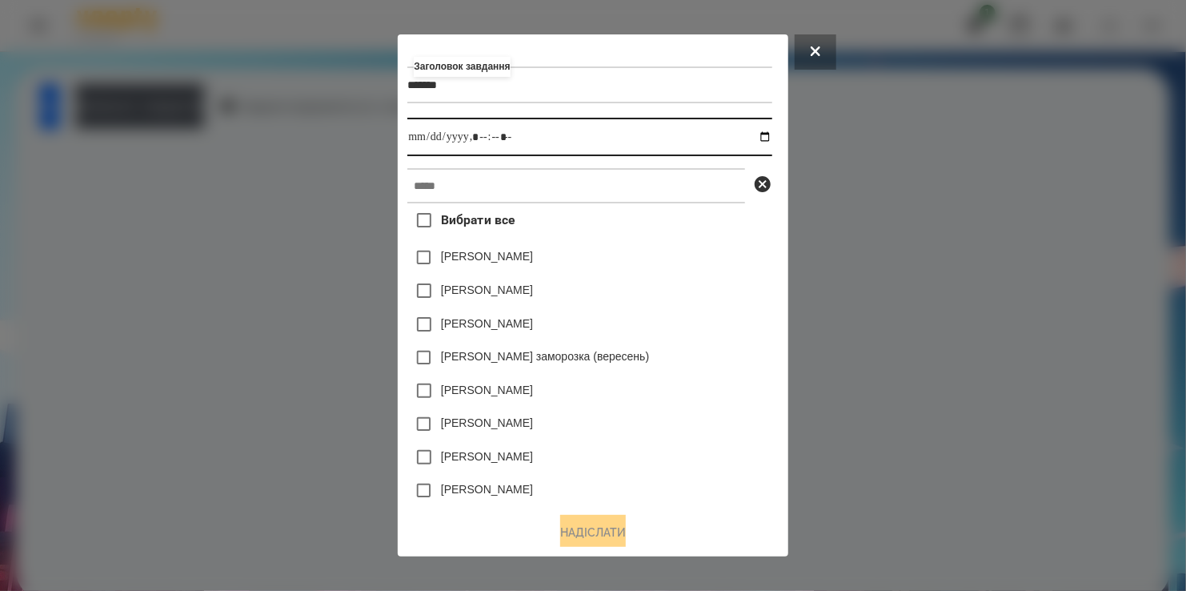
click at [763, 139] on input "datetime-local" at bounding box center [589, 137] width 364 height 38
type input "**********"
drag, startPoint x: 696, startPoint y: 323, endPoint x: 505, endPoint y: 174, distance: 242.5
click at [707, 315] on div "Нижник Тамерлан" at bounding box center [589, 324] width 364 height 34
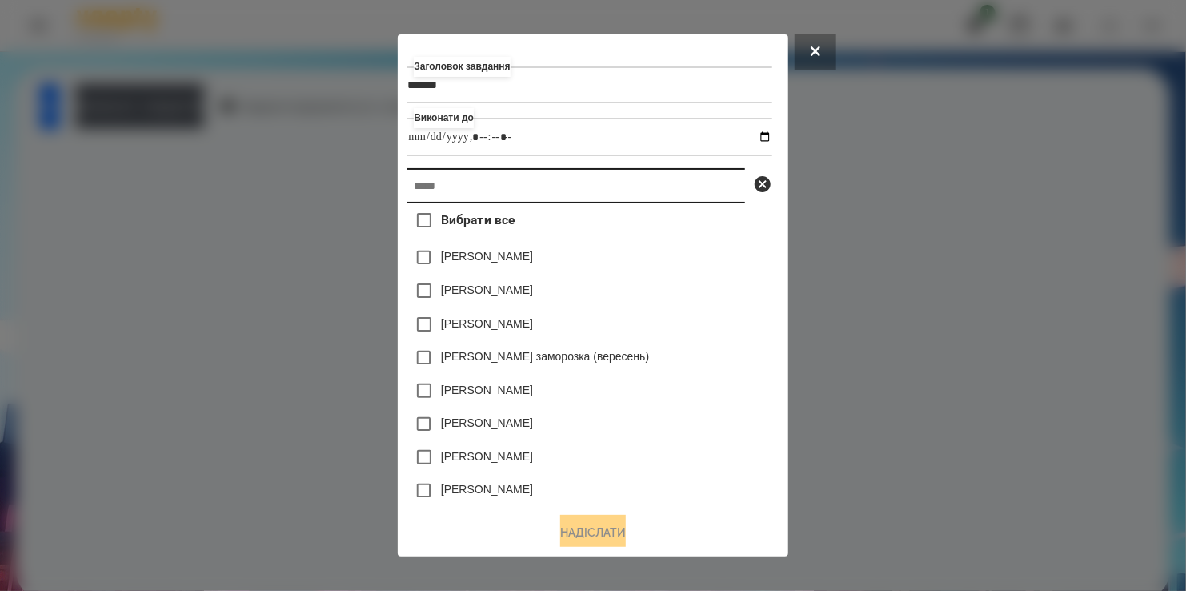
click at [492, 188] on input "text" at bounding box center [576, 185] width 338 height 35
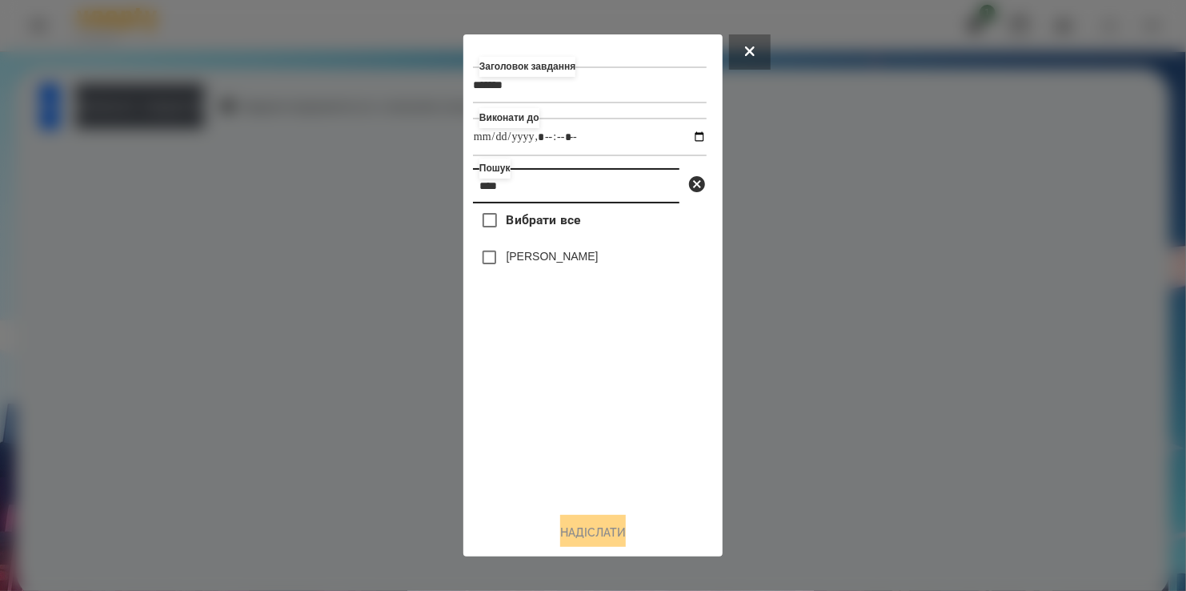
type input "****"
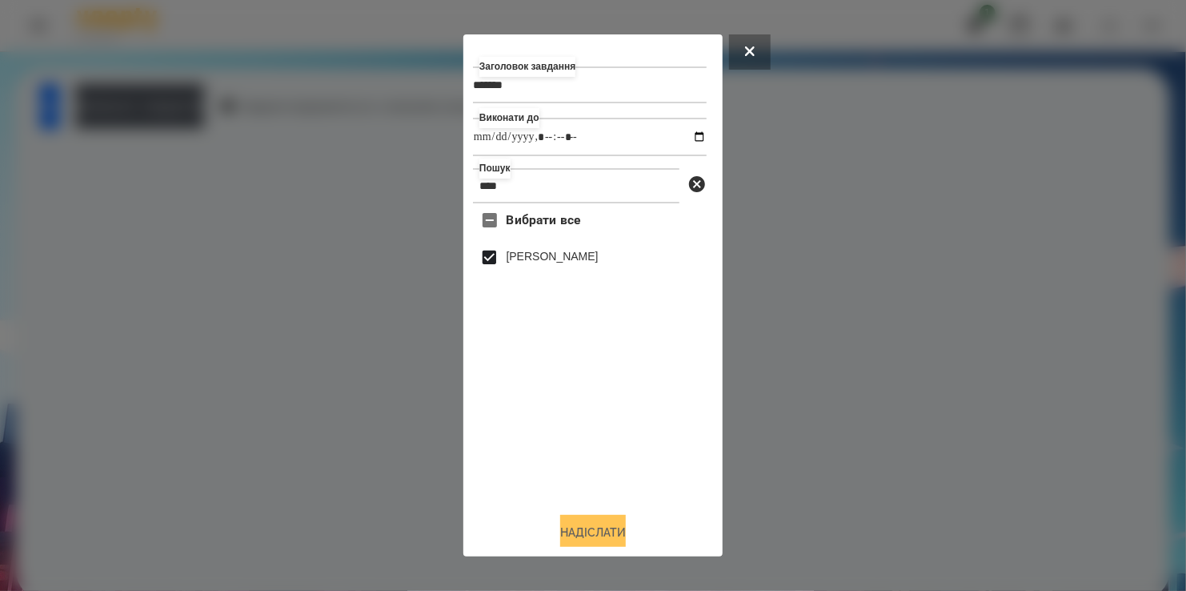
click at [598, 532] on button "Надіслати" at bounding box center [593, 532] width 66 height 35
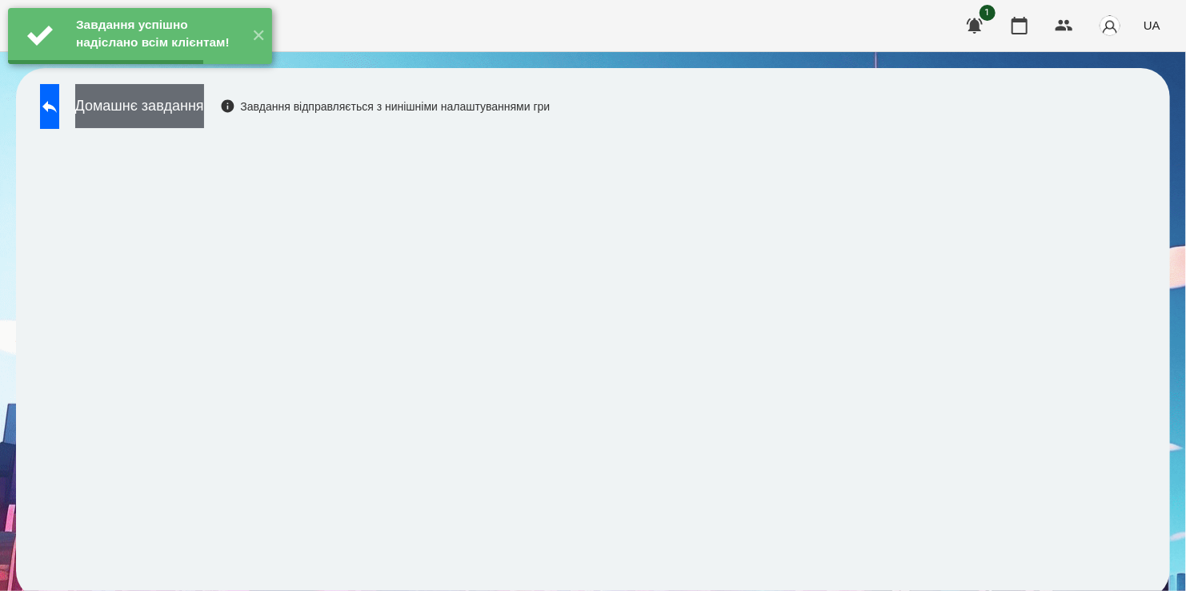
click at [175, 103] on button "Домашнє завдання" at bounding box center [139, 106] width 129 height 44
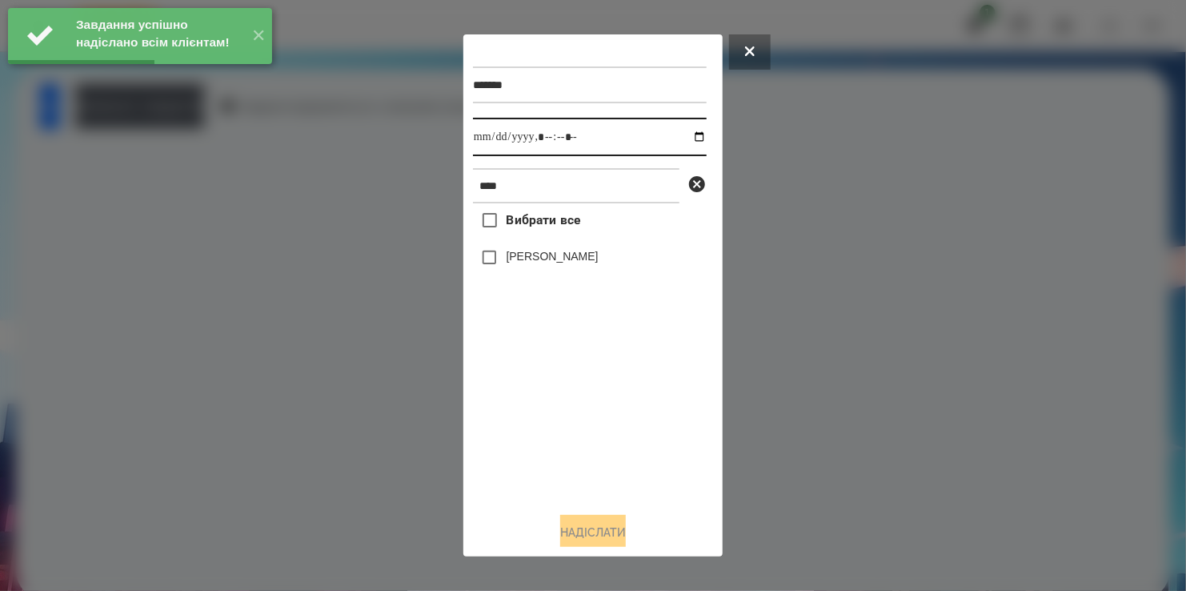
click at [680, 140] on input "datetime-local" at bounding box center [590, 137] width 234 height 38
type input "**********"
drag, startPoint x: 556, startPoint y: 422, endPoint x: 556, endPoint y: 407, distance: 15.2
click at [556, 407] on div "Вибрати все Олівер Крут" at bounding box center [590, 350] width 234 height 295
click at [596, 531] on button "Надіслати" at bounding box center [593, 532] width 66 height 35
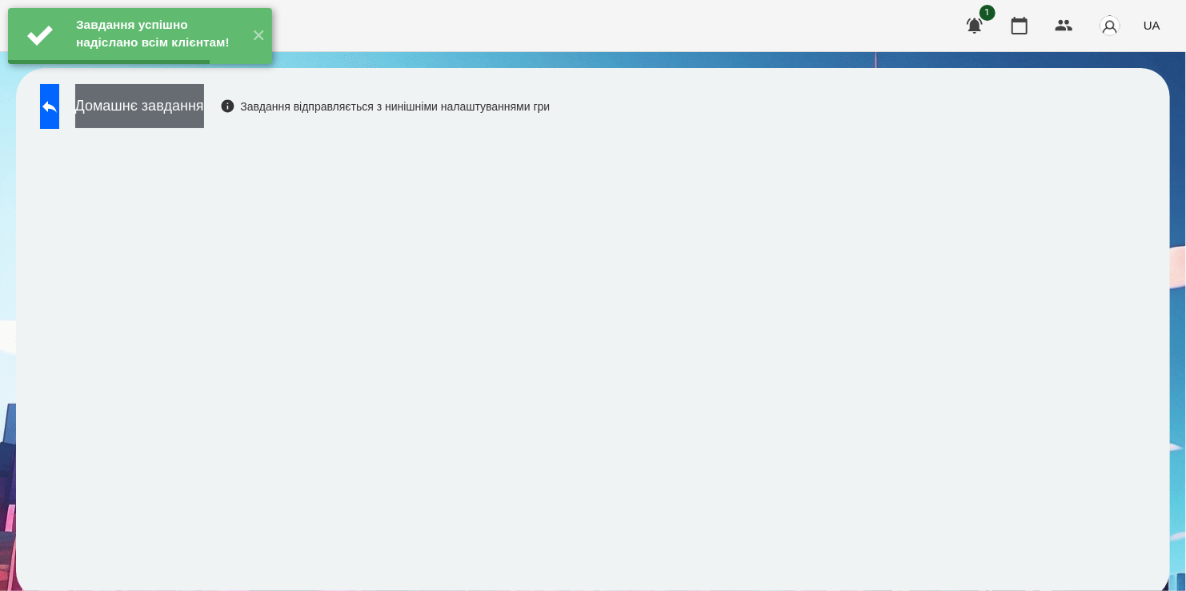
click at [204, 118] on button "Домашнє завдання" at bounding box center [139, 106] width 129 height 44
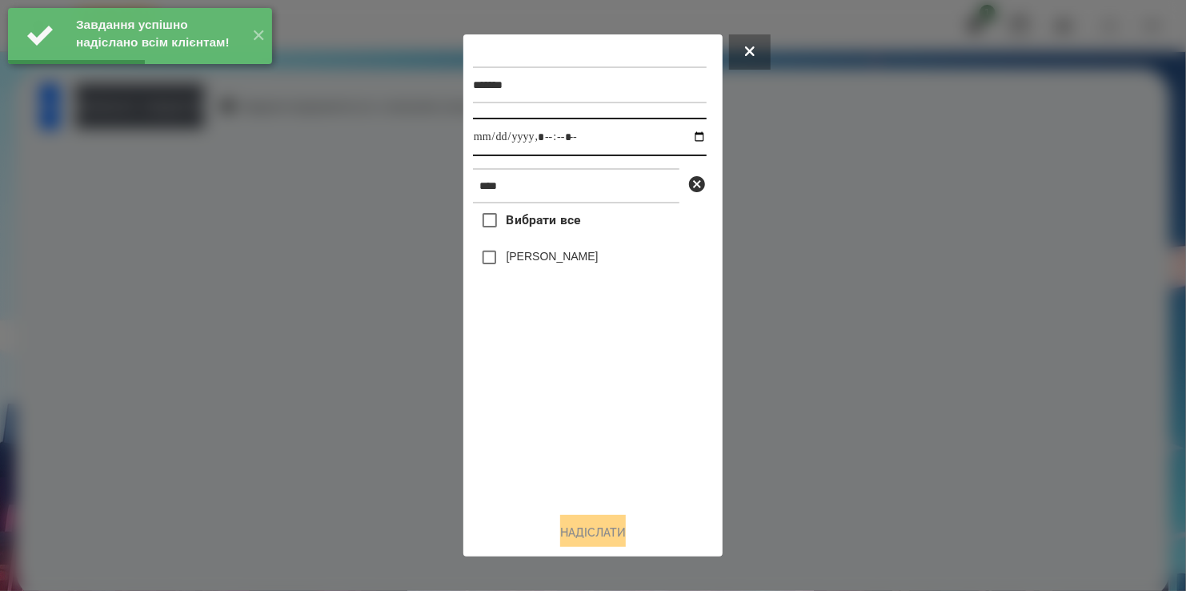
drag, startPoint x: 685, startPoint y: 137, endPoint x: 674, endPoint y: 155, distance: 20.9
click at [682, 143] on input "datetime-local" at bounding box center [590, 137] width 234 height 38
type input "**********"
drag, startPoint x: 560, startPoint y: 458, endPoint x: 539, endPoint y: 312, distance: 147.2
click at [566, 420] on div "Вибрати все Олівер Крут" at bounding box center [590, 350] width 234 height 295
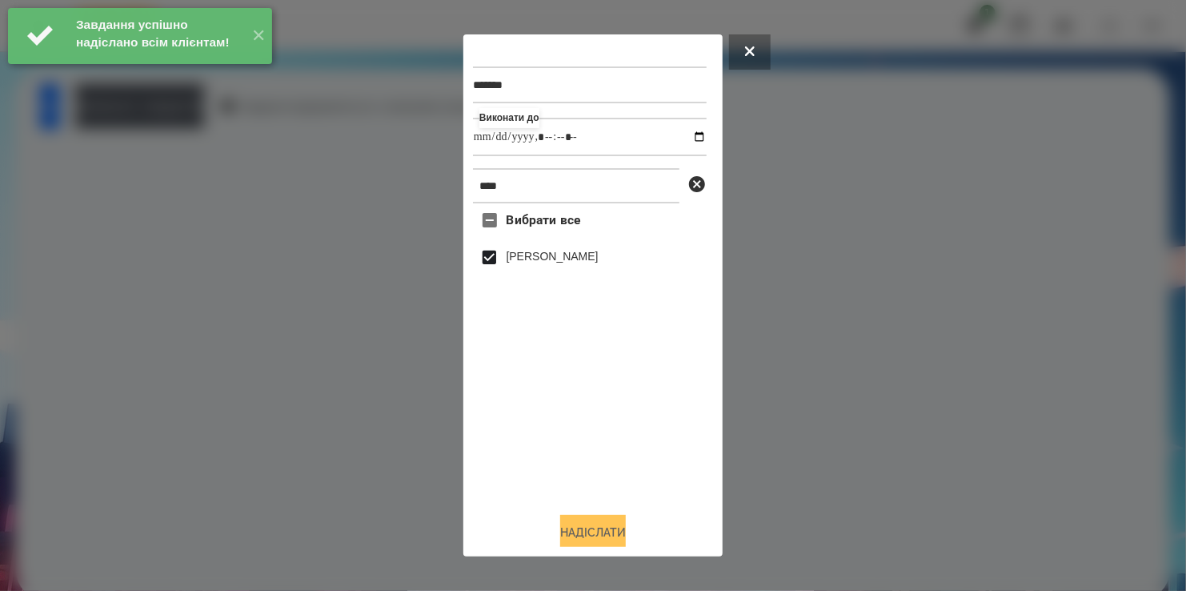
drag, startPoint x: 595, startPoint y: 529, endPoint x: 578, endPoint y: 532, distance: 17.1
click at [595, 531] on button "Надіслати" at bounding box center [593, 532] width 66 height 35
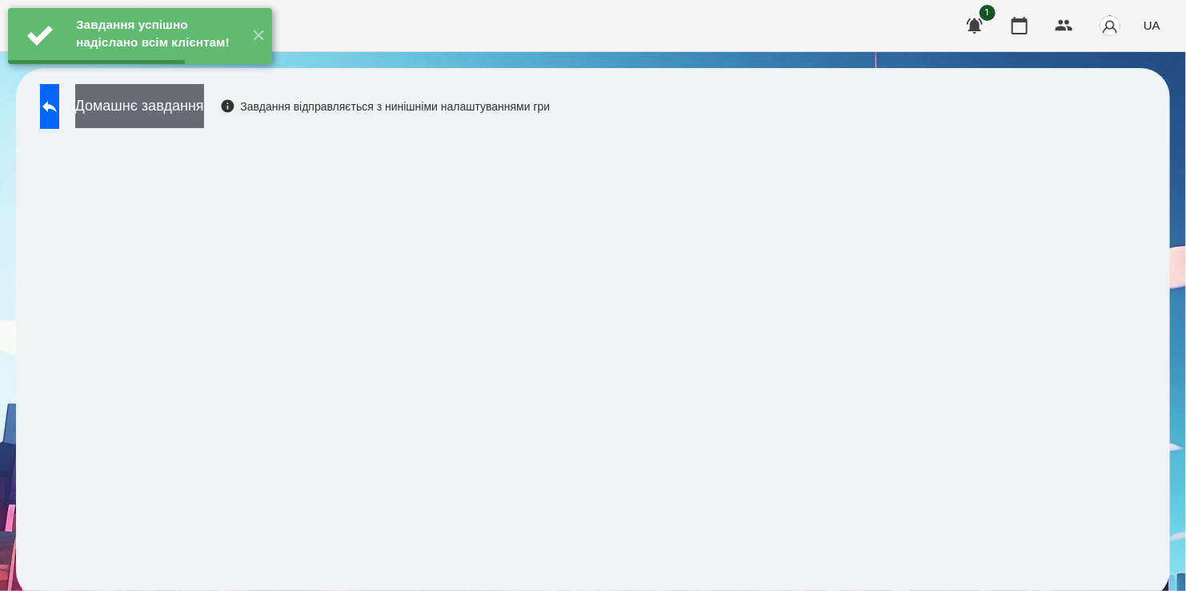
click at [204, 108] on button "Домашнє завдання" at bounding box center [139, 106] width 129 height 44
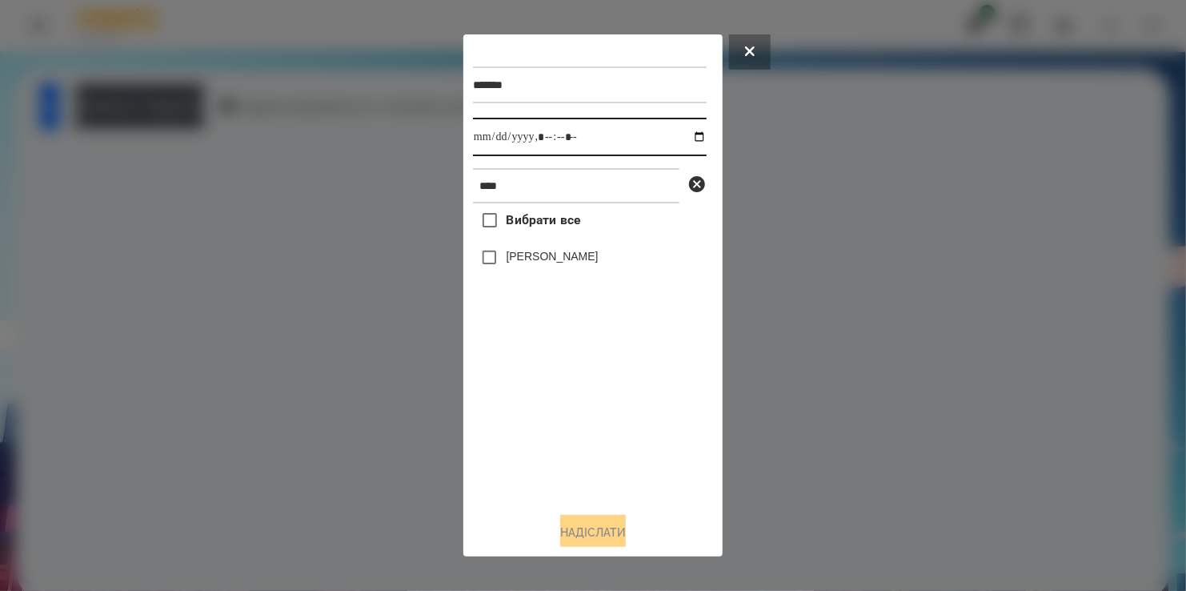
drag, startPoint x: 684, startPoint y: 137, endPoint x: 681, endPoint y: 156, distance: 19.5
click at [684, 141] on input "datetime-local" at bounding box center [590, 137] width 234 height 38
type input "**********"
drag, startPoint x: 566, startPoint y: 453, endPoint x: 568, endPoint y: 380, distance: 72.9
click at [572, 432] on div "Вибрати все Олівер Крут" at bounding box center [590, 350] width 234 height 295
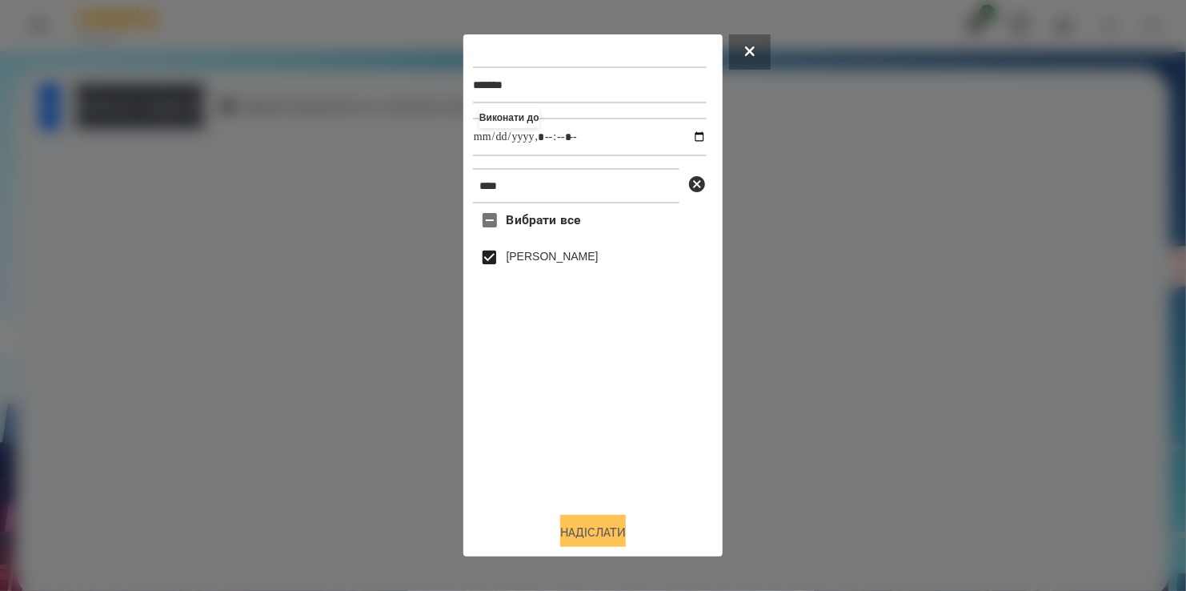
click at [603, 536] on button "Надіслати" at bounding box center [593, 532] width 66 height 35
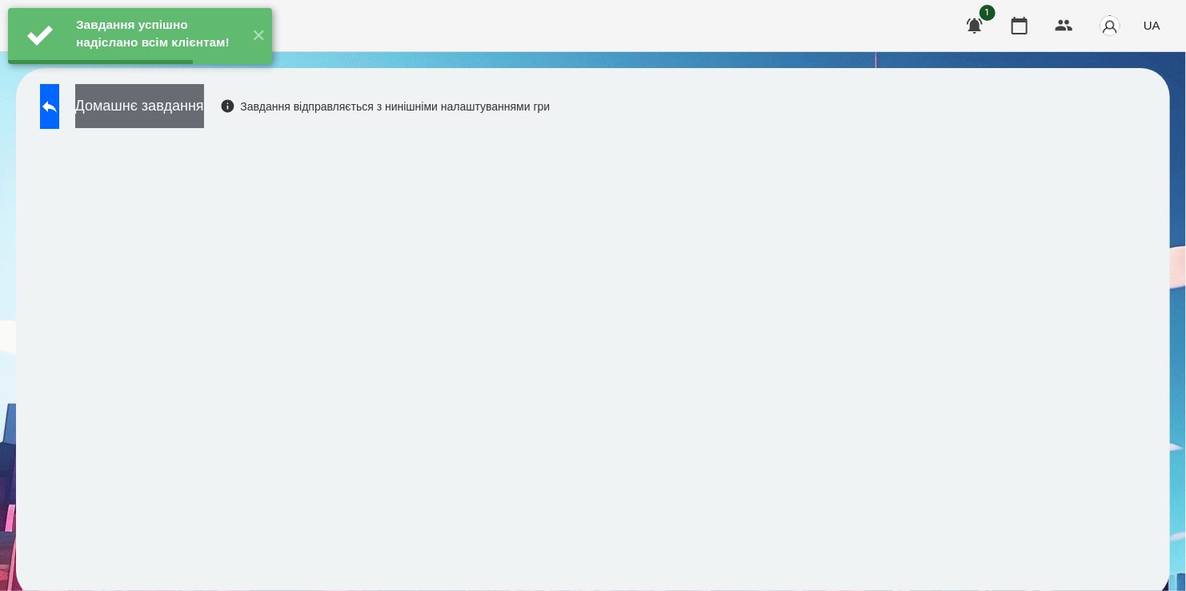
click at [189, 108] on button "Домашнє завдання" at bounding box center [139, 106] width 129 height 44
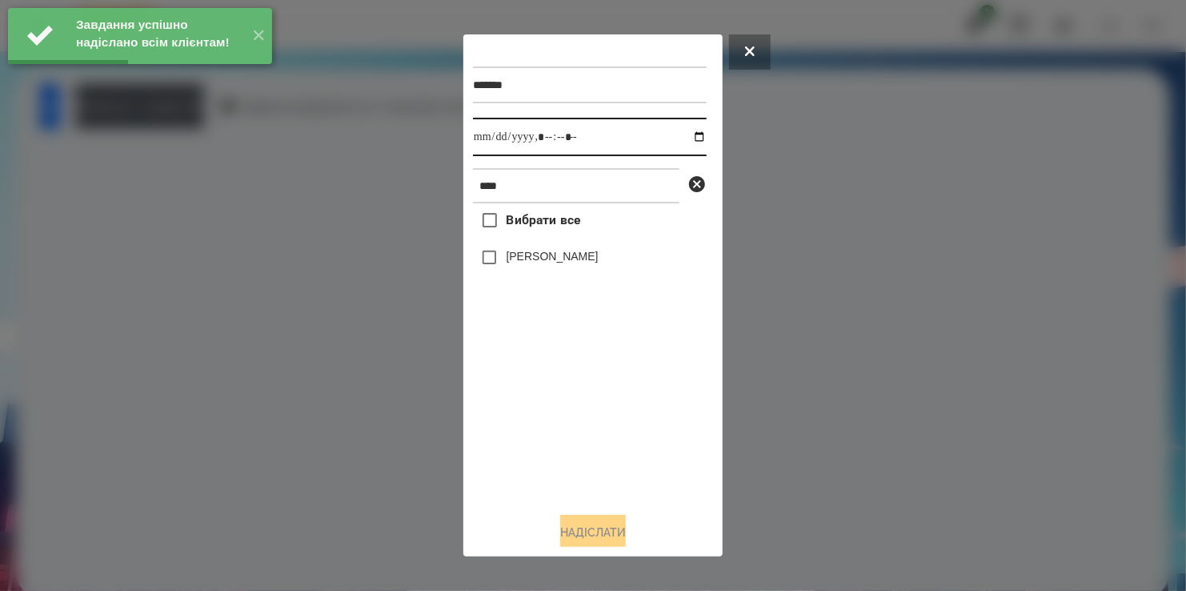
drag, startPoint x: 688, startPoint y: 135, endPoint x: 684, endPoint y: 143, distance: 8.6
click at [688, 138] on input "datetime-local" at bounding box center [590, 137] width 234 height 38
type input "**********"
drag, startPoint x: 580, startPoint y: 460, endPoint x: 531, endPoint y: 326, distance: 143.1
click at [580, 436] on div "Вибрати все Олівер Крут" at bounding box center [590, 350] width 234 height 295
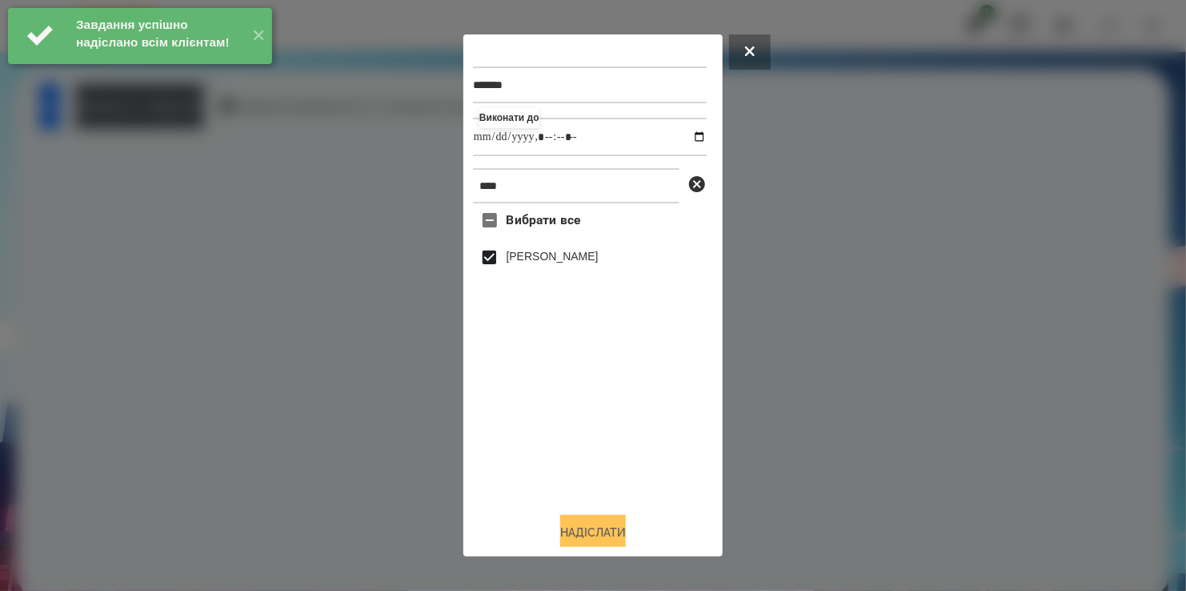
drag, startPoint x: 593, startPoint y: 528, endPoint x: 585, endPoint y: 525, distance: 8.4
click at [593, 528] on button "Надіслати" at bounding box center [593, 532] width 66 height 35
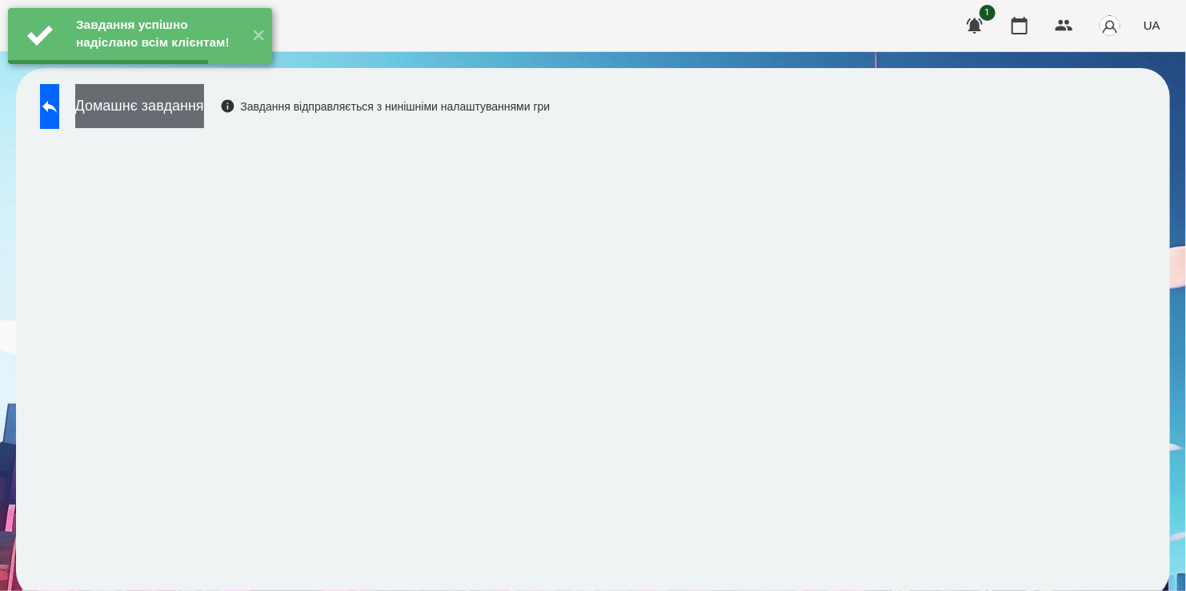
click at [183, 106] on button "Домашнє завдання" at bounding box center [139, 106] width 129 height 44
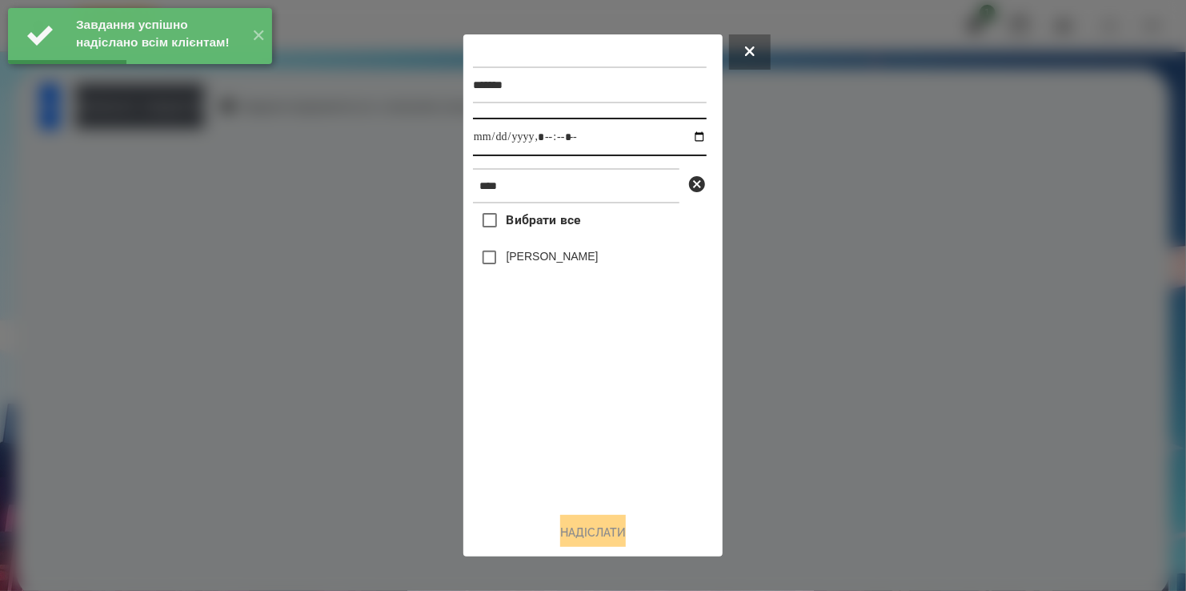
click at [684, 140] on input "datetime-local" at bounding box center [590, 137] width 234 height 38
type input "**********"
drag, startPoint x: 588, startPoint y: 445, endPoint x: 515, endPoint y: 313, distance: 150.9
click at [585, 415] on div "Вибрати все Олівер Крут" at bounding box center [590, 350] width 234 height 295
click at [608, 534] on button "Надіслати" at bounding box center [593, 532] width 66 height 35
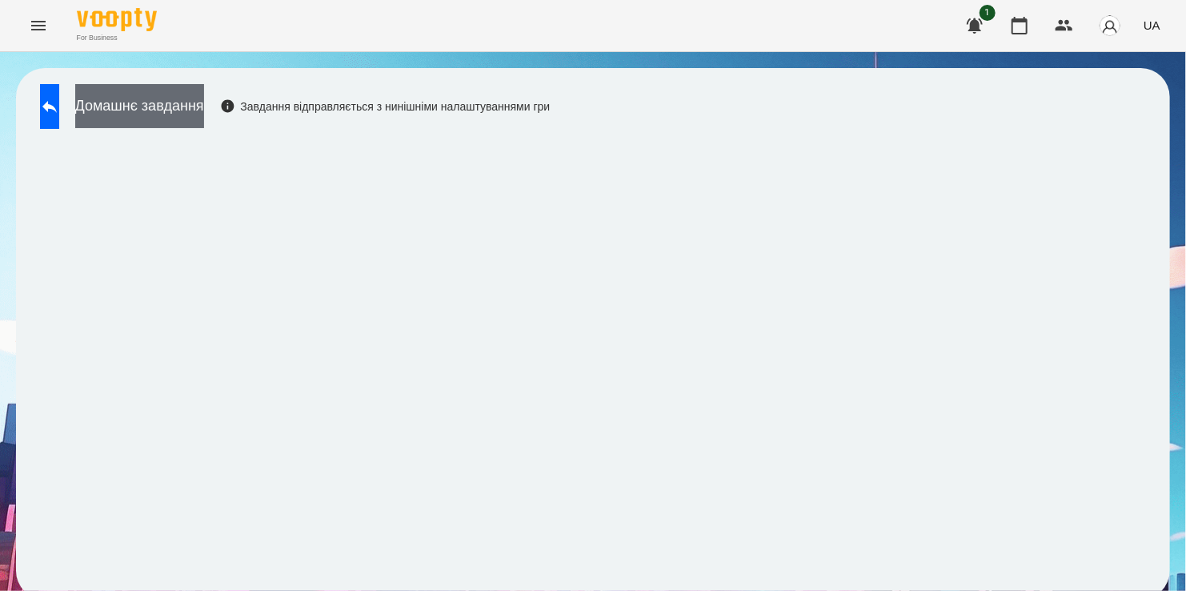
drag, startPoint x: 187, startPoint y: 98, endPoint x: 199, endPoint y: 99, distance: 12.1
click at [199, 99] on button "Домашнє завдання" at bounding box center [139, 106] width 129 height 44
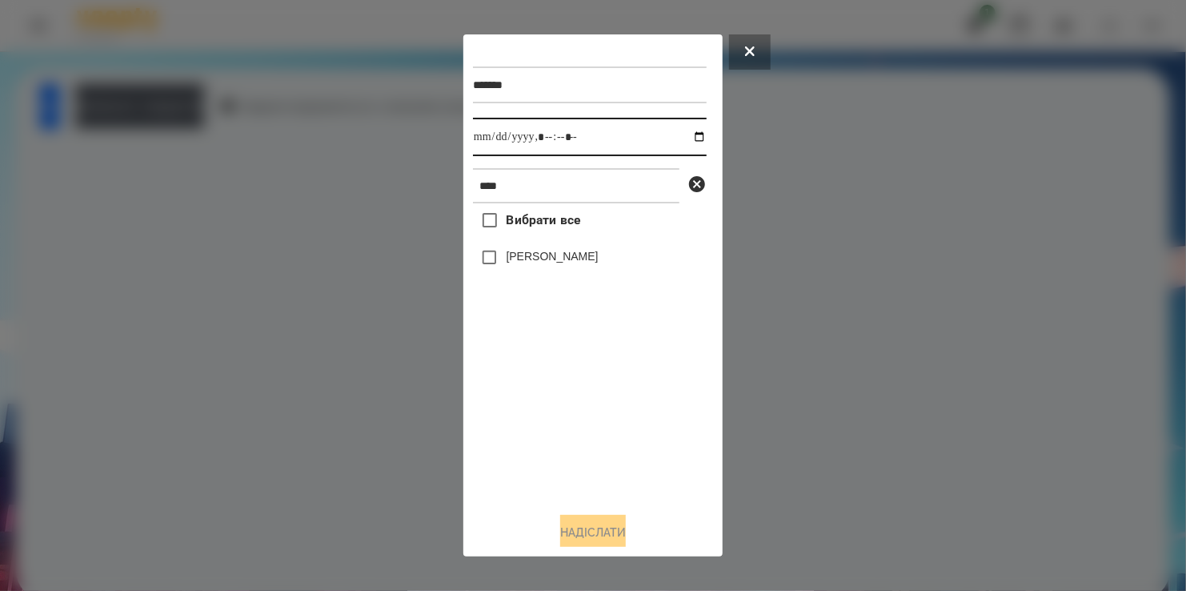
click at [681, 136] on input "datetime-local" at bounding box center [590, 137] width 234 height 38
type input "**********"
drag, startPoint x: 551, startPoint y: 453, endPoint x: 536, endPoint y: 333, distance: 120.9
click at [557, 423] on div "Вибрати все Олівер Крут" at bounding box center [590, 350] width 234 height 295
click at [616, 528] on button "Надіслати" at bounding box center [593, 532] width 66 height 35
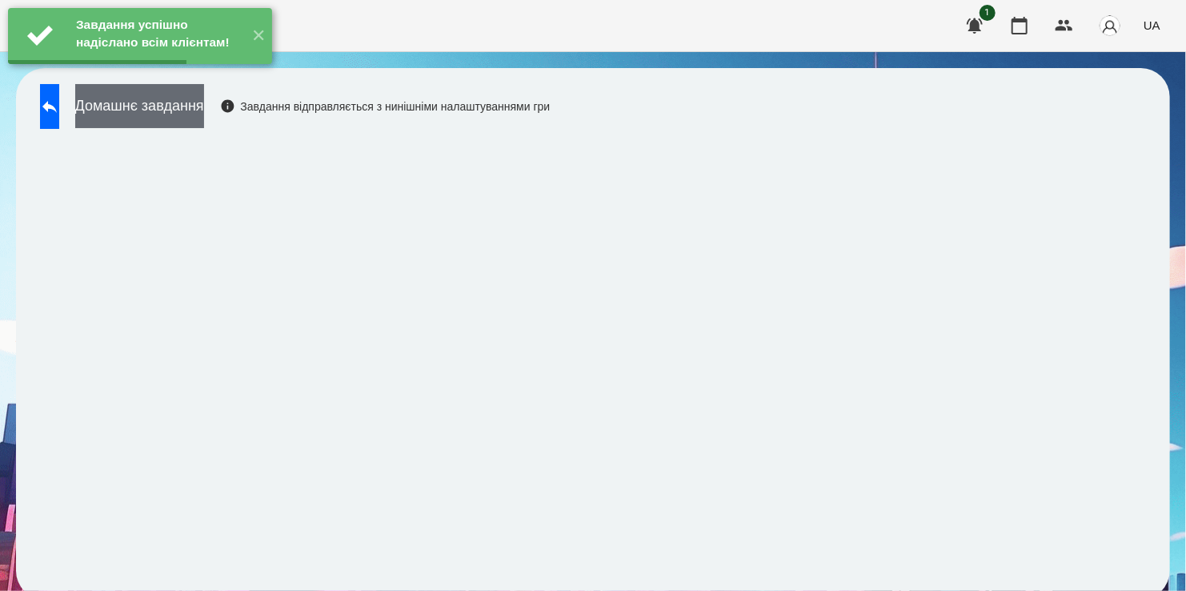
drag, startPoint x: 188, startPoint y: 107, endPoint x: 202, endPoint y: 110, distance: 13.8
click at [202, 110] on button "Домашнє завдання" at bounding box center [139, 106] width 129 height 44
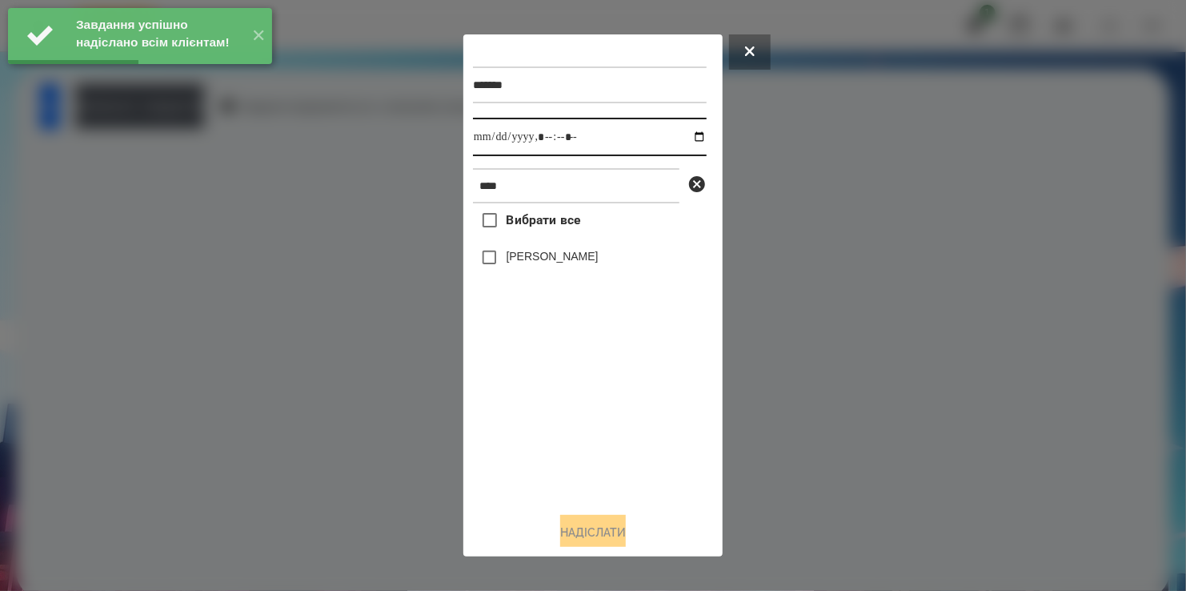
drag, startPoint x: 685, startPoint y: 137, endPoint x: 683, endPoint y: 151, distance: 14.6
click at [685, 140] on input "datetime-local" at bounding box center [590, 137] width 234 height 38
type input "**********"
drag, startPoint x: 563, startPoint y: 476, endPoint x: 568, endPoint y: 331, distance: 145.0
click at [574, 457] on div "Вибрати все Олівер Крут" at bounding box center [590, 350] width 234 height 295
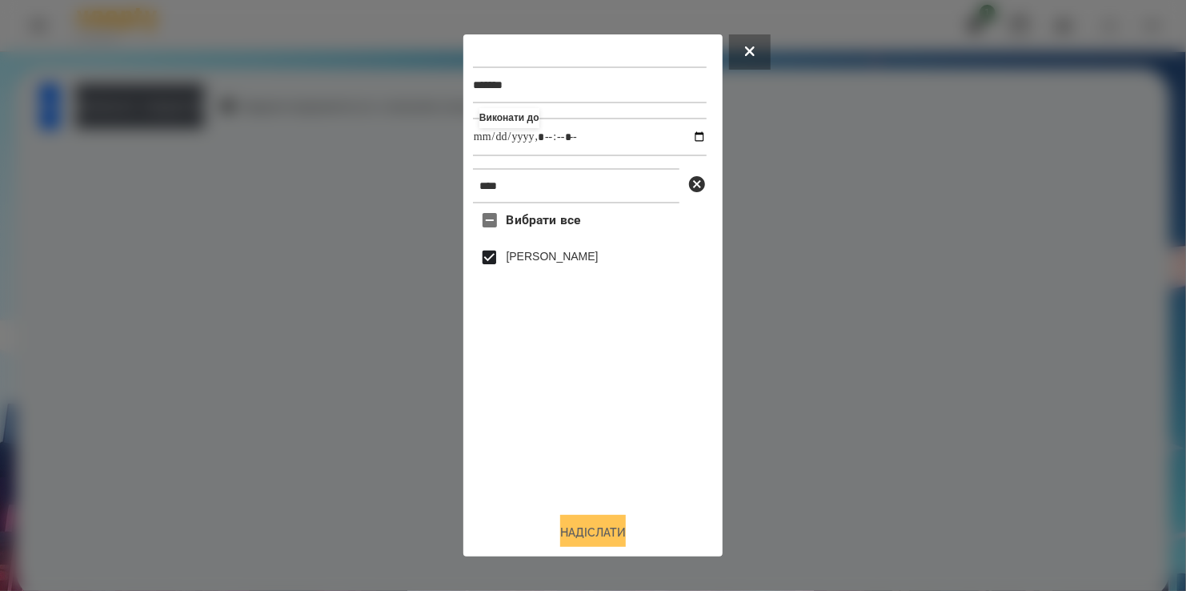
click at [595, 540] on button "Надіслати" at bounding box center [593, 532] width 66 height 35
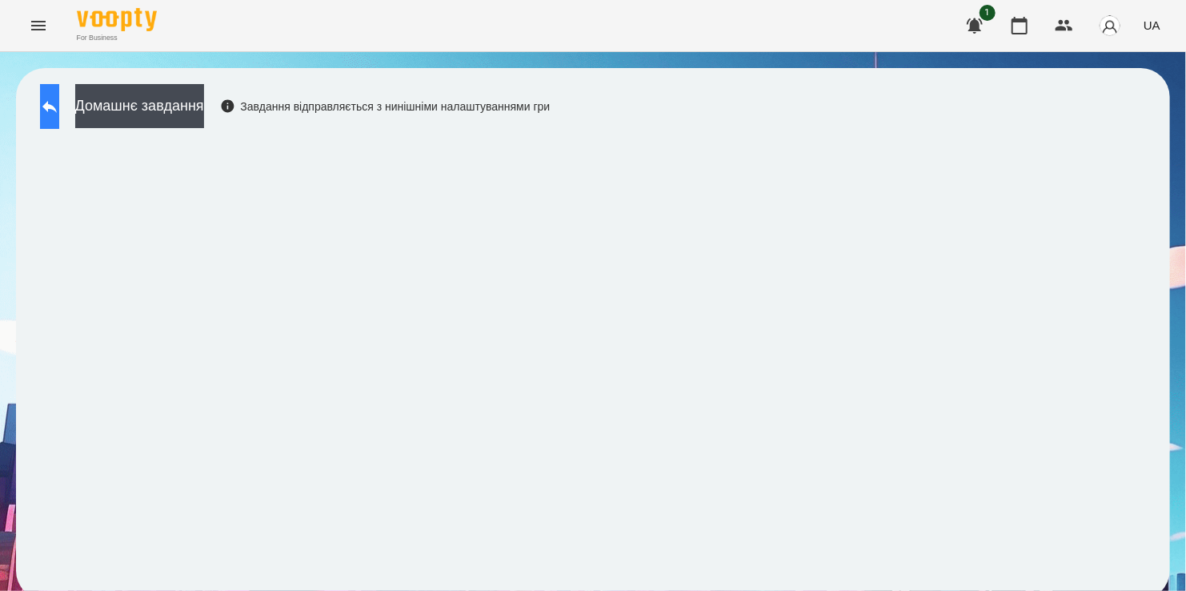
click at [59, 114] on icon at bounding box center [49, 106] width 19 height 19
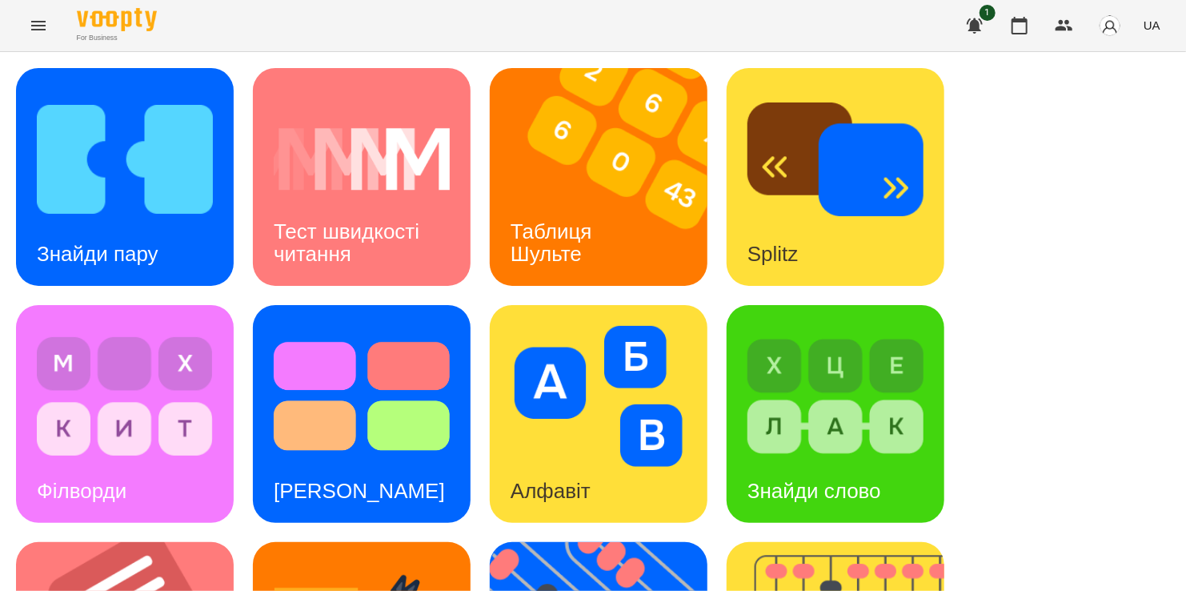
scroll to position [640, 0]
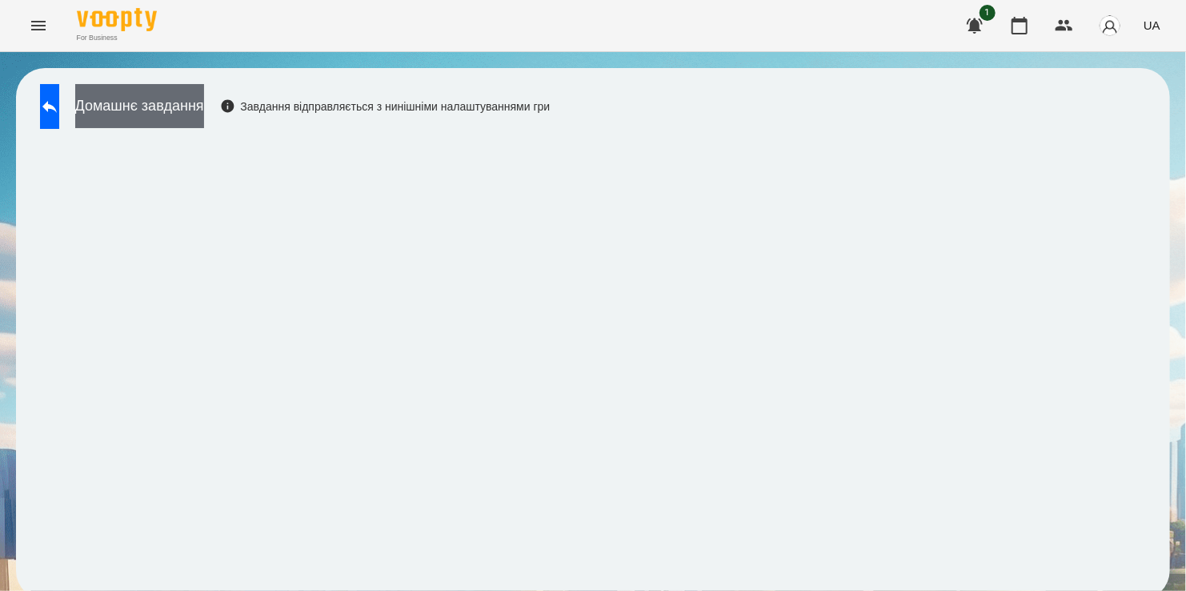
click at [163, 106] on button "Домашнє завдання" at bounding box center [139, 106] width 129 height 44
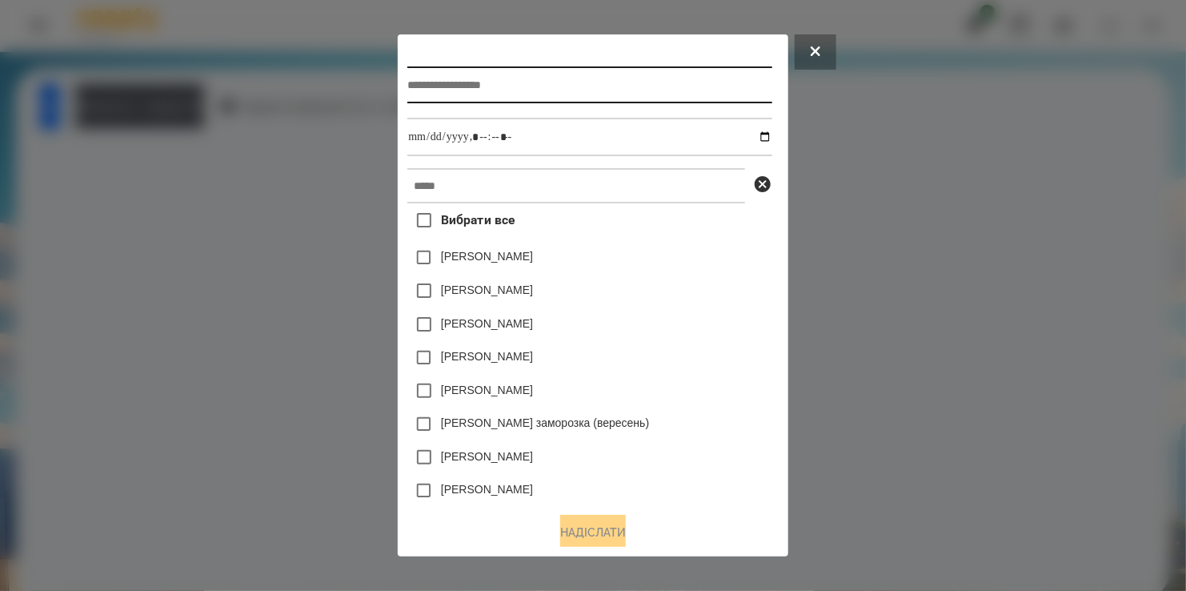
click at [441, 92] on input "text" at bounding box center [589, 84] width 364 height 37
click at [414, 87] on input "**********" at bounding box center [589, 84] width 364 height 37
type input "**********"
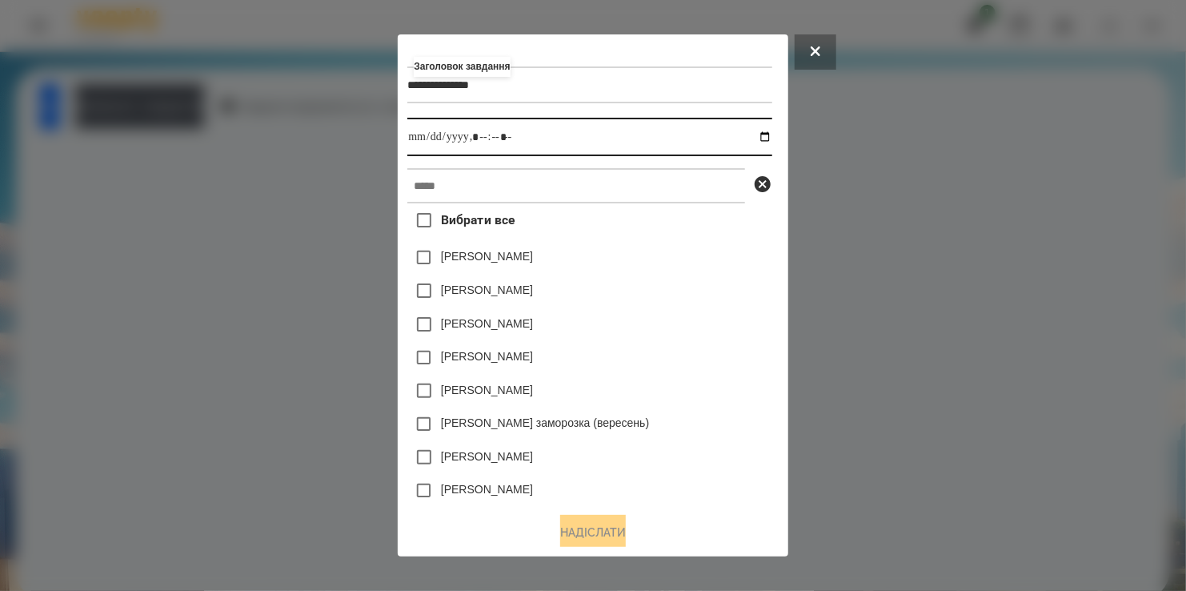
click at [451, 130] on input "datetime-local" at bounding box center [589, 137] width 364 height 38
click at [757, 138] on input "datetime-local" at bounding box center [589, 137] width 364 height 38
click at [768, 143] on input "datetime-local" at bounding box center [589, 137] width 364 height 38
type input "**********"
drag, startPoint x: 707, startPoint y: 319, endPoint x: 675, endPoint y: 299, distance: 37.8
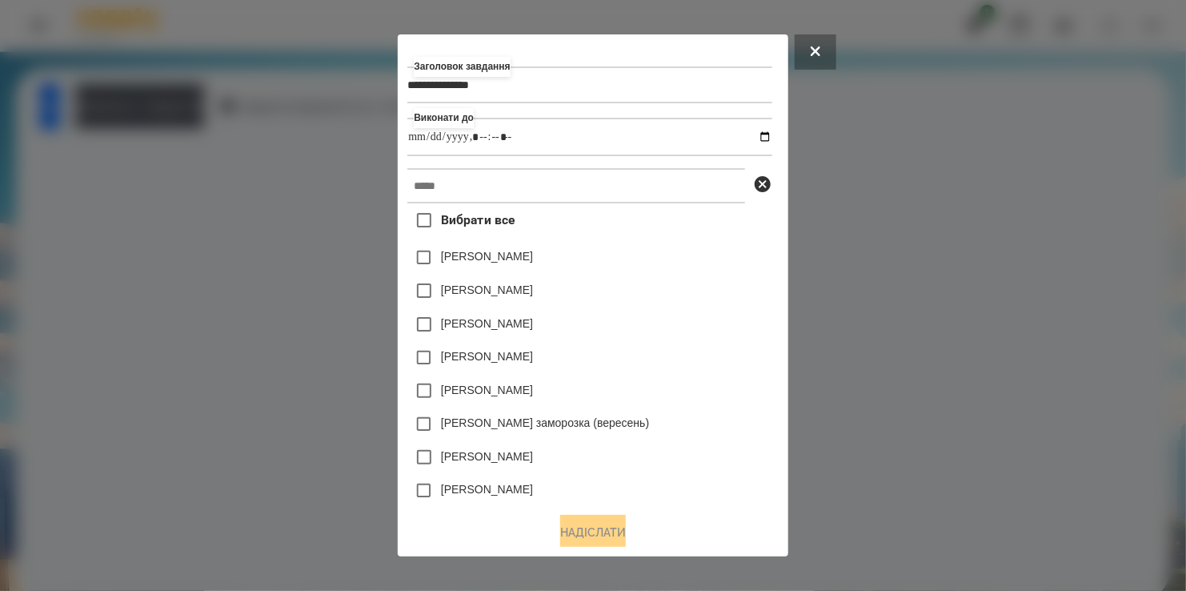
click at [705, 319] on div "Дамір Карпов" at bounding box center [589, 324] width 364 height 34
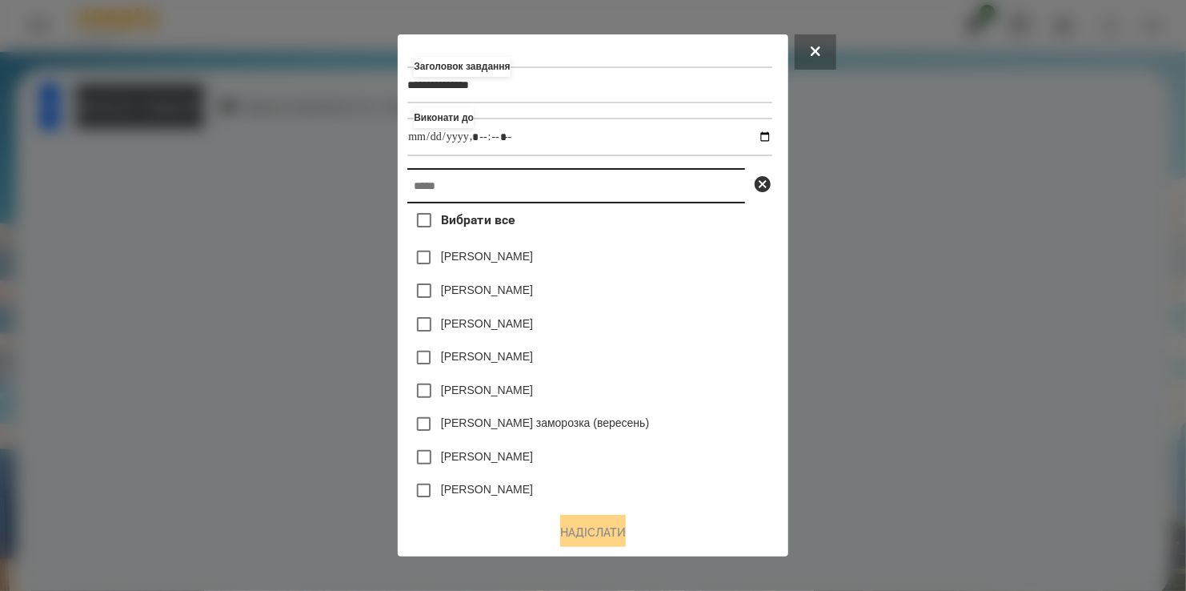
click at [544, 198] on input "text" at bounding box center [576, 185] width 338 height 35
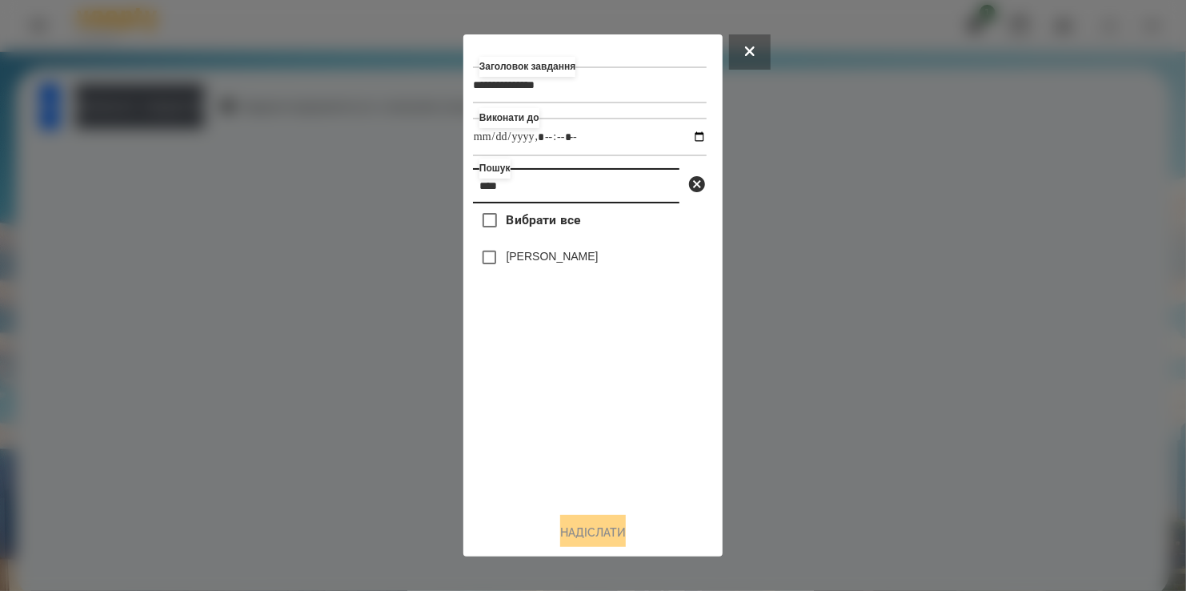
type input "****"
click at [512, 255] on label "Олівер Крут" at bounding box center [553, 256] width 92 height 16
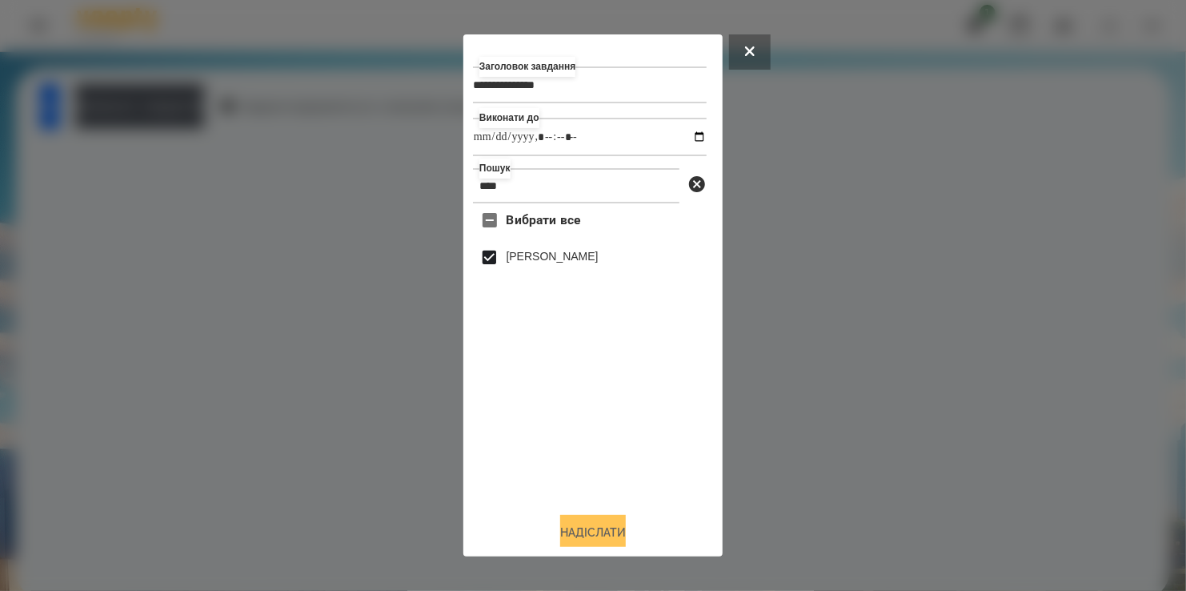
click at [609, 527] on button "Надіслати" at bounding box center [593, 532] width 66 height 35
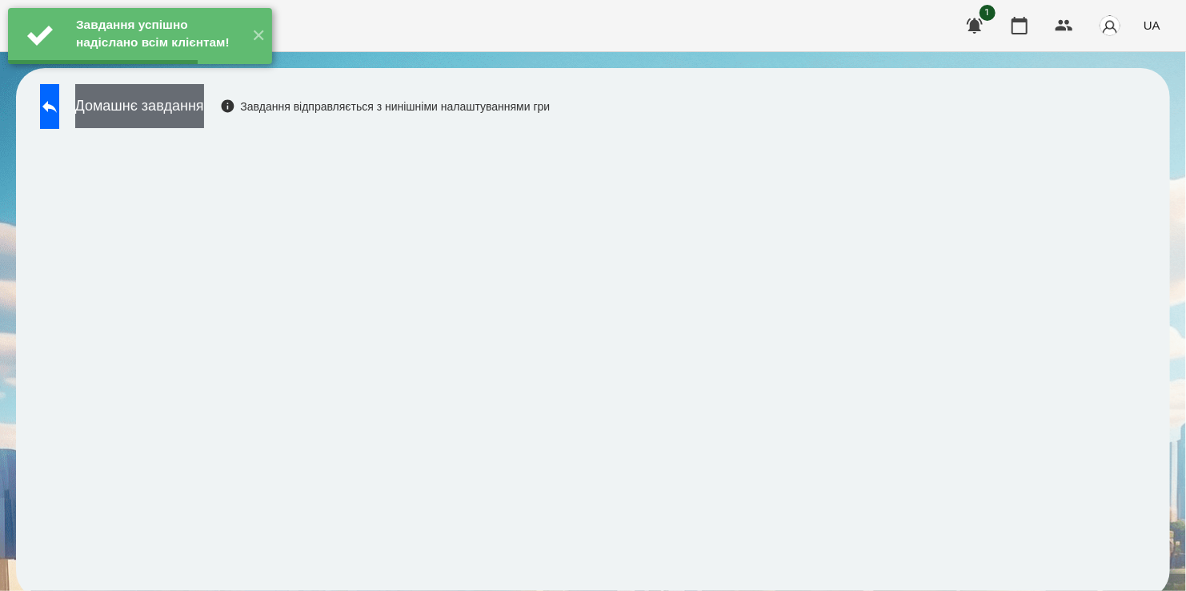
click at [191, 113] on button "Домашнє завдання" at bounding box center [139, 106] width 129 height 44
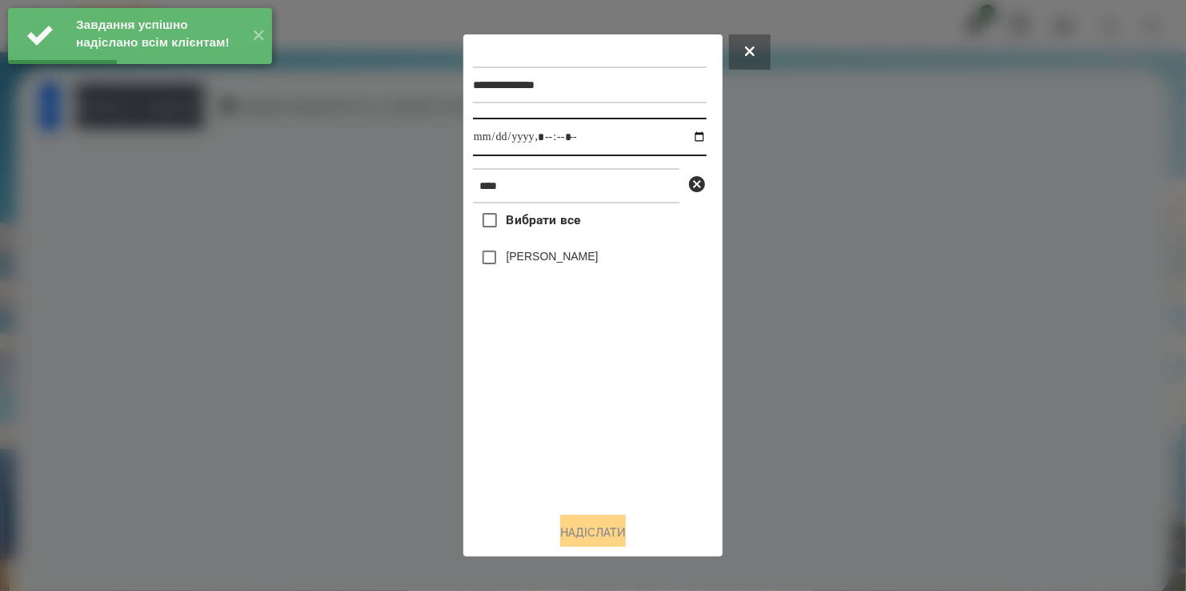
click at [686, 141] on input "datetime-local" at bounding box center [590, 137] width 234 height 38
type input "**********"
drag, startPoint x: 569, startPoint y: 427, endPoint x: 522, endPoint y: 330, distance: 107.8
click at [572, 411] on div "Вибрати все Олівер Крут" at bounding box center [590, 350] width 234 height 295
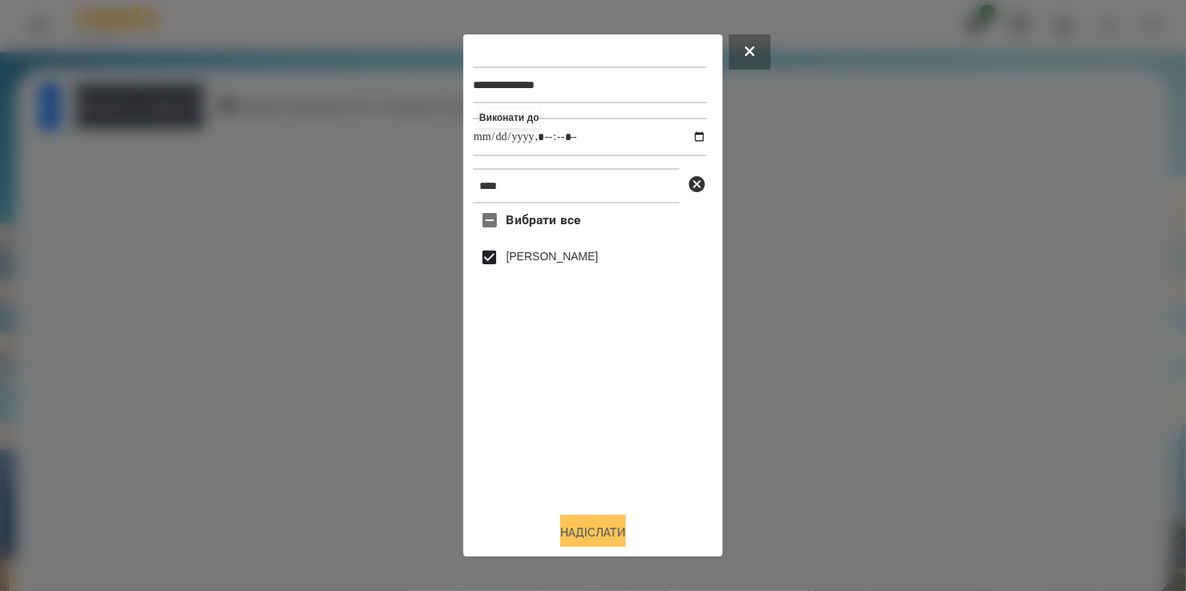
click at [608, 523] on button "Надіслати" at bounding box center [593, 532] width 66 height 35
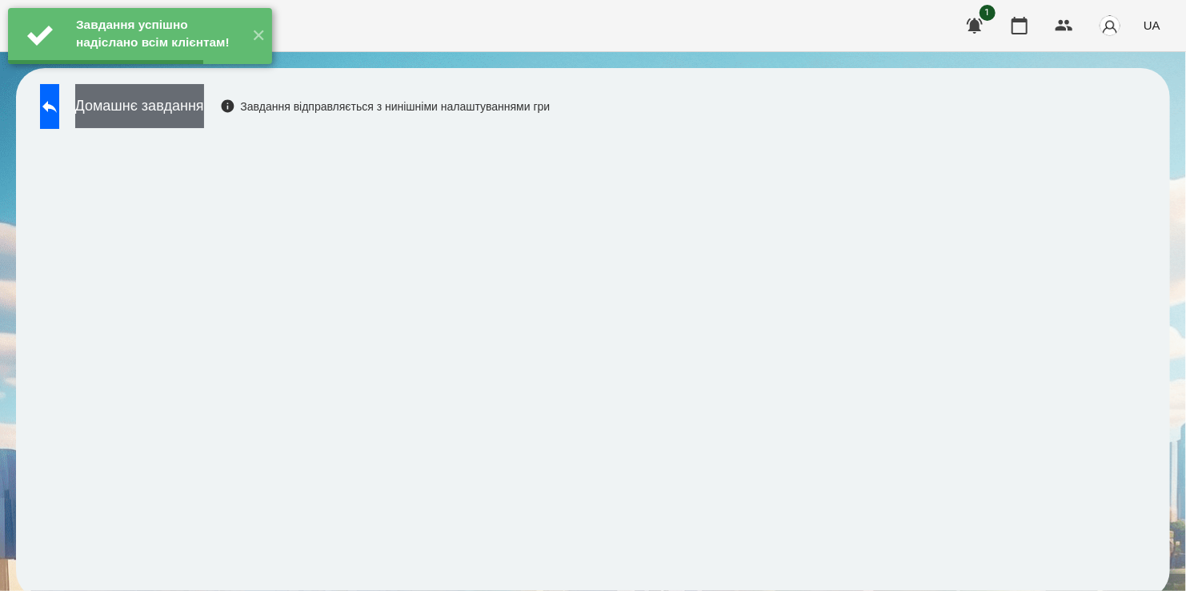
drag, startPoint x: 197, startPoint y: 93, endPoint x: 195, endPoint y: 108, distance: 15.4
click at [196, 96] on div "Завдання успішно надіслано всім клієнтам! ✕ For Business 1 UA Домашнє завдання …" at bounding box center [593, 308] width 1186 height 616
click at [195, 108] on button "Домашнє завдання" at bounding box center [139, 106] width 129 height 44
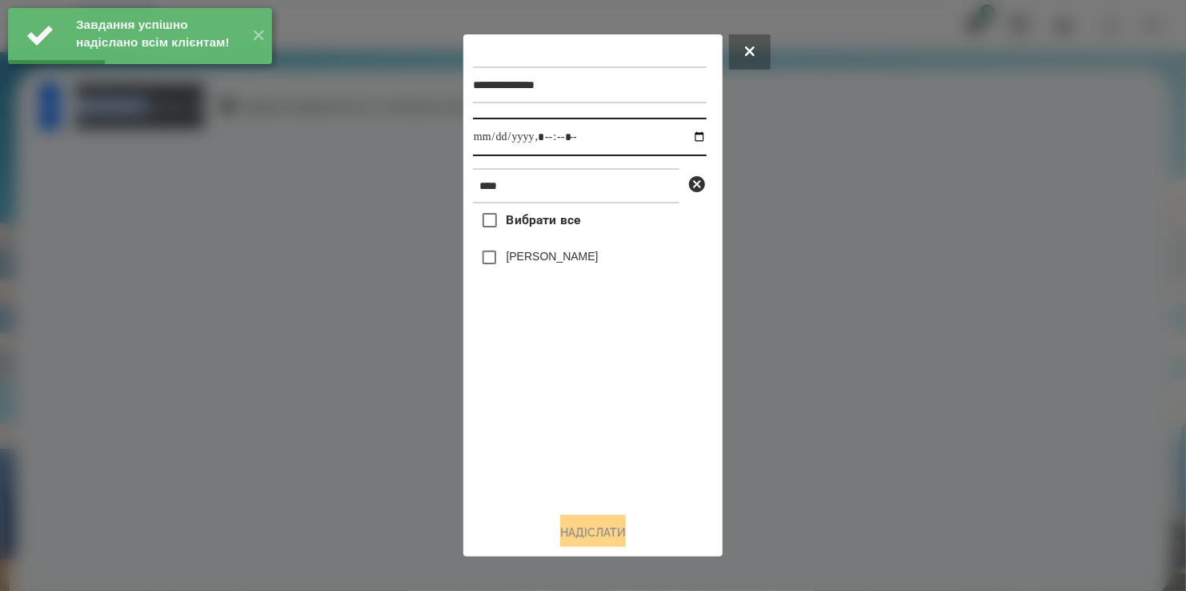
drag, startPoint x: 689, startPoint y: 138, endPoint x: 678, endPoint y: 157, distance: 21.6
click at [688, 142] on input "datetime-local" at bounding box center [590, 137] width 234 height 38
type input "**********"
drag, startPoint x: 556, startPoint y: 448, endPoint x: 529, endPoint y: 323, distance: 126.9
click at [564, 424] on div "Вибрати все Олівер Крут" at bounding box center [590, 350] width 234 height 295
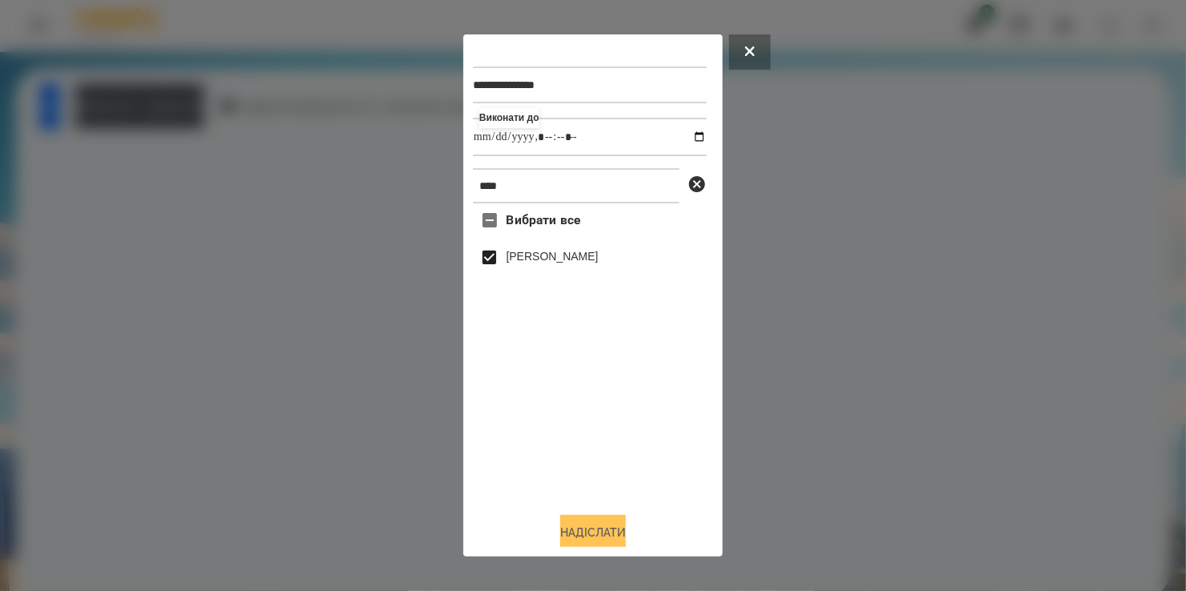
click at [606, 525] on button "Надіслати" at bounding box center [593, 532] width 66 height 35
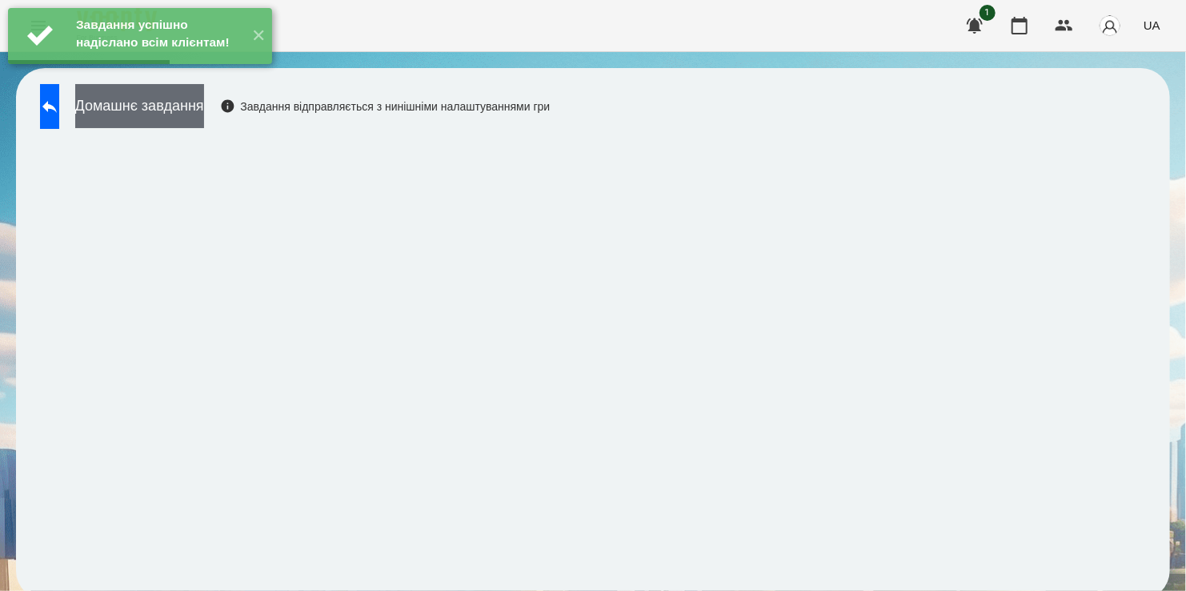
click at [191, 112] on button "Домашнє завдання" at bounding box center [139, 106] width 129 height 44
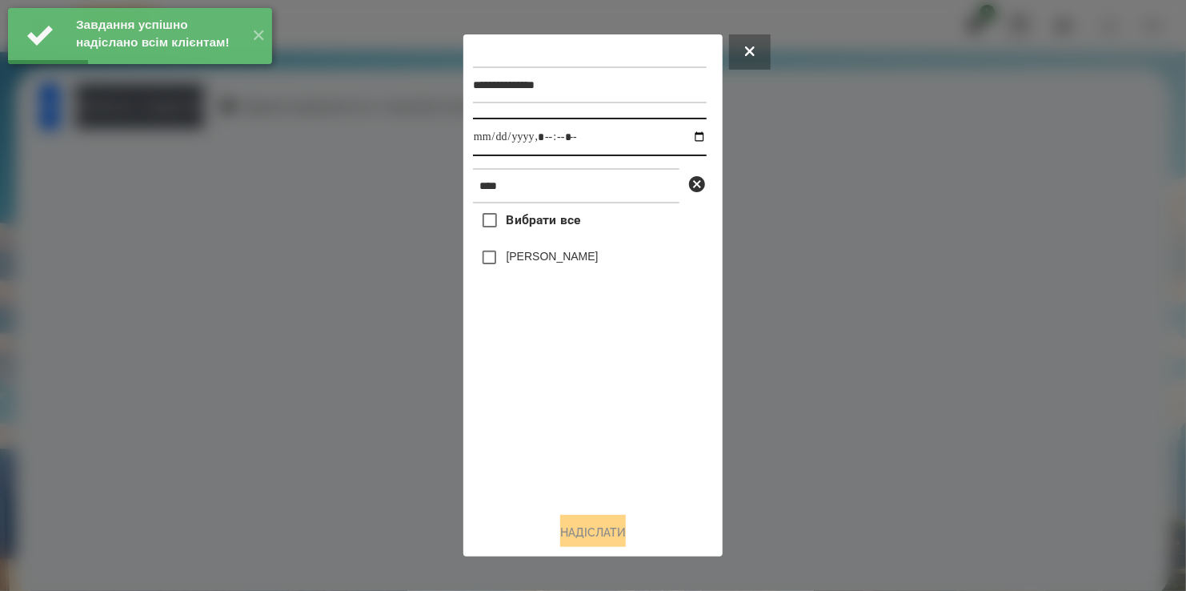
click at [685, 138] on input "datetime-local" at bounding box center [590, 137] width 234 height 38
type input "**********"
drag, startPoint x: 552, startPoint y: 438, endPoint x: 568, endPoint y: 410, distance: 31.9
click at [564, 419] on div "Вибрати все Олівер Крут" at bounding box center [590, 350] width 234 height 295
click at [504, 259] on div "Олівер Крут" at bounding box center [590, 258] width 234 height 34
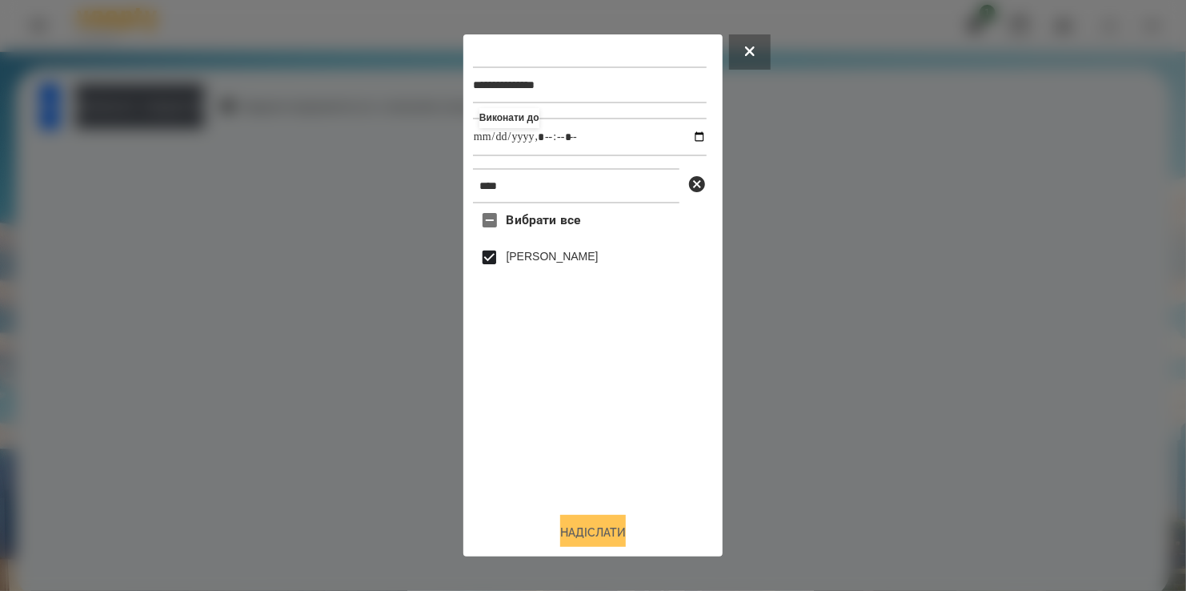
click at [599, 537] on button "Надіслати" at bounding box center [593, 532] width 66 height 35
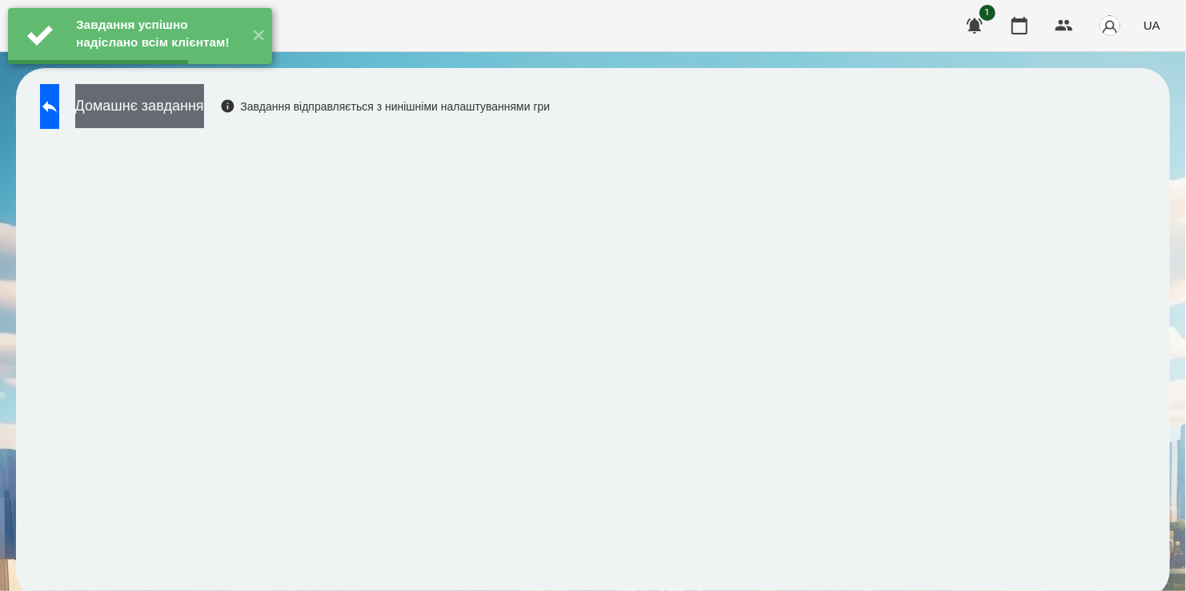
click at [185, 106] on button "Домашнє завдання" at bounding box center [139, 106] width 129 height 44
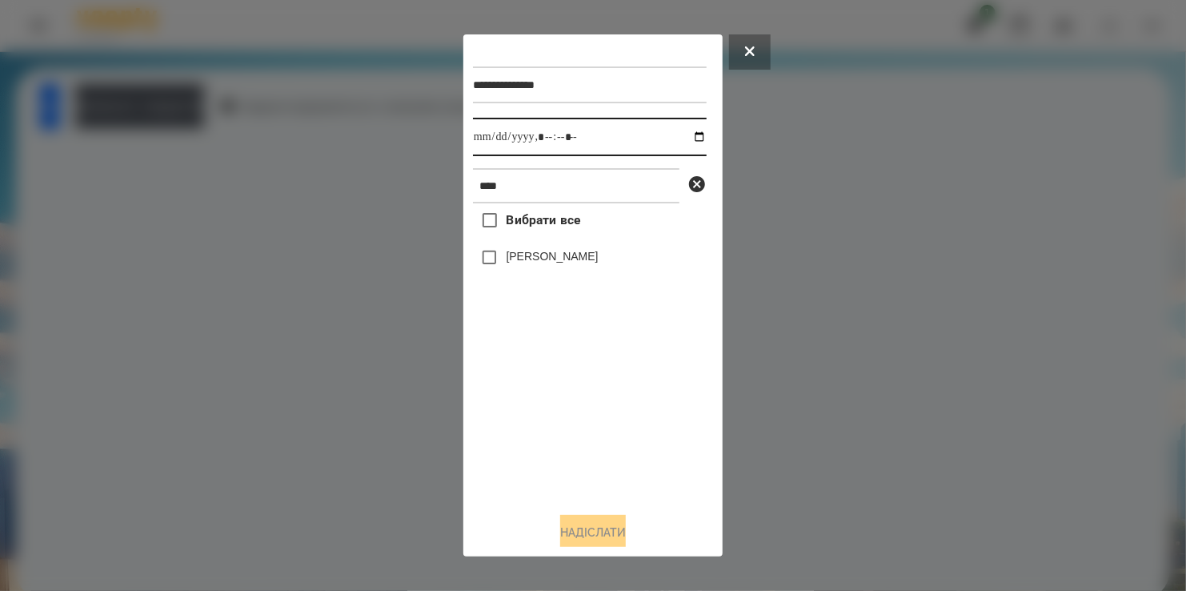
click at [688, 137] on input "datetime-local" at bounding box center [590, 137] width 234 height 38
type input "**********"
drag, startPoint x: 591, startPoint y: 416, endPoint x: 565, endPoint y: 311, distance: 108.0
click at [595, 403] on div "Вибрати все Олівер Крут" at bounding box center [590, 350] width 234 height 295
click at [595, 534] on button "Надіслати" at bounding box center [593, 532] width 66 height 35
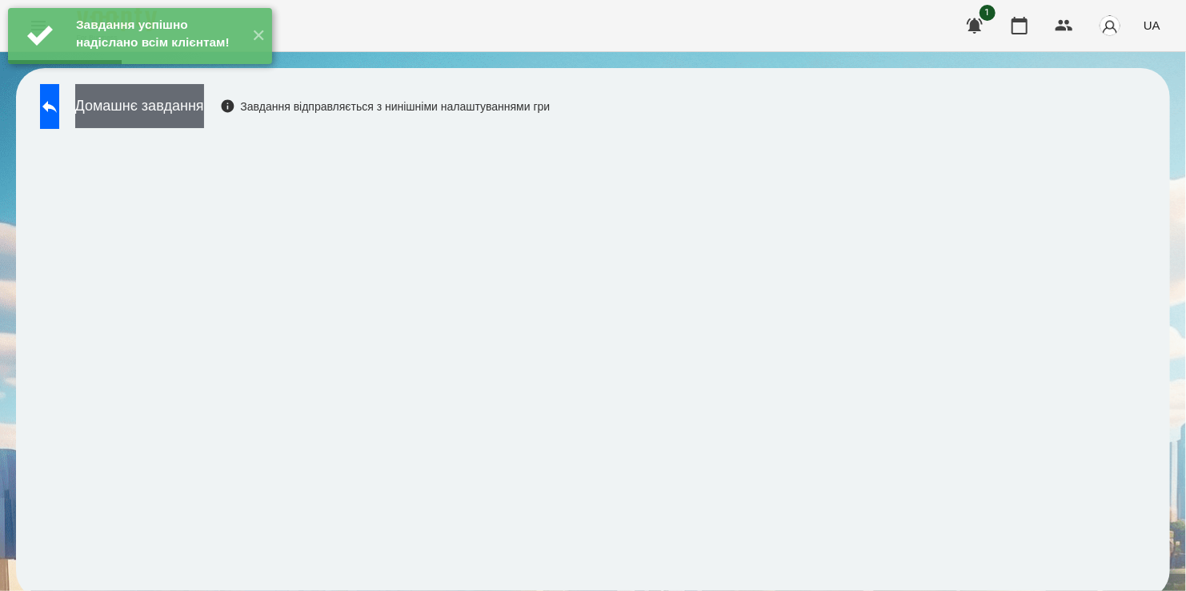
click at [176, 110] on button "Домашнє завдання" at bounding box center [139, 106] width 129 height 44
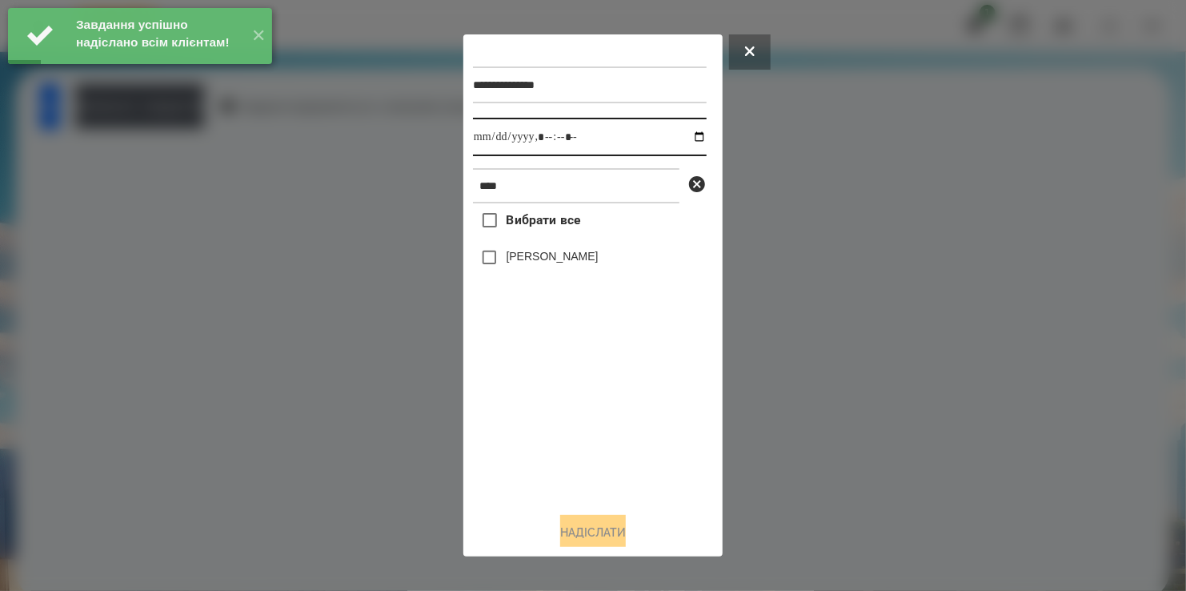
click at [688, 138] on input "datetime-local" at bounding box center [590, 137] width 234 height 38
type input "**********"
drag, startPoint x: 620, startPoint y: 444, endPoint x: 587, endPoint y: 376, distance: 75.2
click at [620, 430] on div "Вибрати все Олівер Крут" at bounding box center [590, 350] width 234 height 295
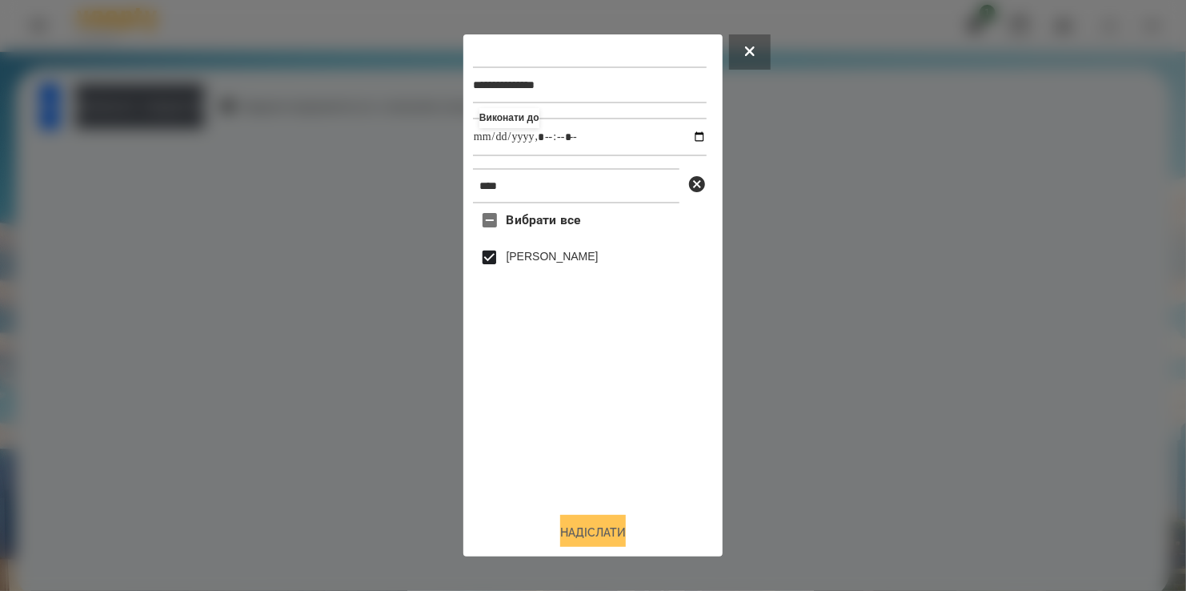
click at [591, 534] on button "Надіслати" at bounding box center [593, 532] width 66 height 35
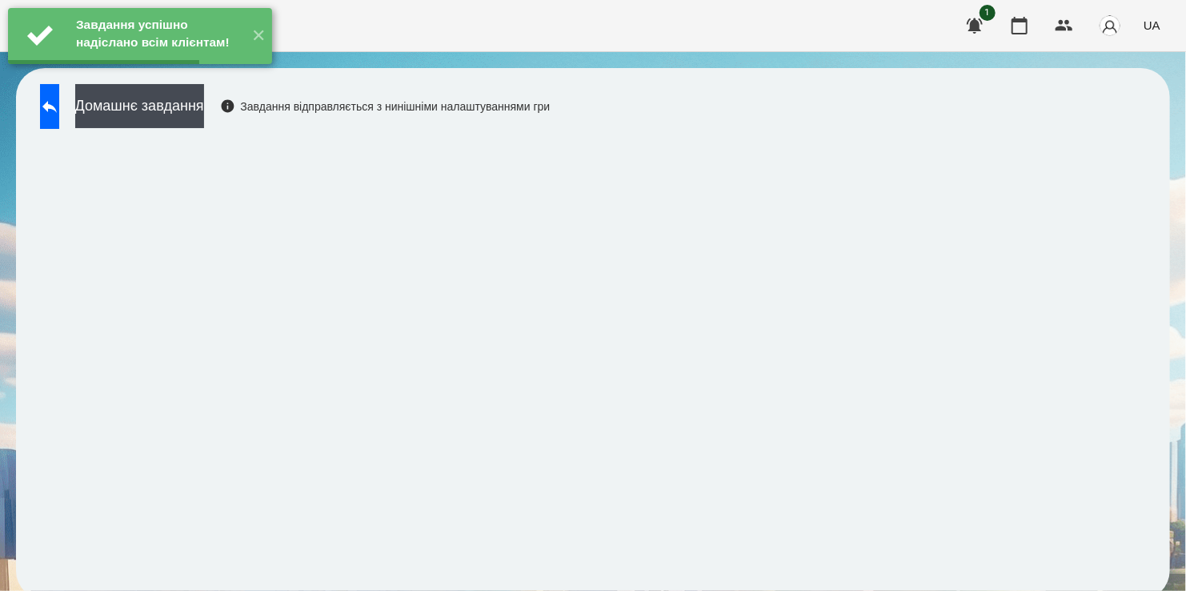
drag, startPoint x: 187, startPoint y: 106, endPoint x: 247, endPoint y: 95, distance: 61.1
click at [192, 105] on button "Домашнє завдання" at bounding box center [139, 106] width 129 height 44
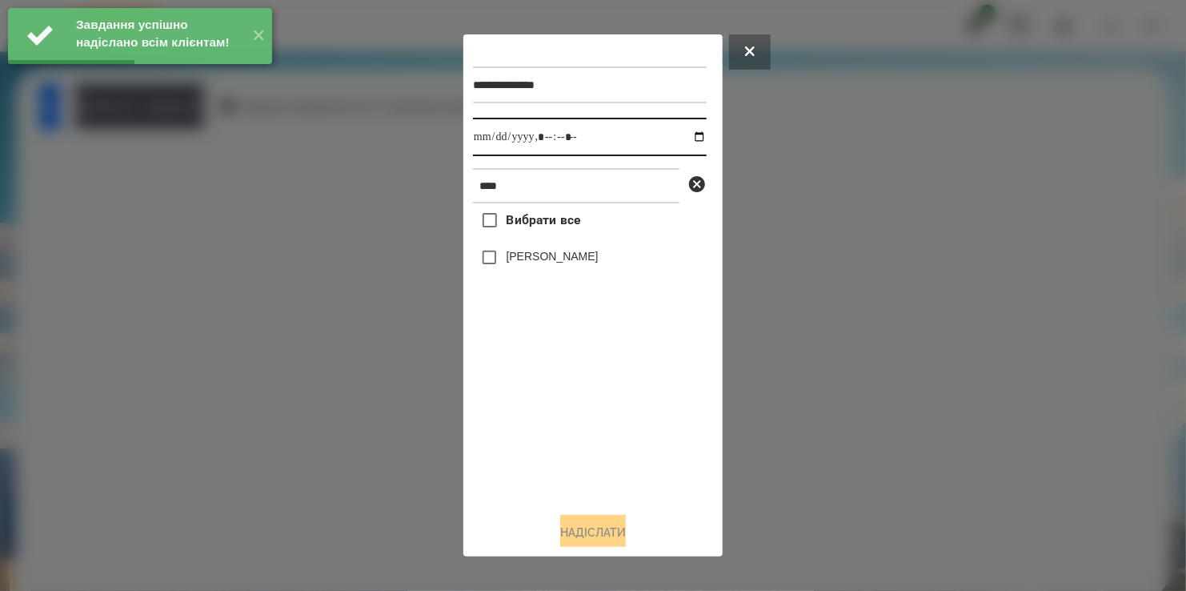
drag, startPoint x: 685, startPoint y: 138, endPoint x: 685, endPoint y: 154, distance: 15.2
click at [685, 139] on input "datetime-local" at bounding box center [590, 137] width 234 height 38
type input "**********"
drag, startPoint x: 538, startPoint y: 442, endPoint x: 516, endPoint y: 345, distance: 99.4
click at [542, 430] on div "Вибрати все Олівер Крут" at bounding box center [590, 350] width 234 height 295
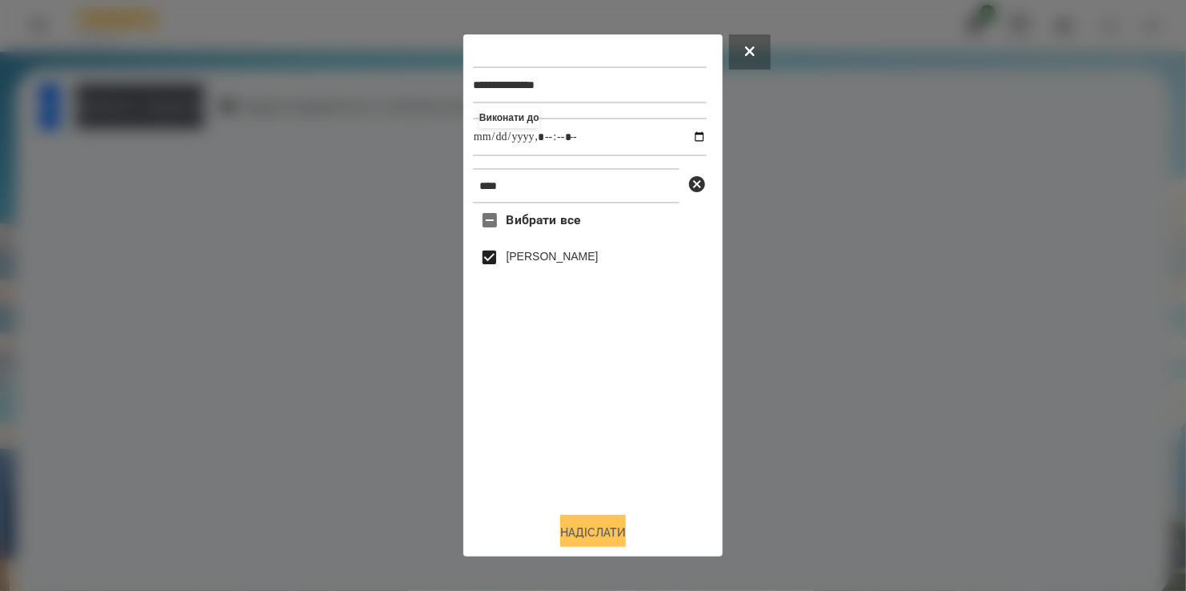
click at [604, 531] on button "Надіслати" at bounding box center [593, 532] width 66 height 35
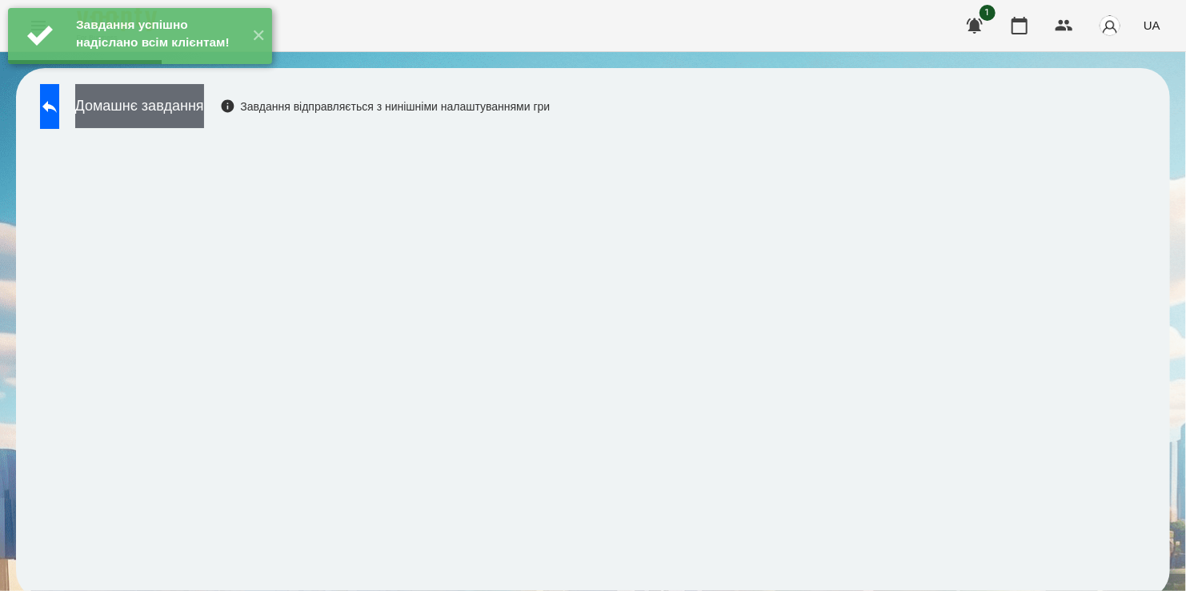
click at [186, 104] on button "Домашнє завдання" at bounding box center [139, 106] width 129 height 44
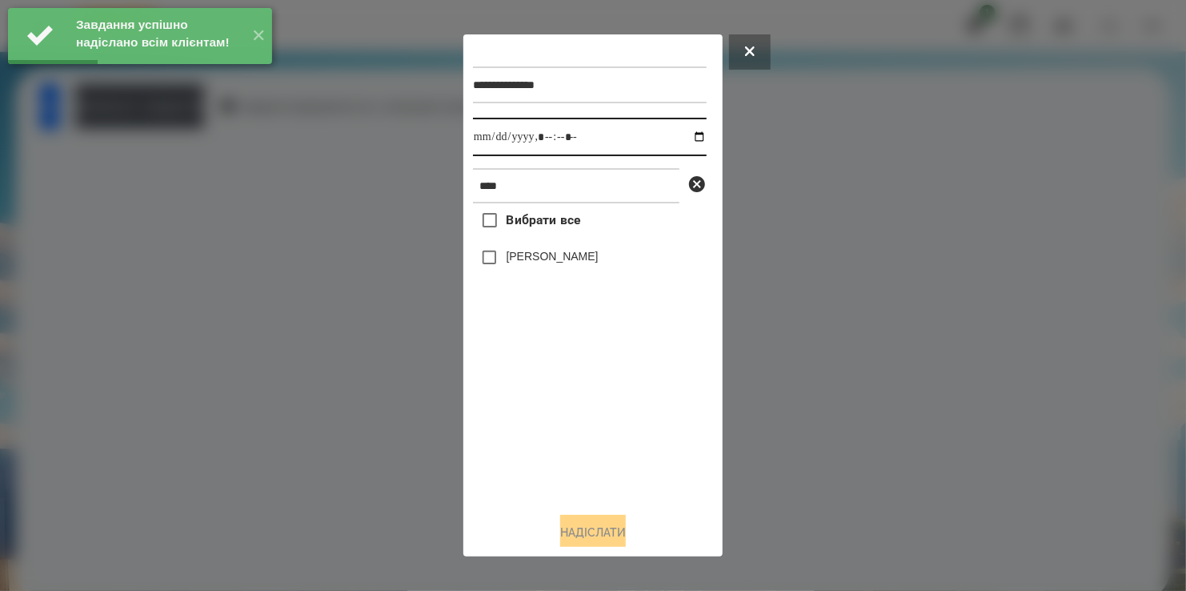
click at [686, 138] on input "datetime-local" at bounding box center [590, 137] width 234 height 38
type input "**********"
drag, startPoint x: 515, startPoint y: 454, endPoint x: 522, endPoint y: 379, distance: 75.6
click at [520, 432] on div "Вибрати все Олівер Крут" at bounding box center [590, 350] width 234 height 295
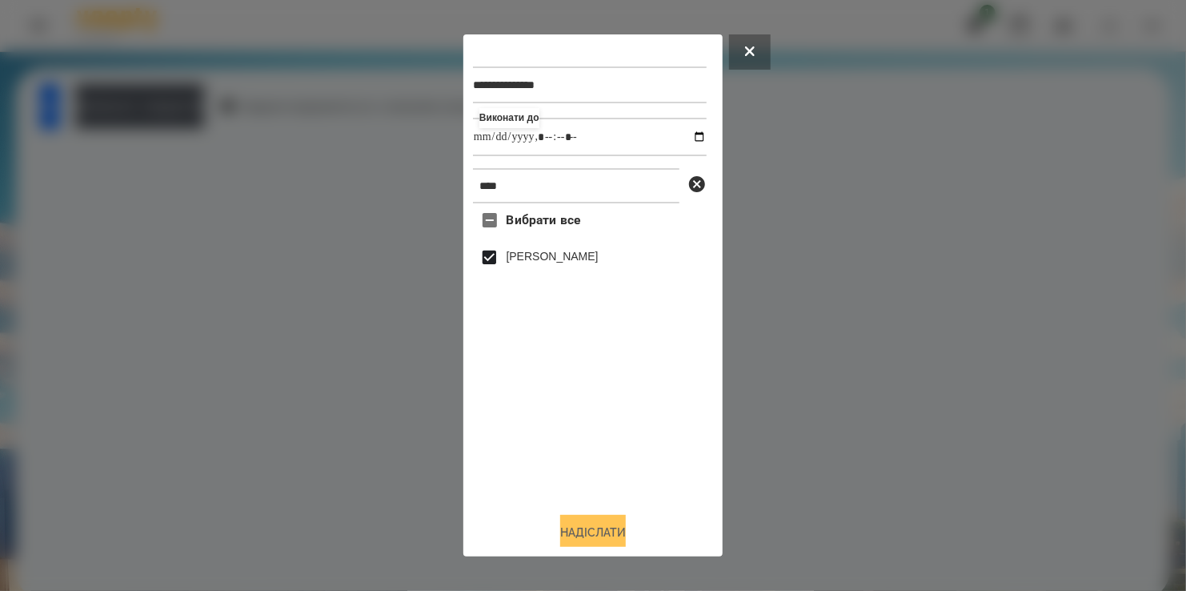
click at [596, 534] on button "Надіслати" at bounding box center [593, 532] width 66 height 35
